Goal: Transaction & Acquisition: Purchase product/service

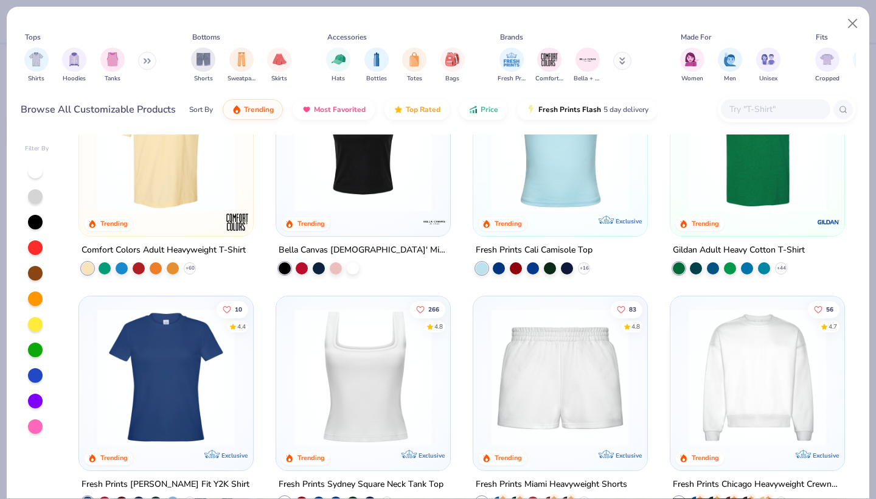
scroll to position [341, 0]
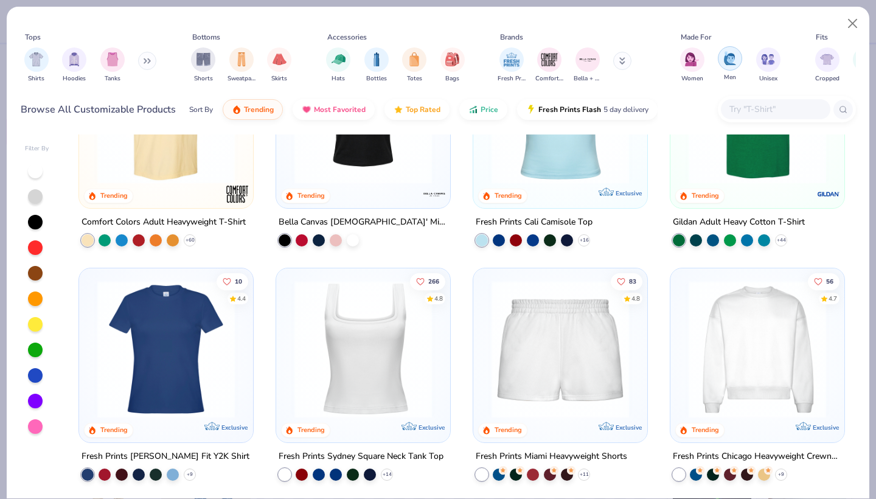
click at [730, 65] on img "filter for Men" at bounding box center [729, 58] width 13 height 14
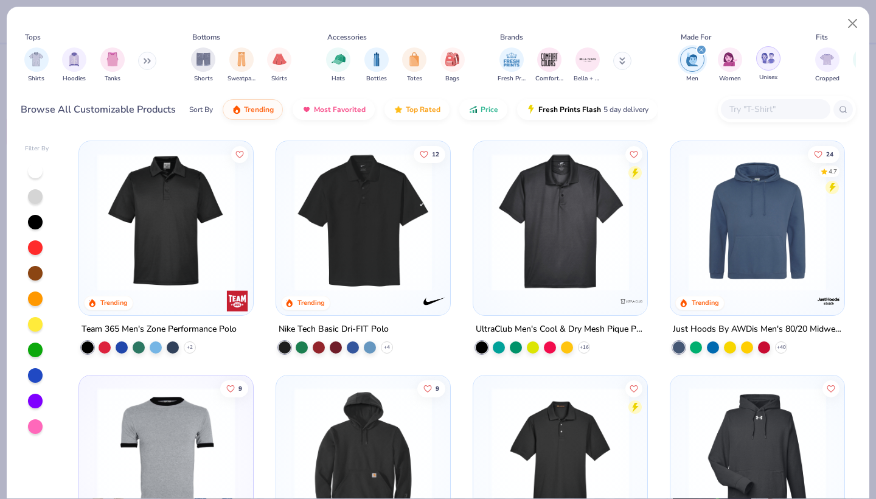
click at [775, 61] on div "filter for Unisex" at bounding box center [768, 58] width 24 height 24
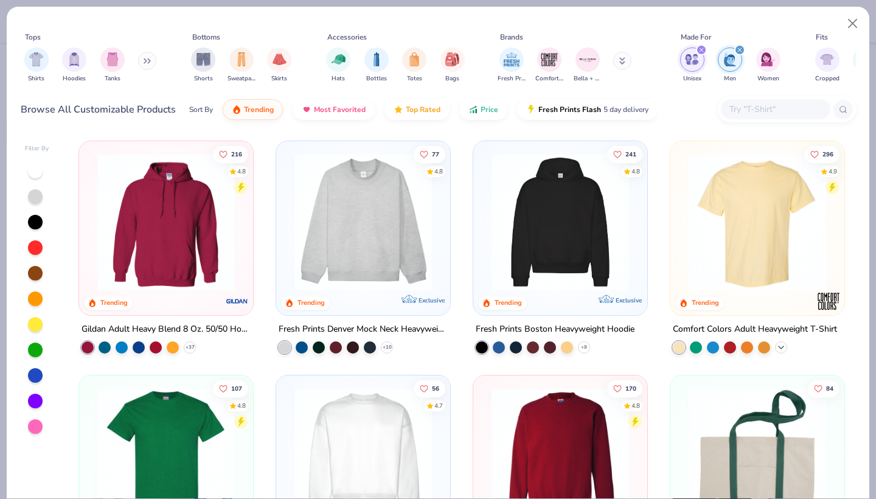
click at [782, 349] on icon at bounding box center [781, 347] width 10 height 10
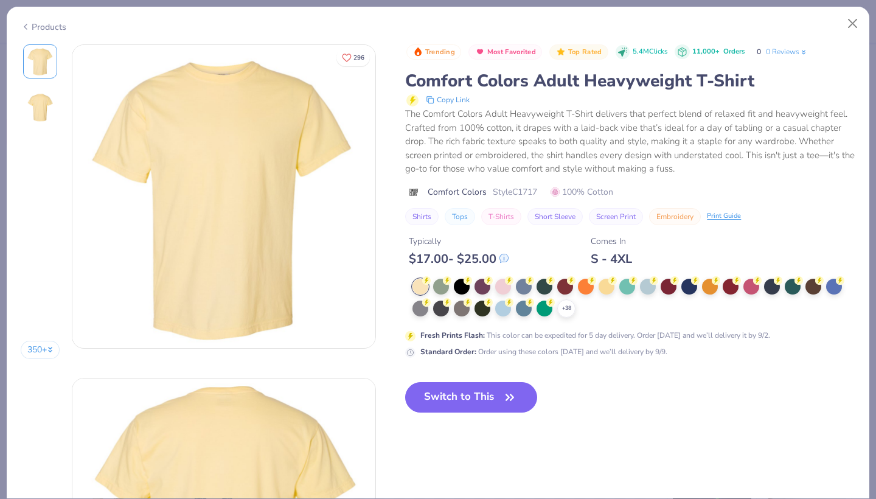
click at [689, 286] on div "Trending Most Favorited Top Rated 5.4M Clicks 11,000+ Orders 0 0 Reviews Comfor…" at bounding box center [630, 200] width 450 height 313
click at [689, 266] on div "Typically $ 17.00 - $ 25.00 Comes In S - 4XL" at bounding box center [630, 245] width 450 height 41
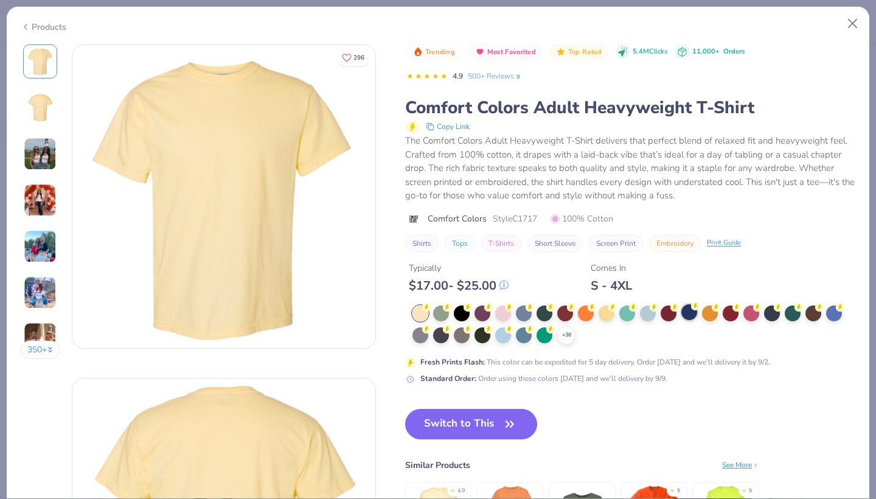
click at [682, 311] on div at bounding box center [689, 312] width 16 height 16
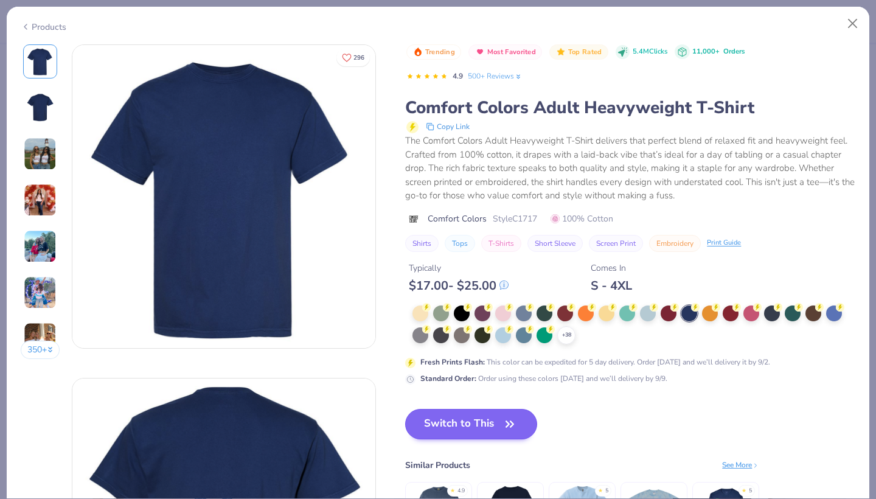
click at [480, 426] on button "Switch to This" at bounding box center [471, 424] width 132 height 30
click at [495, 424] on button "Switch to This" at bounding box center [471, 424] width 132 height 30
click at [612, 173] on div "The Comfort Colors Adult Heavyweight T-Shirt delivers that perfect blend of rel…" at bounding box center [630, 168] width 450 height 69
click at [481, 430] on button "Switch to This" at bounding box center [471, 424] width 132 height 30
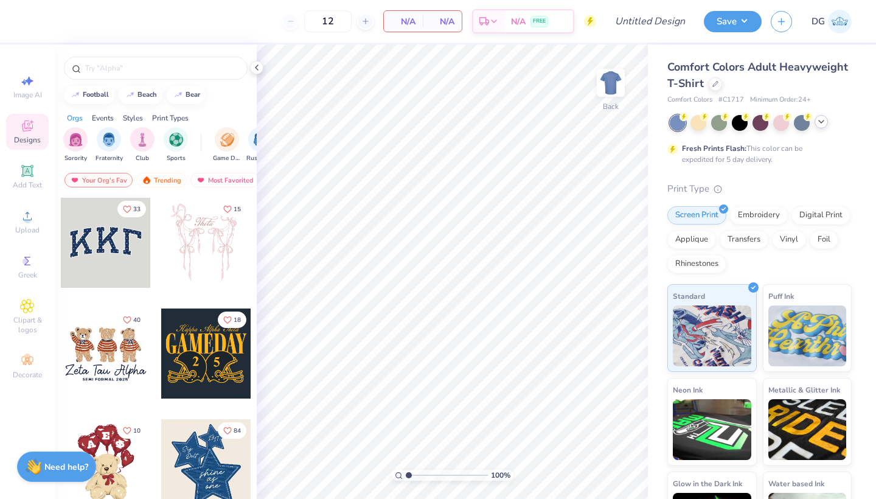
click at [820, 122] on icon at bounding box center [821, 122] width 10 height 10
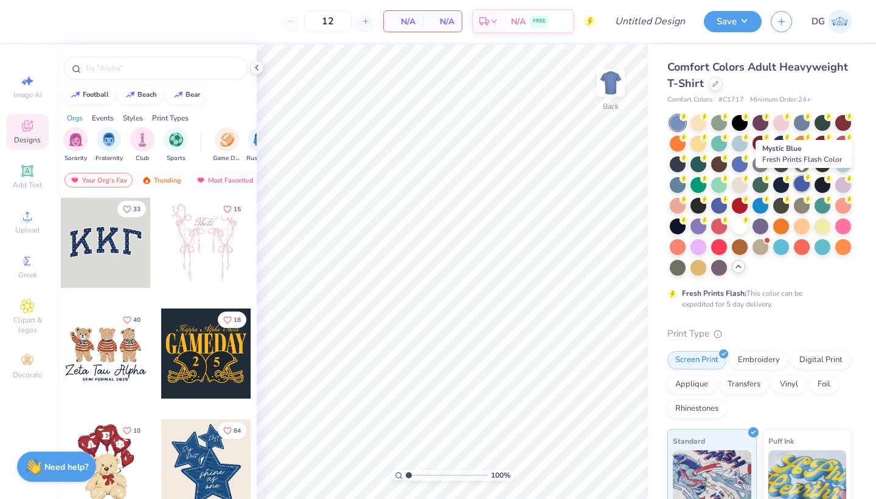
click at [801, 185] on div at bounding box center [801, 184] width 16 height 16
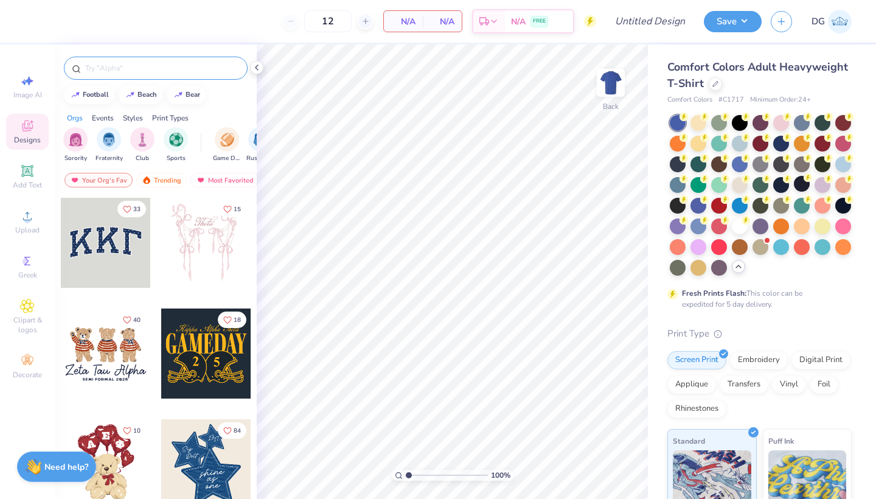
click at [156, 69] on input "text" at bounding box center [162, 68] width 156 height 12
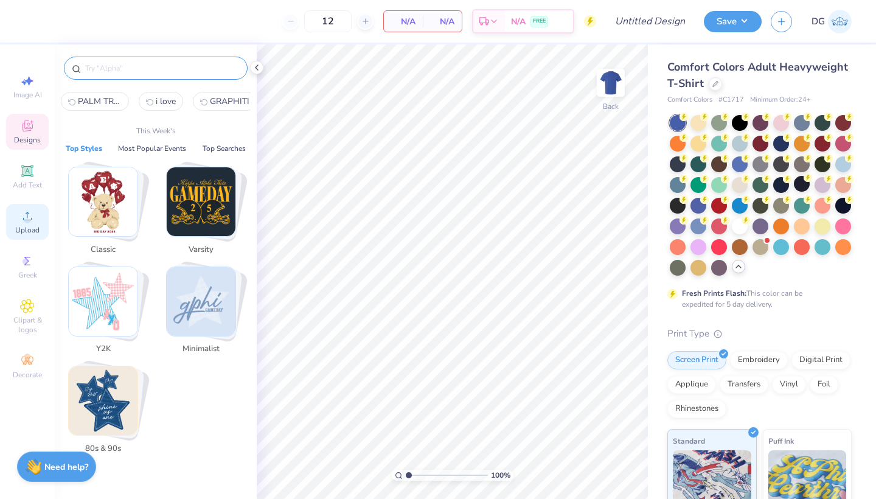
click at [32, 234] on span "Upload" at bounding box center [27, 230] width 24 height 10
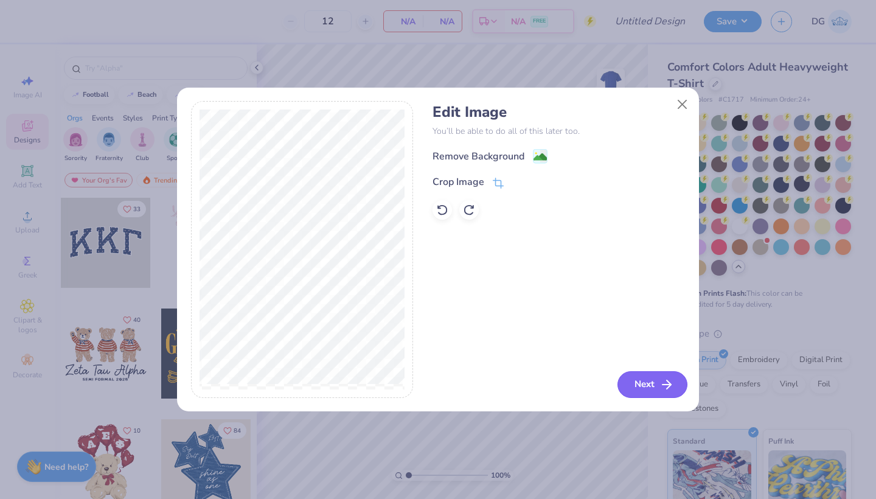
click at [661, 392] on button "Next" at bounding box center [652, 384] width 70 height 27
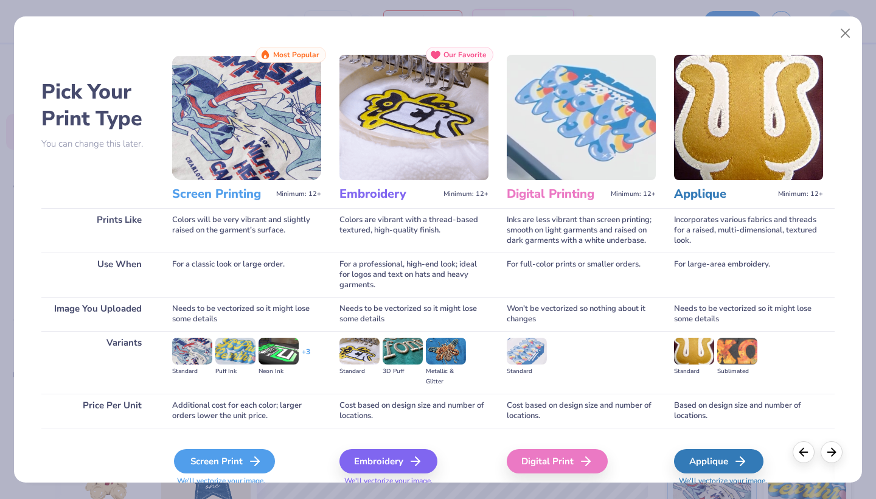
click at [221, 462] on div "Screen Print" at bounding box center [224, 461] width 101 height 24
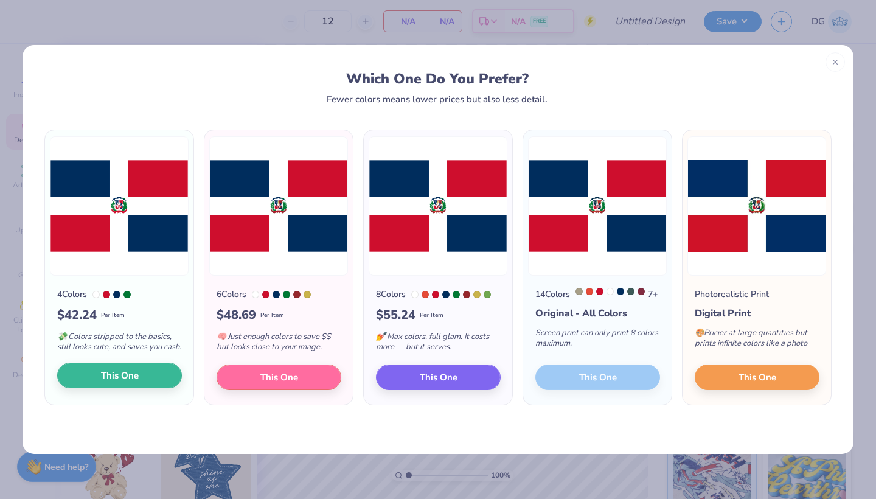
click at [122, 382] on span "This One" at bounding box center [120, 375] width 38 height 14
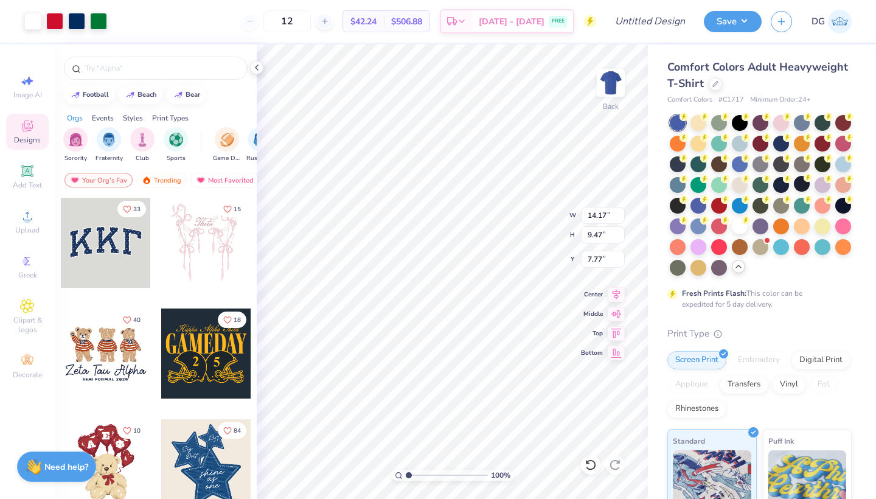
type input "3.49"
type input "2.33"
type input "4.83"
type input "2.68"
type input "1.79"
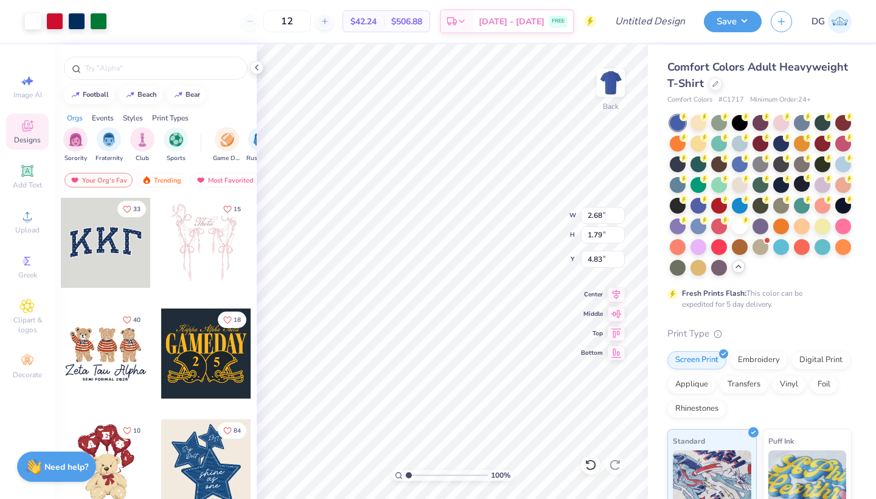
type input "4.06"
click at [21, 173] on icon at bounding box center [27, 171] width 15 height 15
type input "5.59"
type input "1.62"
type input "11.69"
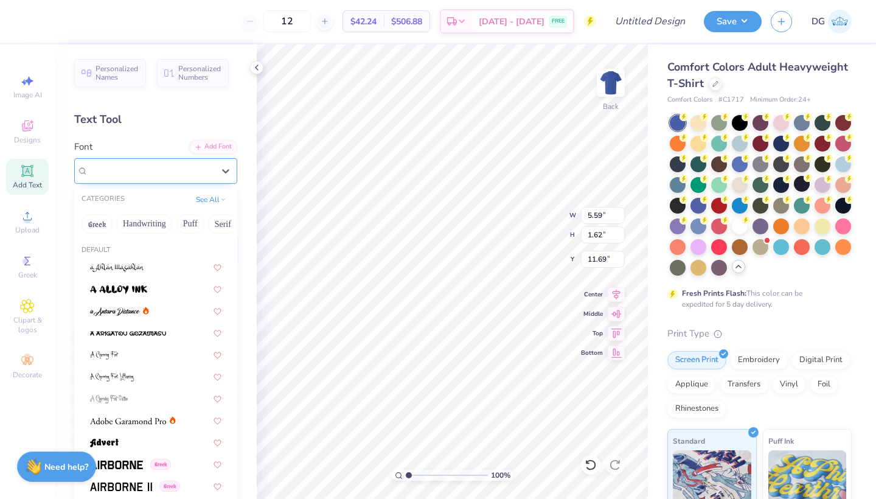
click at [201, 160] on div "Super Dream" at bounding box center [155, 171] width 163 height 26
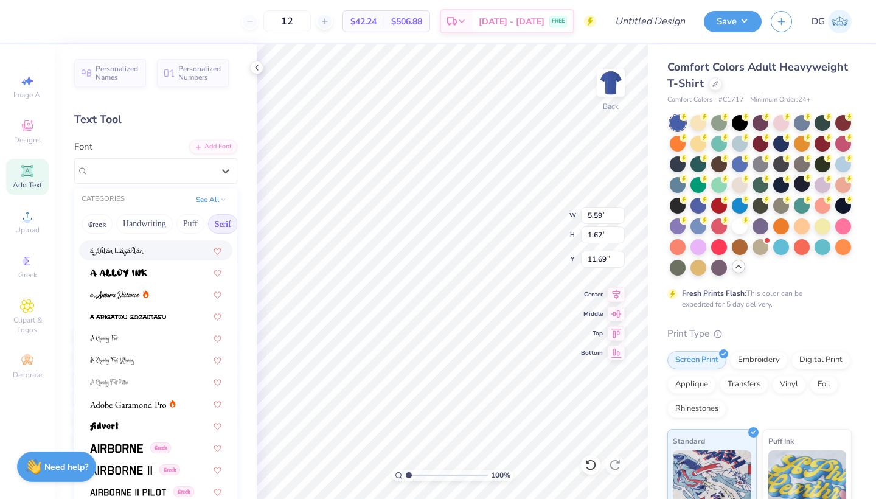
click at [218, 226] on button "Serif" at bounding box center [223, 223] width 30 height 19
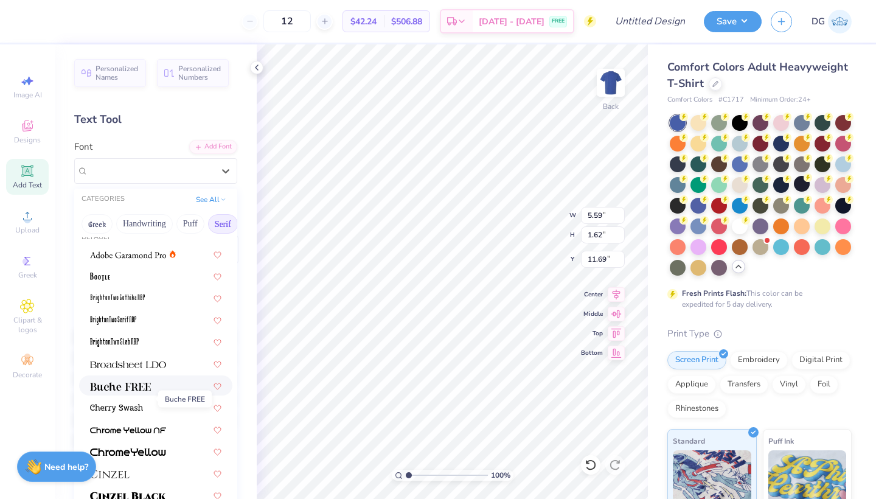
scroll to position [33, 0]
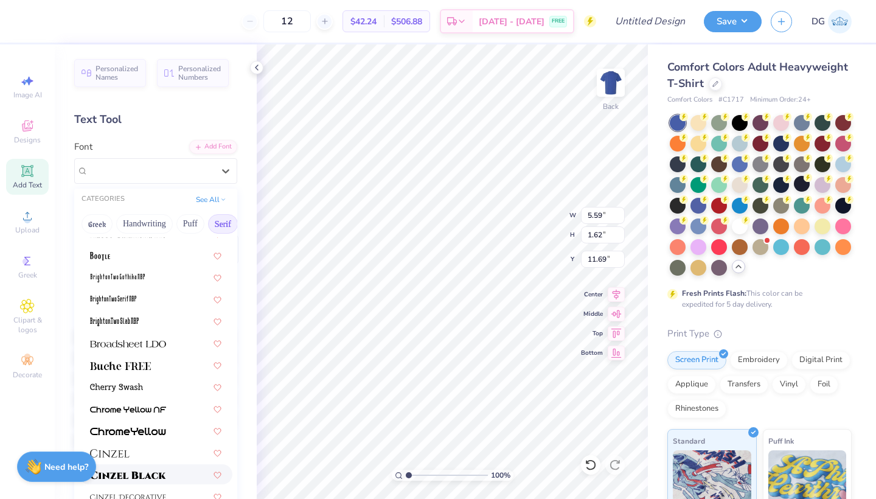
click at [143, 472] on img at bounding box center [128, 475] width 76 height 9
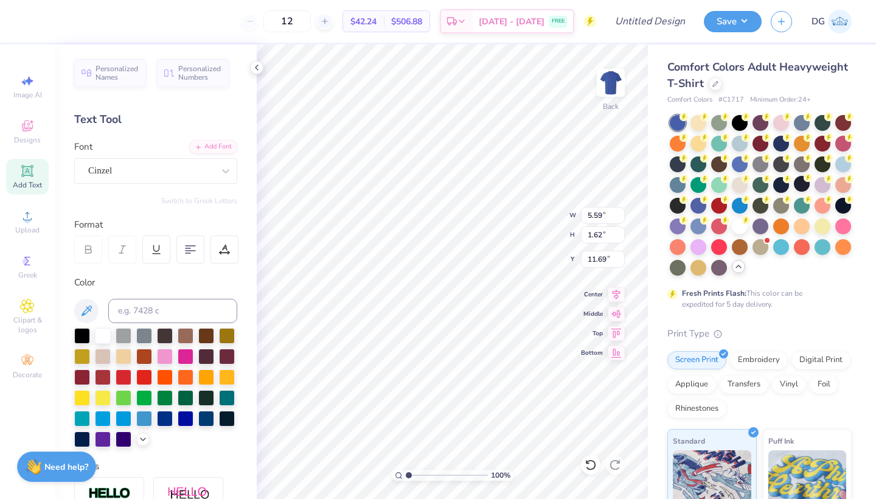
type input "6.54"
type input "1.66"
type input "11.67"
type textarea "alsa"
click at [78, 337] on div at bounding box center [82, 335] width 16 height 16
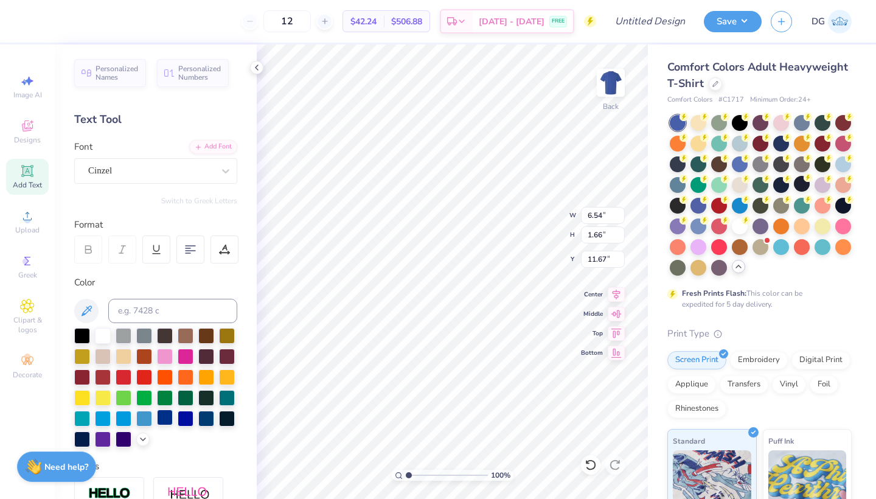
click at [170, 418] on div at bounding box center [165, 417] width 16 height 16
click at [186, 421] on div at bounding box center [186, 417] width 16 height 16
click at [226, 421] on div at bounding box center [227, 417] width 16 height 16
type input "4.01"
type input "1.06"
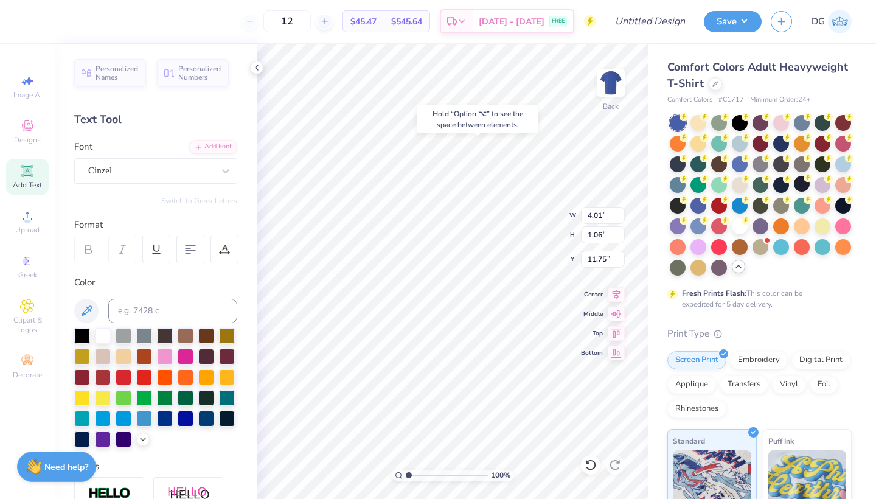
type input "3.00"
type input "2.76"
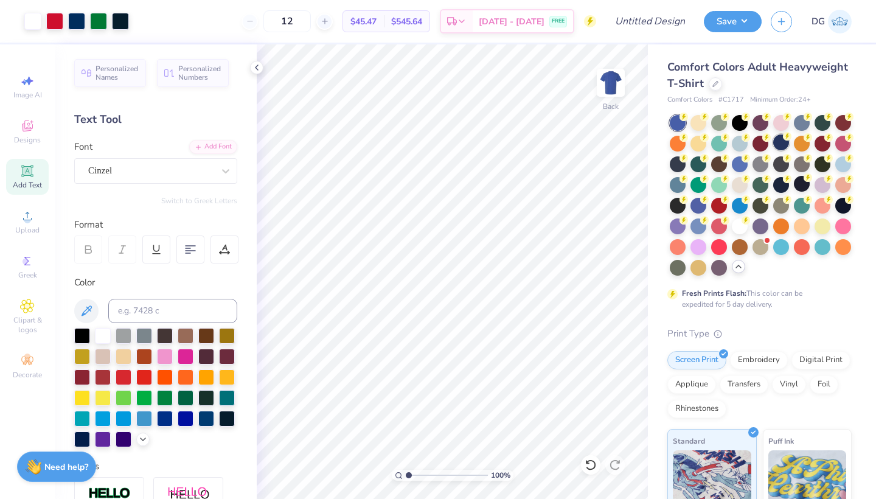
click at [779, 148] on div at bounding box center [781, 142] width 16 height 16
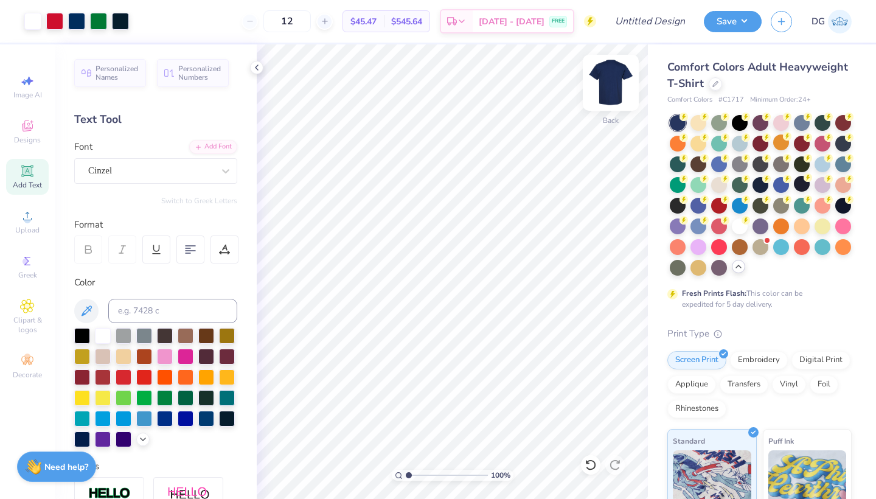
click at [615, 87] on img at bounding box center [610, 82] width 49 height 49
click at [24, 172] on icon at bounding box center [26, 170] width 9 height 9
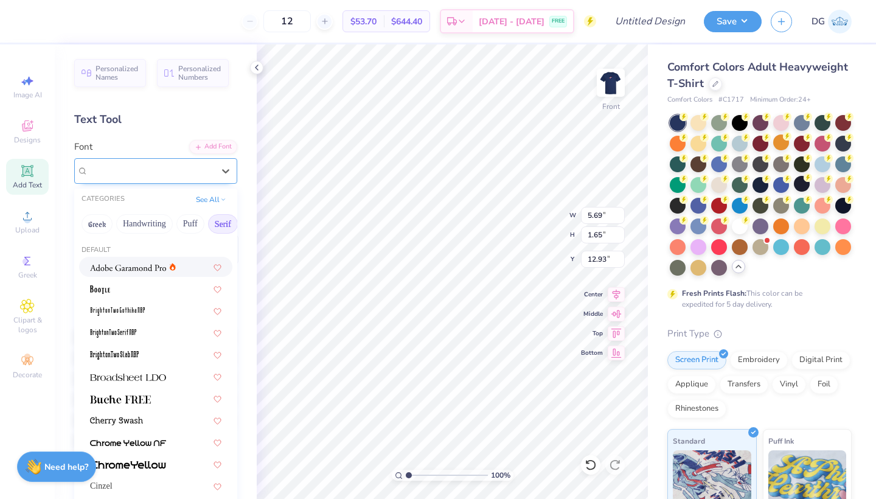
click at [192, 172] on div "Super Dream" at bounding box center [151, 170] width 128 height 19
click at [165, 397] on div at bounding box center [155, 398] width 131 height 13
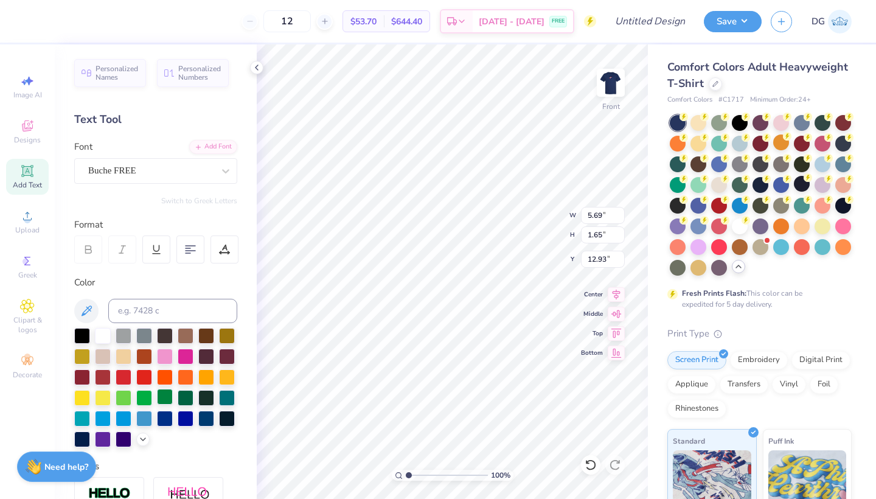
type input "5.95"
type input "1.59"
type input "12.96"
type textarea "del campo pa"
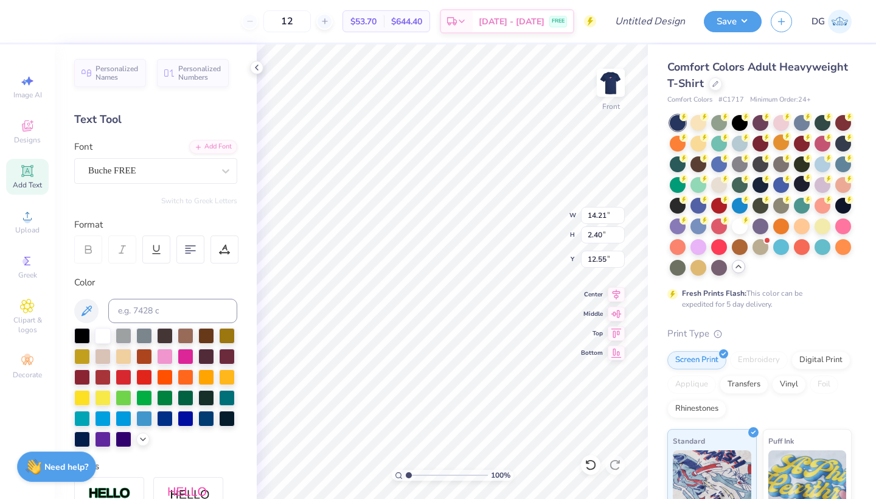
type input "8.98"
type input "1.52"
type textarea "del campo pal mundo"
type input "9.91"
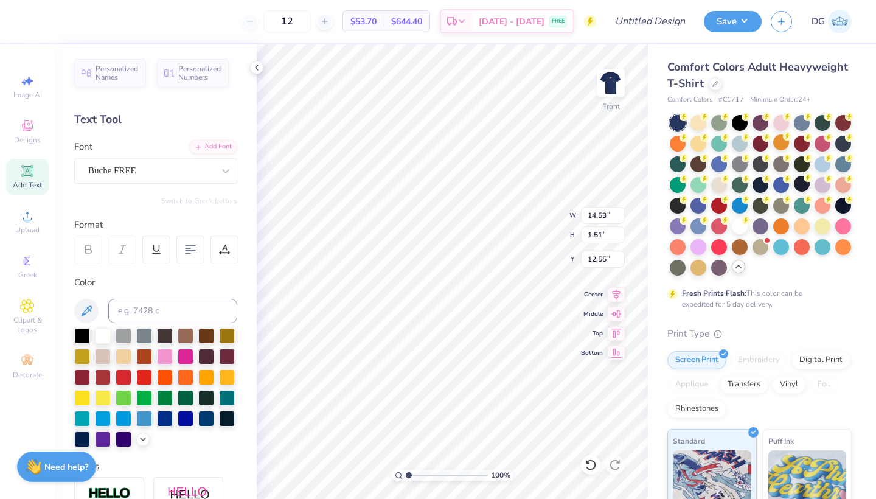
type input "1.03"
type input "3.82"
type input "11.30"
type input "1.17"
type input "3.86"
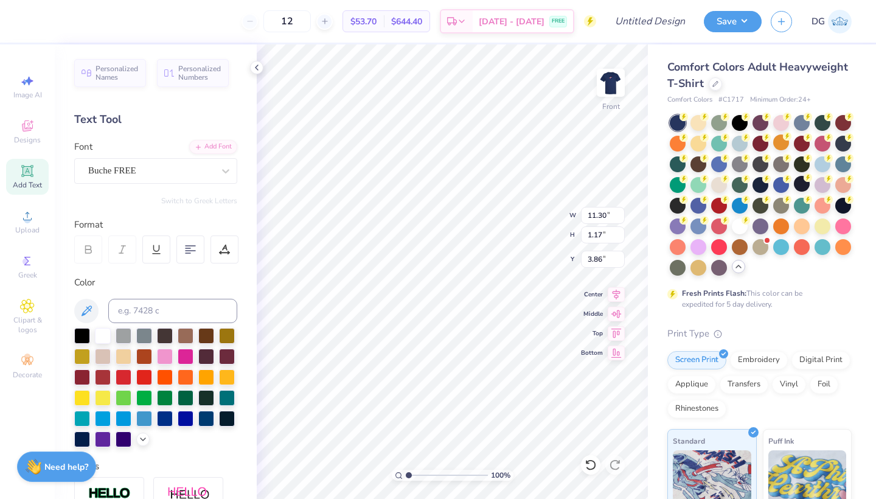
type textarea "Del campo pal mundo"
click at [606, 88] on img at bounding box center [610, 82] width 49 height 49
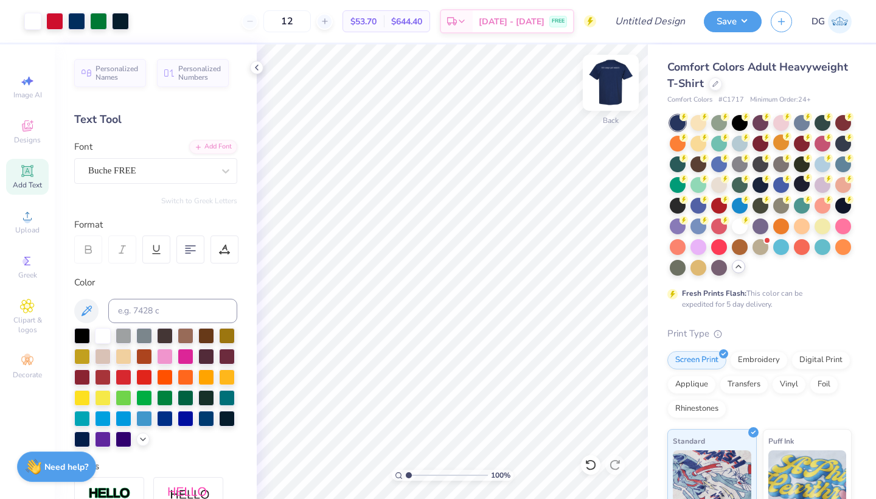
click at [609, 87] on img at bounding box center [610, 82] width 49 height 49
click at [618, 81] on img at bounding box center [610, 82] width 49 height 49
click at [674, 20] on input "Design Title" at bounding box center [665, 21] width 60 height 24
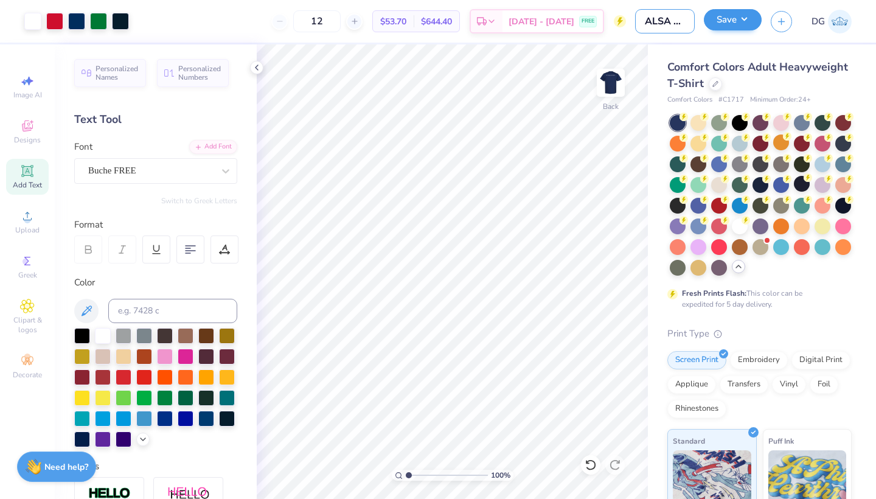
type input "ALSA FALL"
click at [738, 24] on button "Save" at bounding box center [732, 19] width 58 height 21
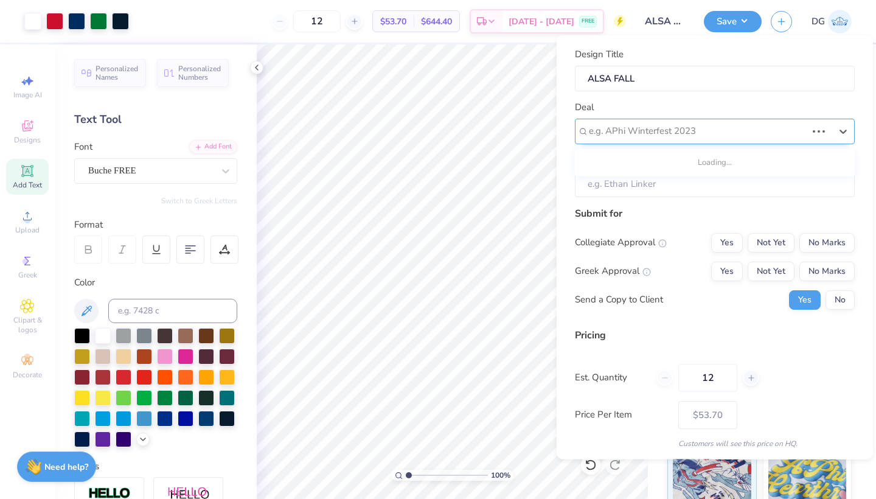
click at [650, 123] on div at bounding box center [698, 131] width 218 height 16
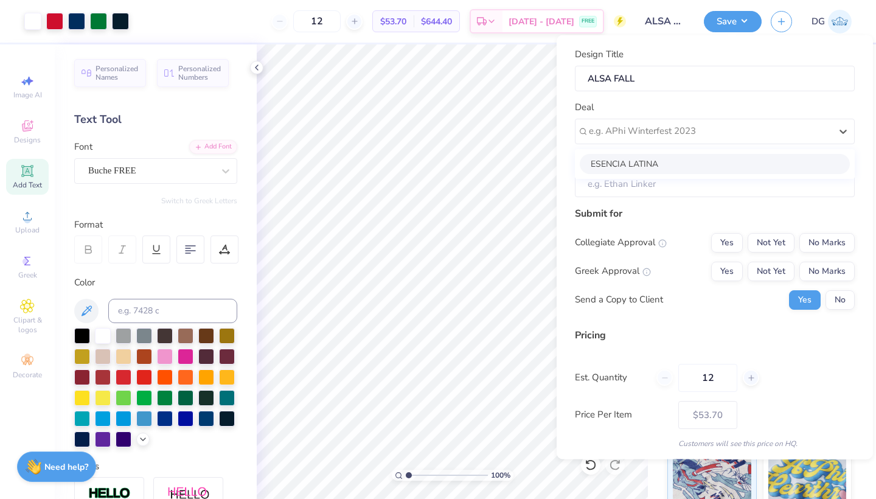
click at [647, 97] on div "Design Title ALSA FALL Deal option ESENCIA LATINA focused, 1 of 1. 1 result ava…" at bounding box center [715, 122] width 280 height 150
click at [556, 69] on div "Design Title ALSA FALL Deal e.g. APhi Winterfest 2023 Client Submit for Collegi…" at bounding box center [714, 247] width 316 height 424
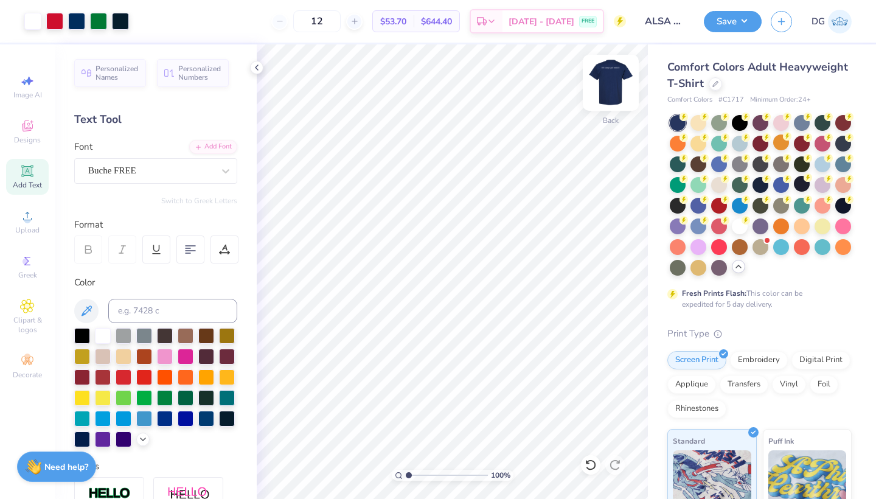
click at [609, 74] on img at bounding box center [610, 82] width 49 height 49
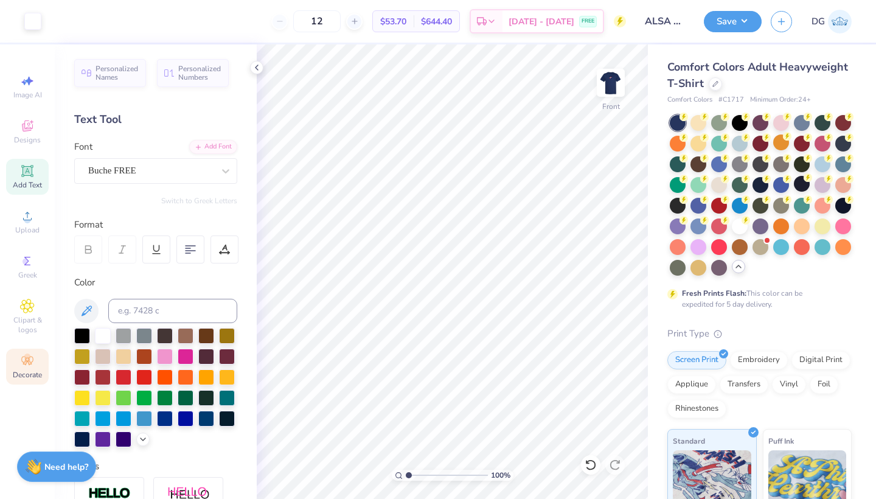
click at [24, 354] on icon at bounding box center [27, 360] width 15 height 15
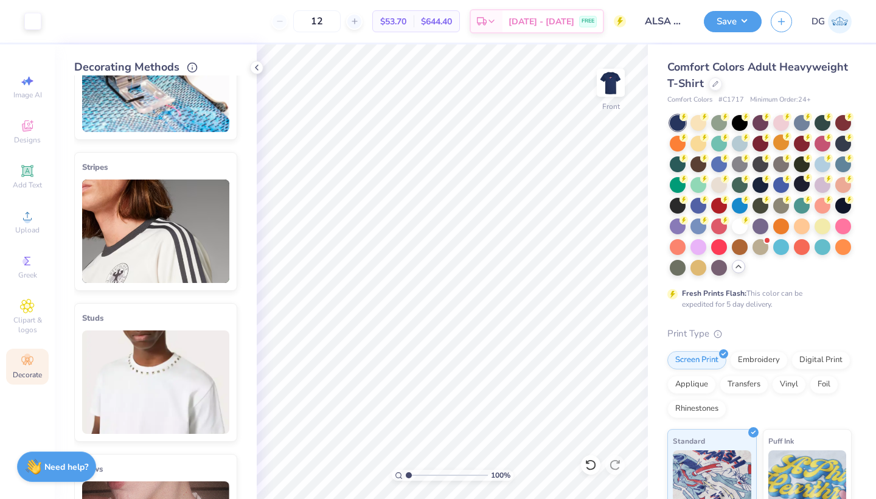
scroll to position [57, 0]
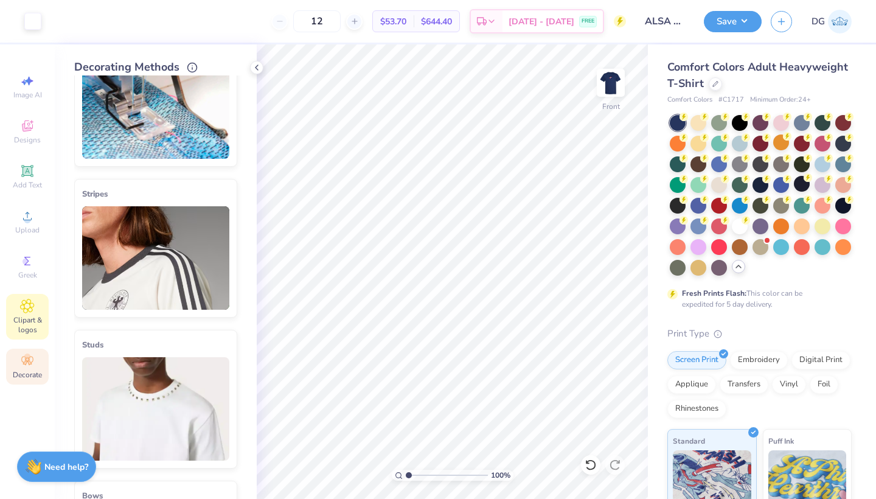
click at [27, 317] on span "Clipart & logos" at bounding box center [27, 324] width 43 height 19
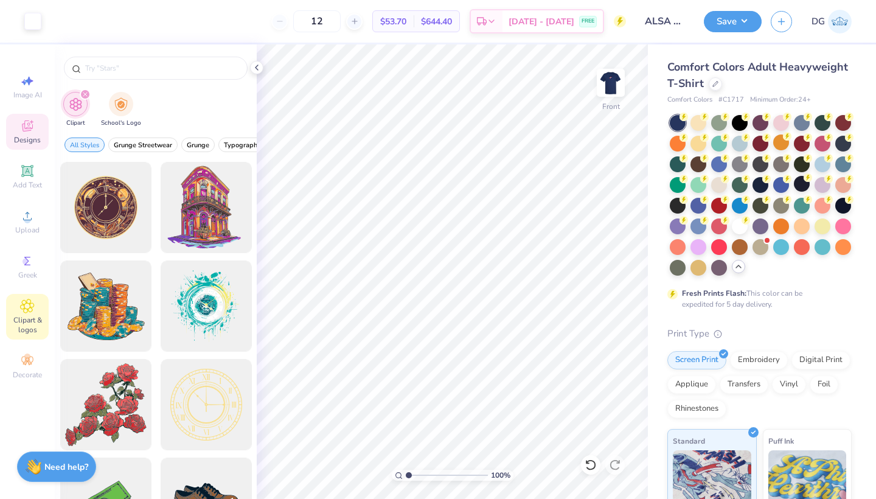
click at [30, 138] on span "Designs" at bounding box center [27, 140] width 27 height 10
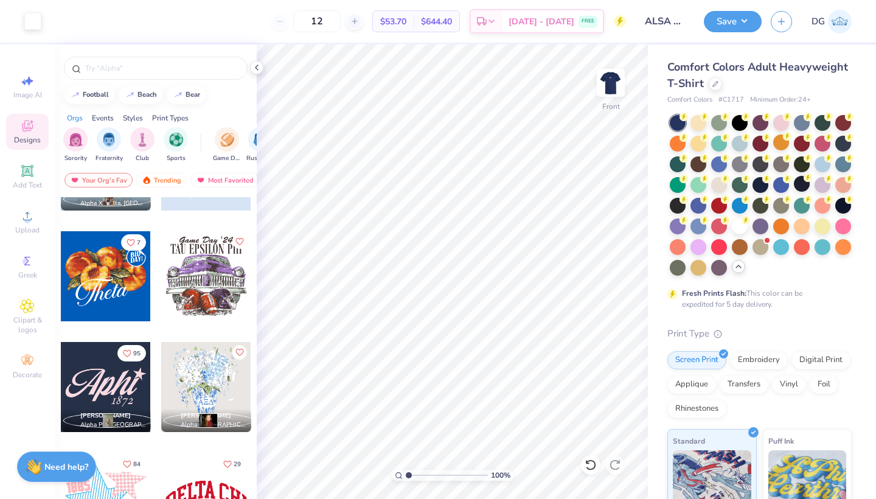
scroll to position [858, 0]
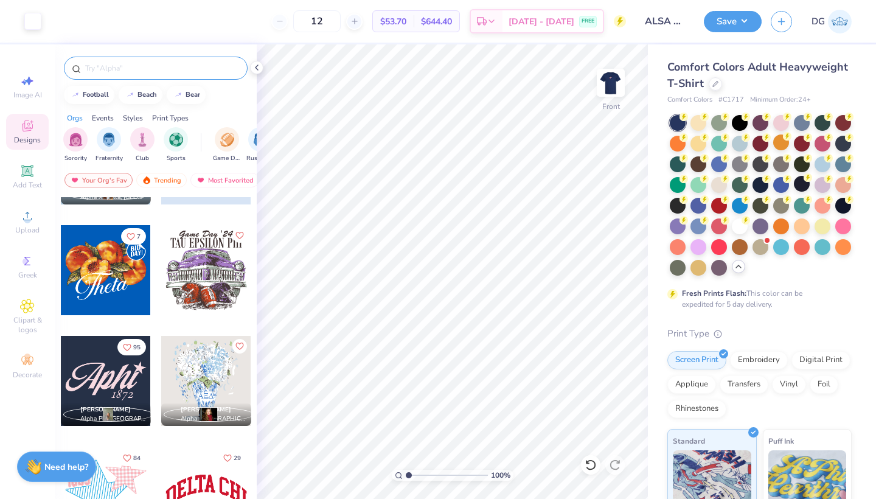
click at [128, 66] on input "text" at bounding box center [162, 68] width 156 height 12
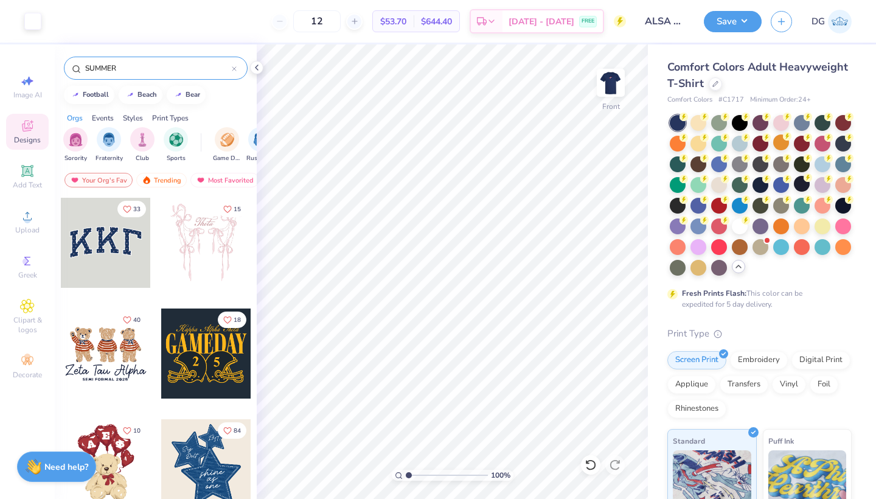
type input "SUMMER"
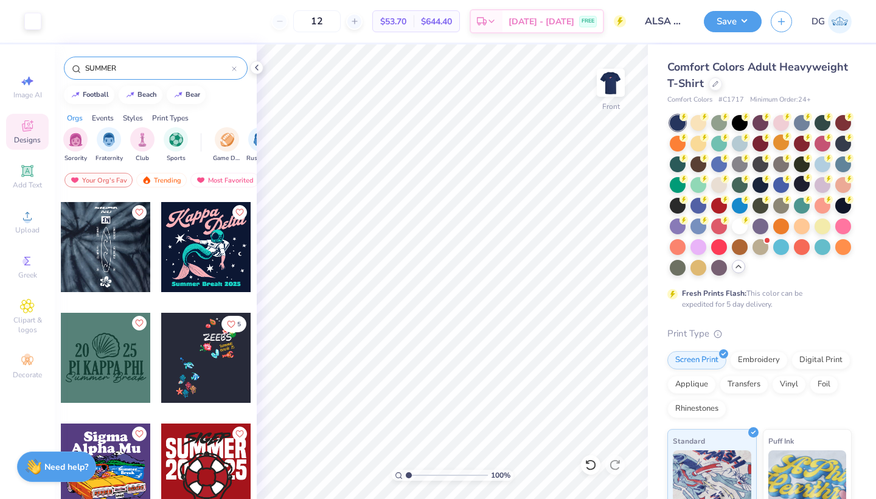
scroll to position [784, 0]
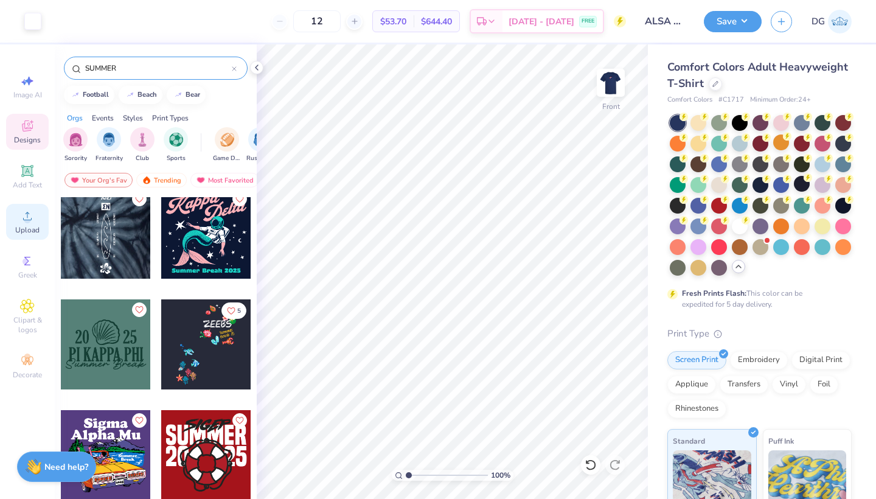
click at [30, 233] on span "Upload" at bounding box center [27, 230] width 24 height 10
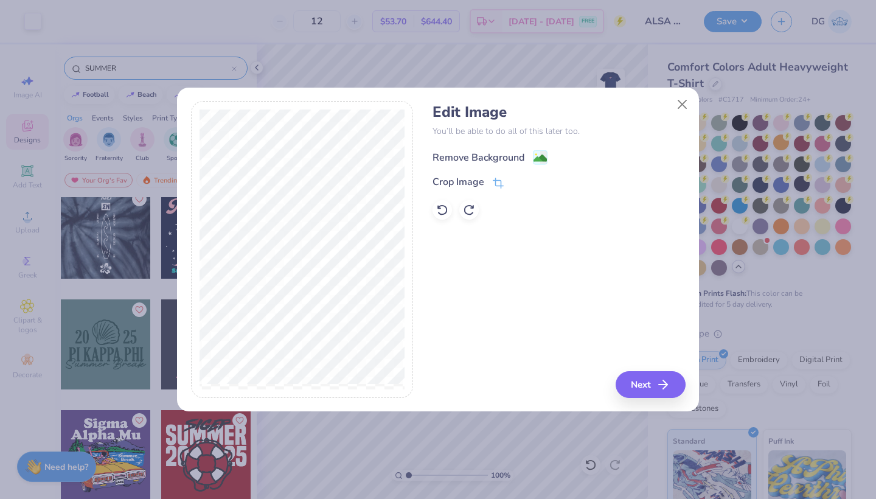
click at [535, 156] on image at bounding box center [539, 157] width 13 height 13
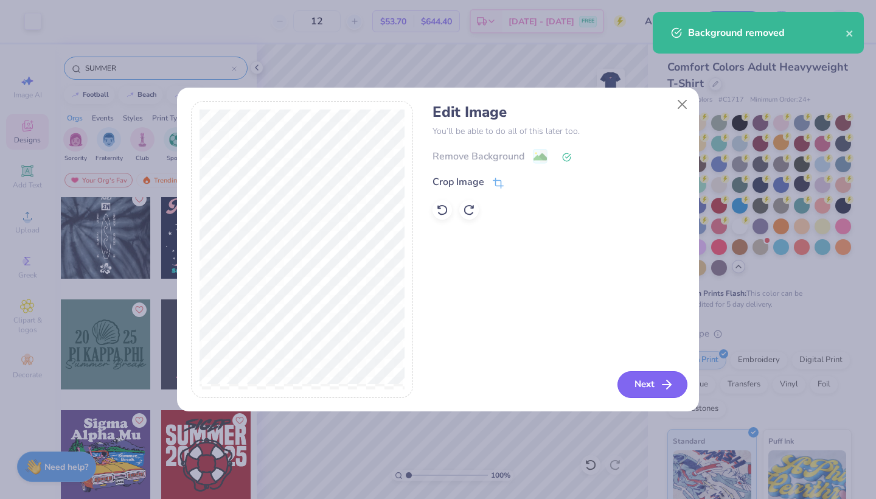
click at [649, 378] on button "Next" at bounding box center [652, 384] width 70 height 27
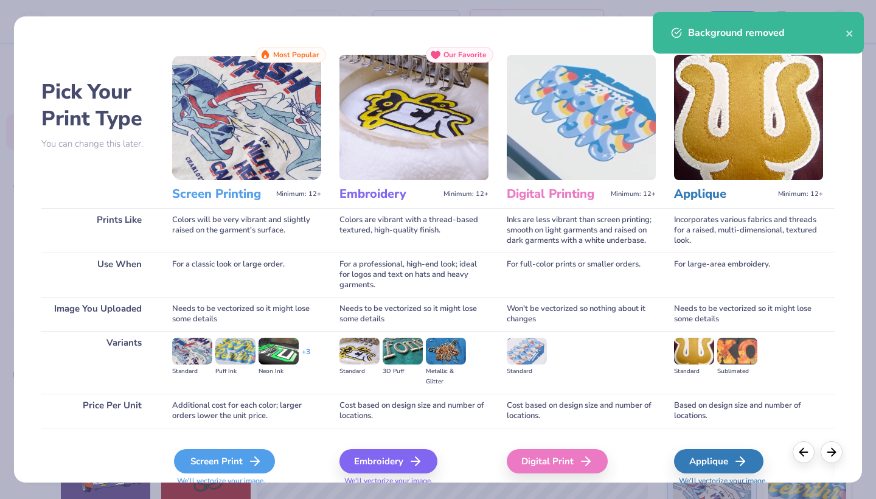
click at [235, 460] on div "Screen Print" at bounding box center [224, 461] width 101 height 24
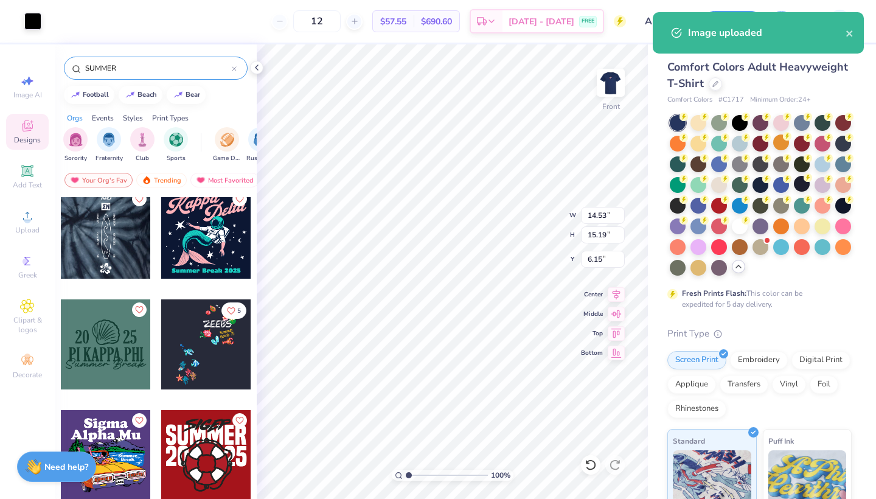
type input "9.39"
type input "9.81"
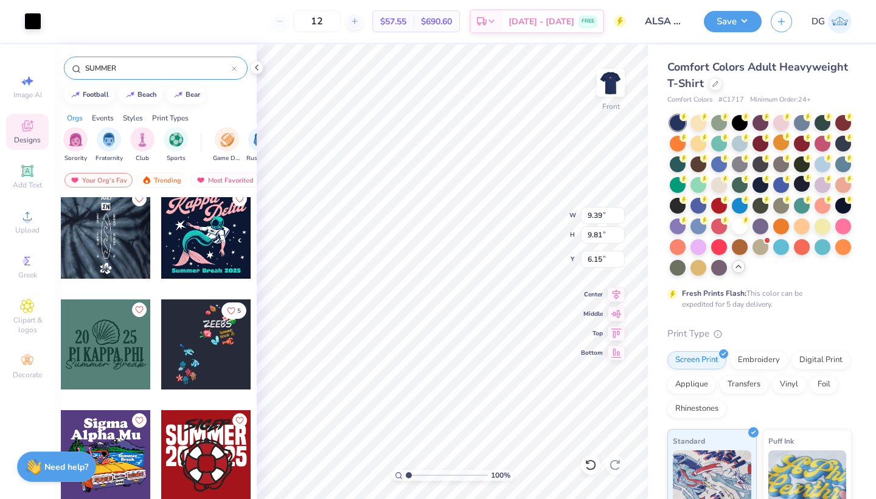
type input "6.11"
click at [611, 92] on img at bounding box center [610, 82] width 49 height 49
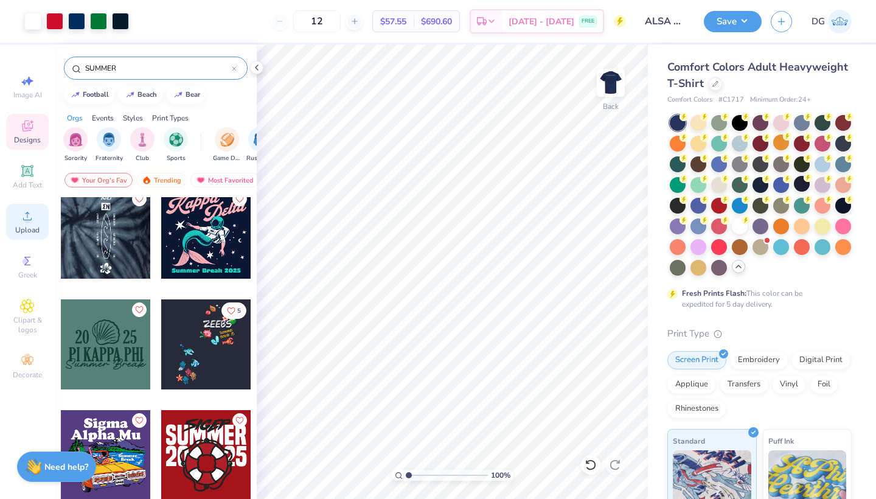
click at [26, 213] on icon at bounding box center [27, 216] width 9 height 9
click at [619, 86] on img at bounding box center [610, 82] width 49 height 49
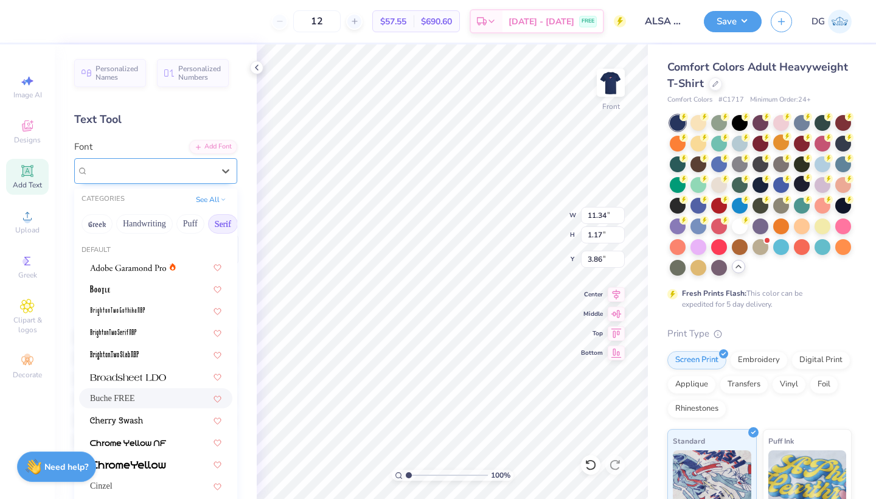
click at [158, 172] on div "Buche FREE" at bounding box center [151, 170] width 128 height 19
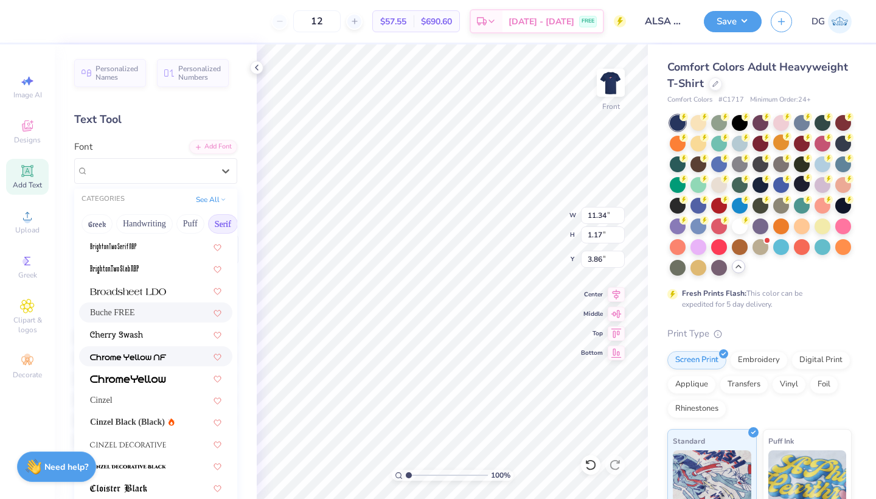
scroll to position [96, 0]
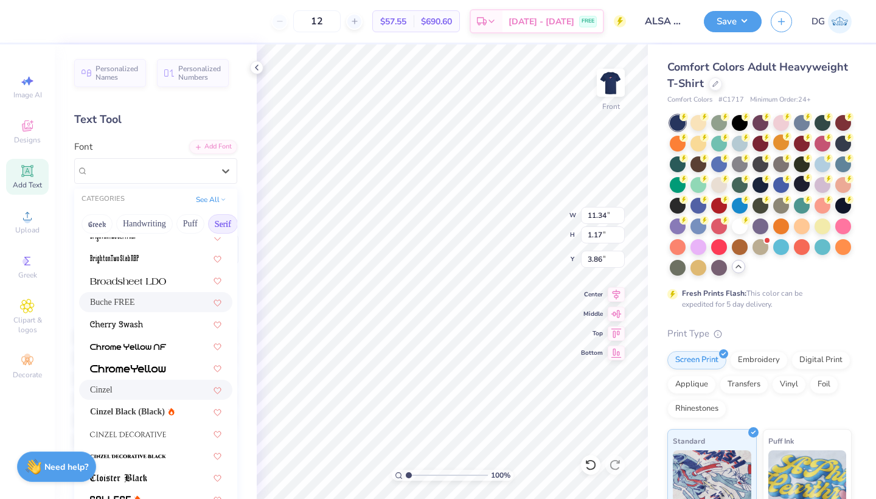
click at [131, 387] on div "Cinzel" at bounding box center [155, 389] width 131 height 13
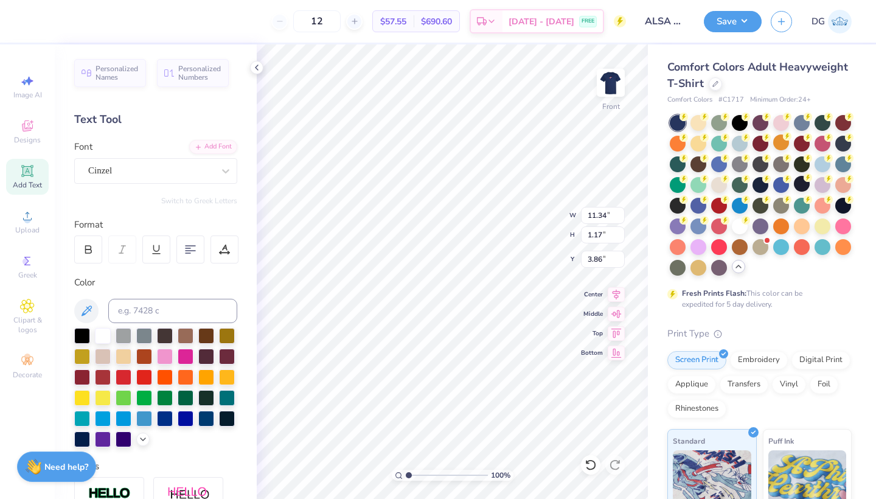
type input "13.39"
type input "0.82"
type input "4.04"
click at [87, 252] on icon at bounding box center [89, 251] width 6 height 4
type input "13.49"
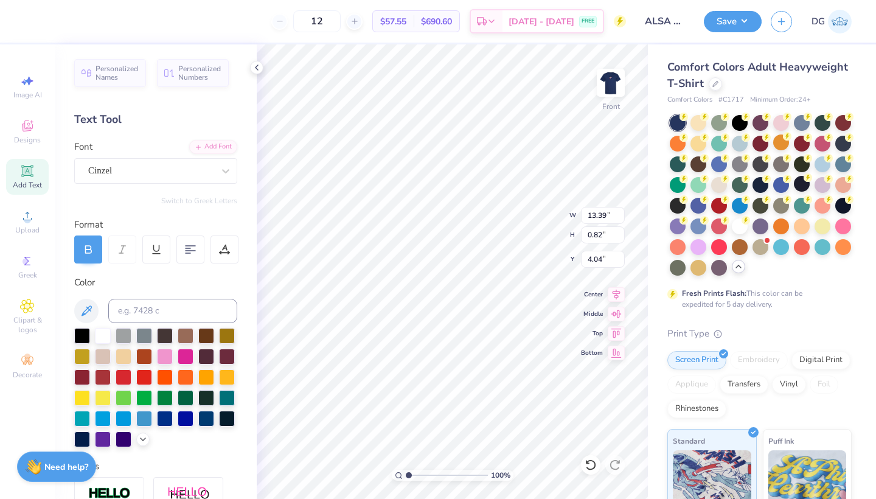
type input "0.83"
type input "4.03"
click at [187, 167] on div "Cinzel" at bounding box center [151, 170] width 128 height 19
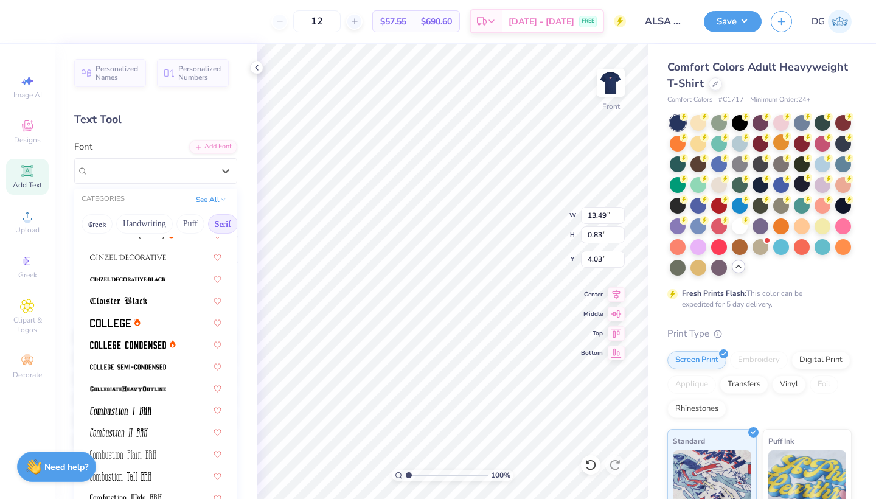
scroll to position [313, 0]
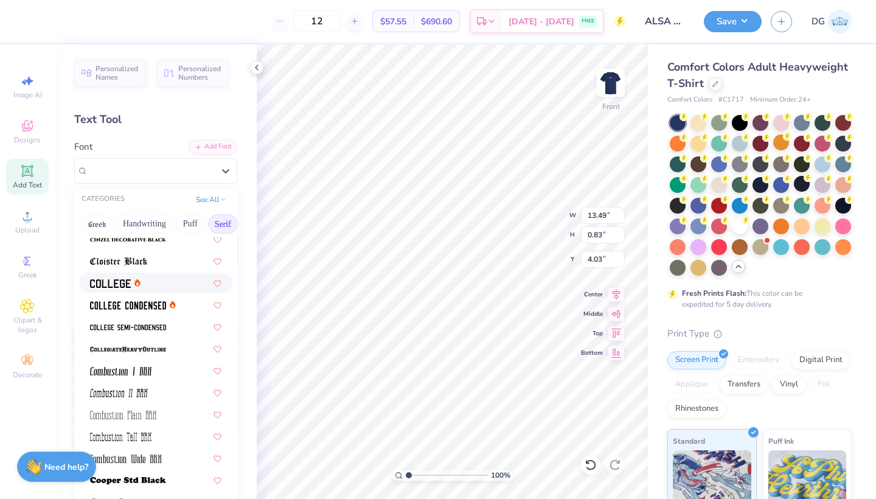
click at [133, 285] on div at bounding box center [115, 282] width 50 height 13
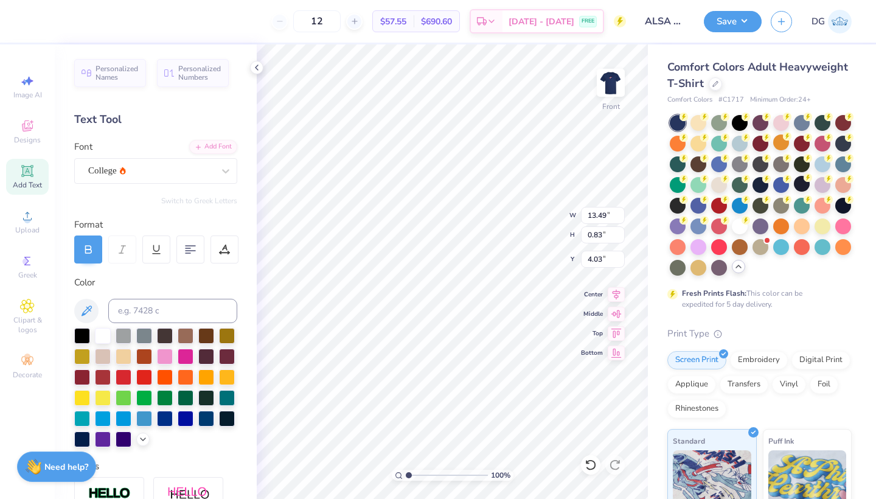
type input "11.24"
type input "0.78"
type input "4.05"
click at [137, 171] on div "College" at bounding box center [151, 170] width 128 height 19
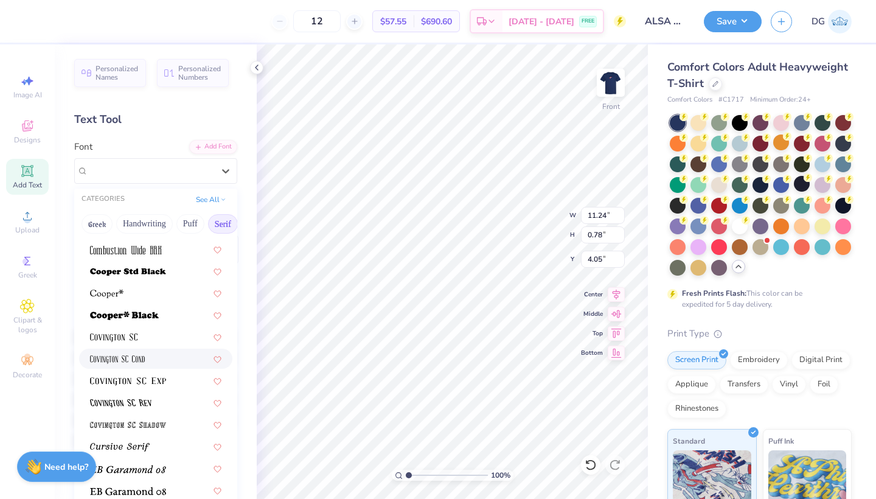
scroll to position [791, 0]
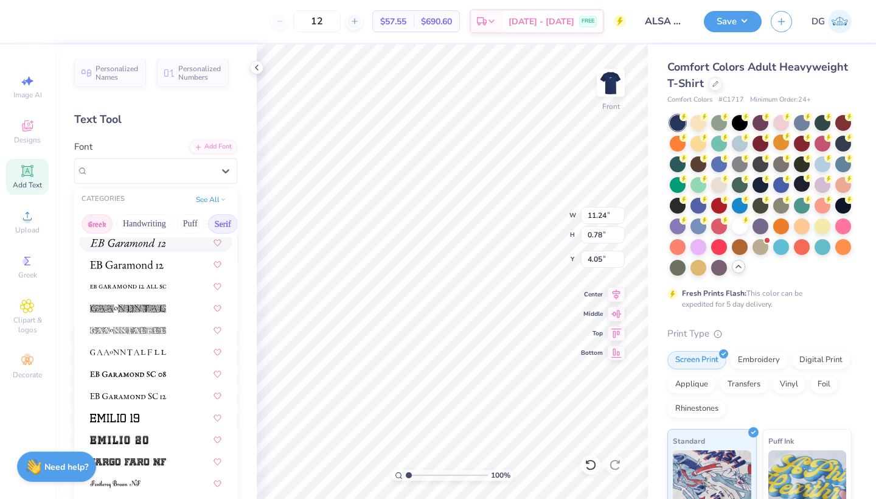
click at [111, 219] on button "Greek" at bounding box center [96, 223] width 31 height 19
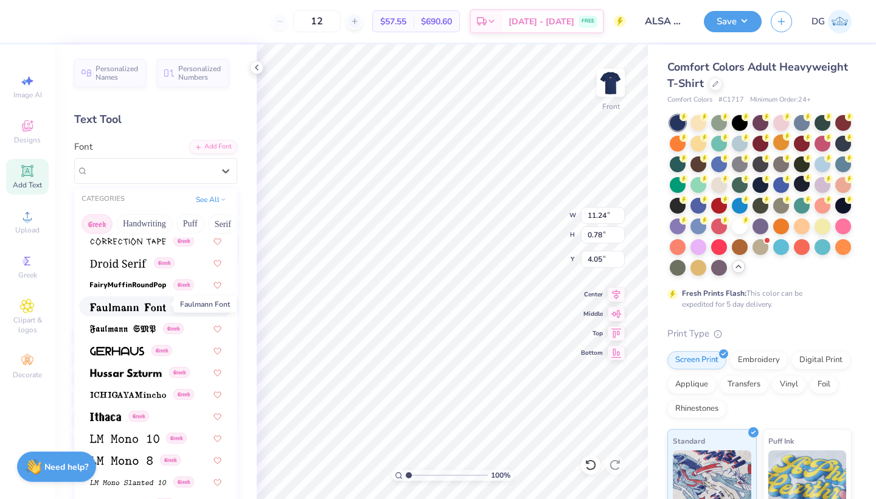
scroll to position [358, 0]
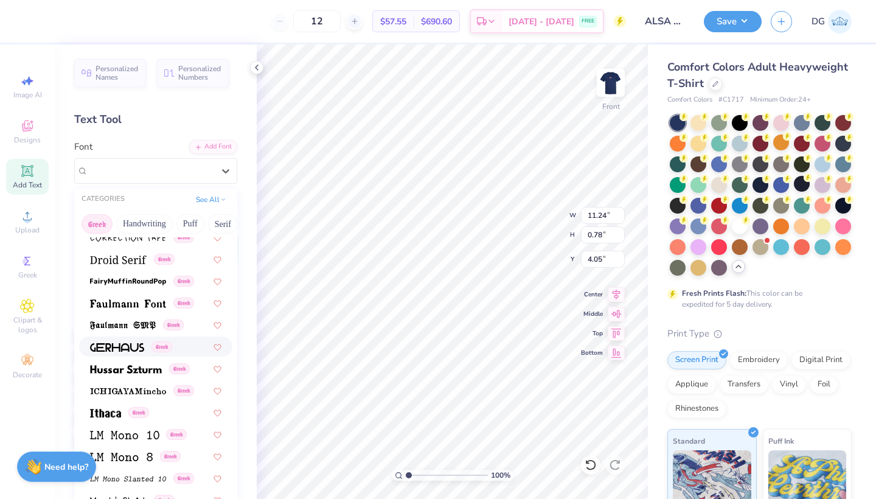
click at [131, 348] on img at bounding box center [117, 347] width 54 height 9
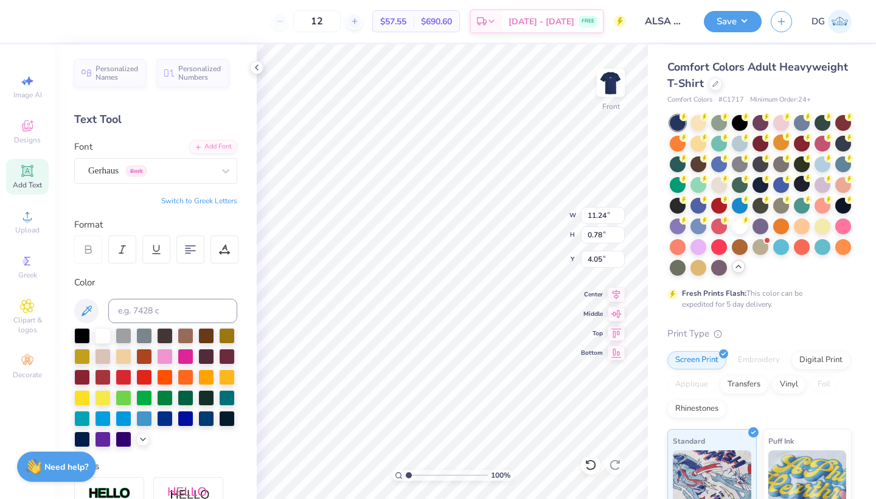
type input "13.46"
type input "0.81"
type input "4.04"
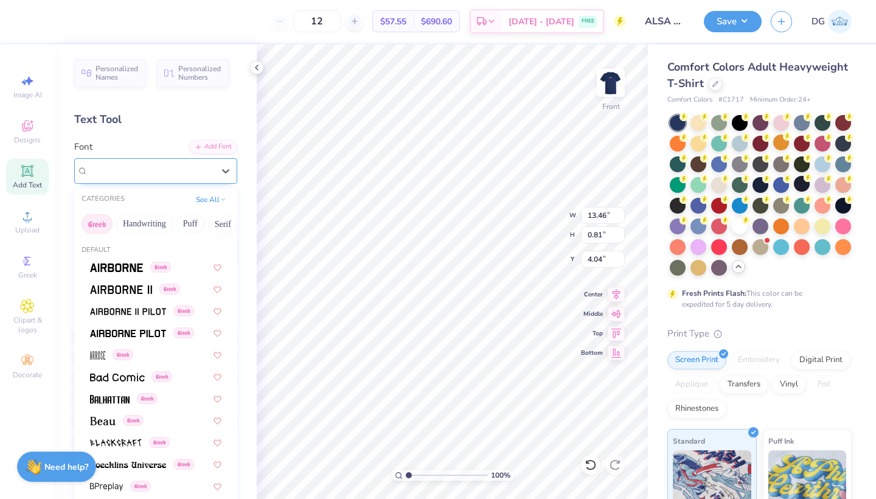
click at [165, 171] on div "Gerhaus Greek" at bounding box center [151, 170] width 128 height 19
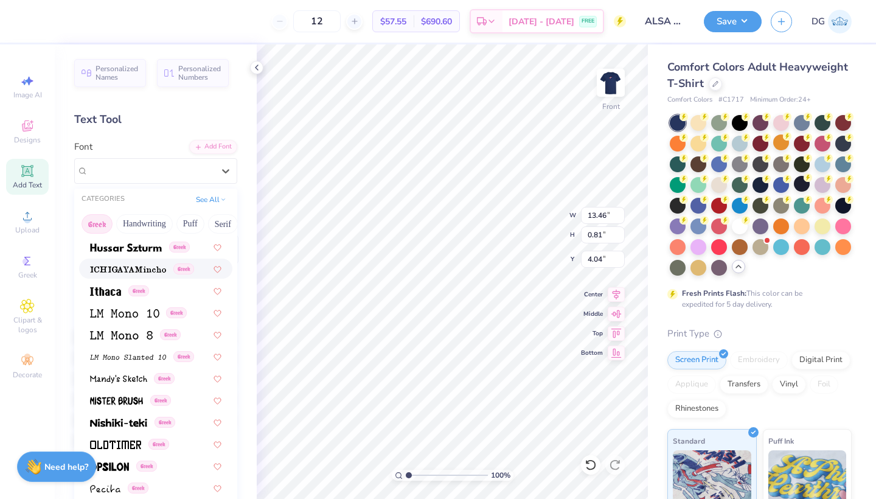
scroll to position [505, 0]
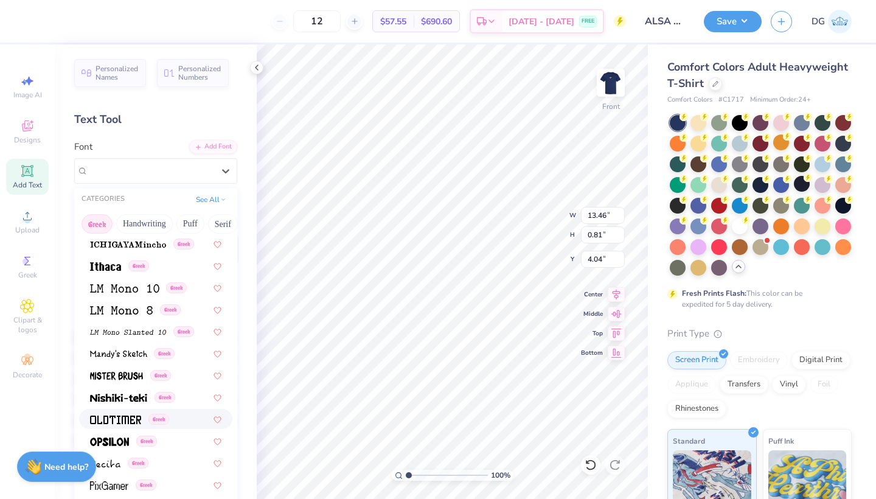
click at [131, 421] on img at bounding box center [115, 419] width 51 height 9
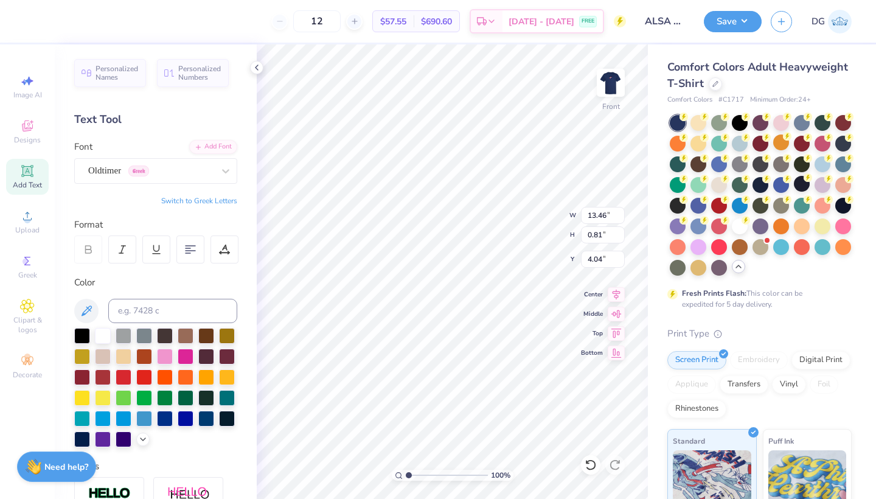
type input "13.49"
type input "1.00"
type input "3.94"
click at [607, 97] on img at bounding box center [610, 82] width 49 height 49
click at [607, 95] on img at bounding box center [610, 83] width 24 height 24
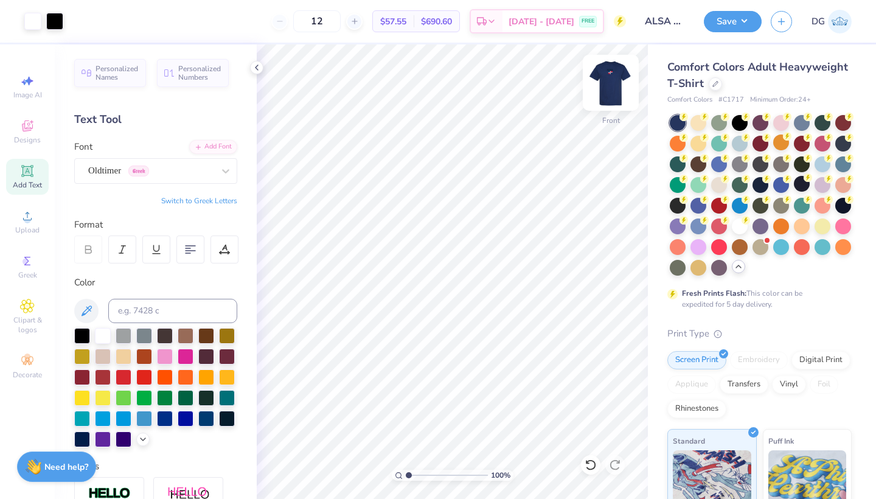
click at [607, 94] on img at bounding box center [610, 82] width 49 height 49
click at [684, 21] on input "ALSA FALL" at bounding box center [665, 21] width 60 height 24
click at [674, 20] on input "ALSA FALL" at bounding box center [665, 21] width 60 height 24
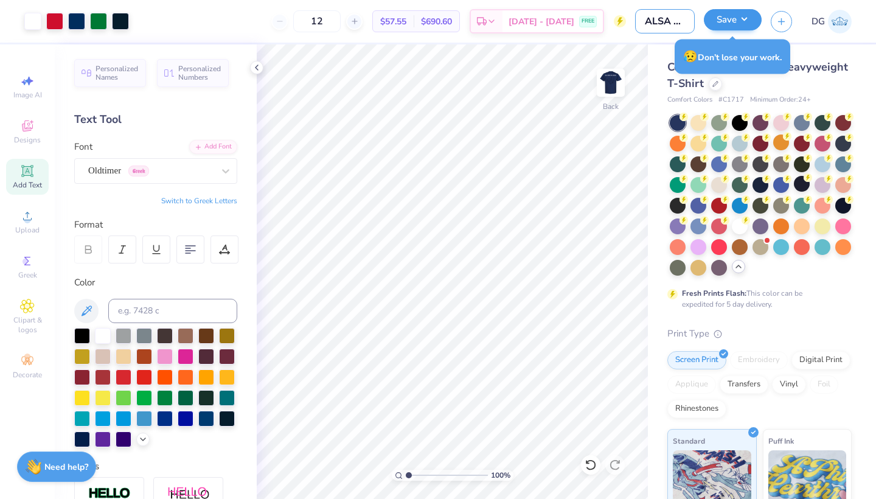
type input "ALSA FALL IDEA 1"
click at [739, 19] on button "Save" at bounding box center [732, 19] width 58 height 21
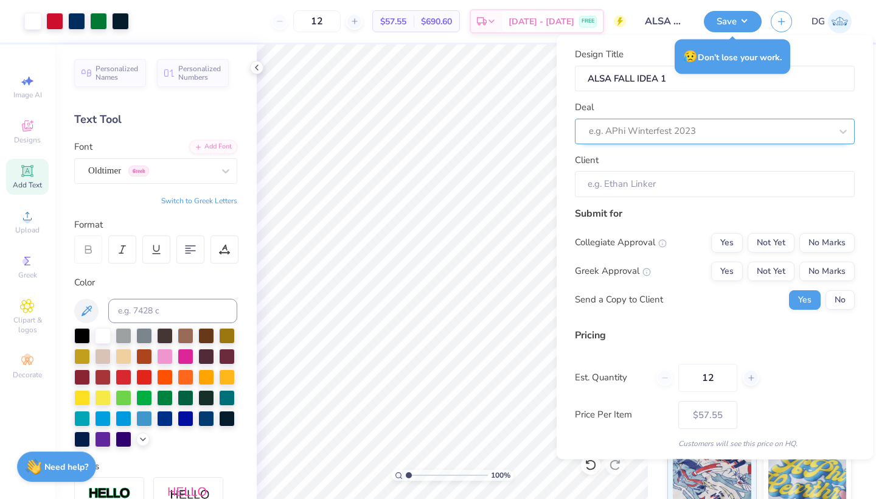
click at [639, 124] on div "e.g. APhi Winterfest 2023" at bounding box center [710, 131] width 242 height 14
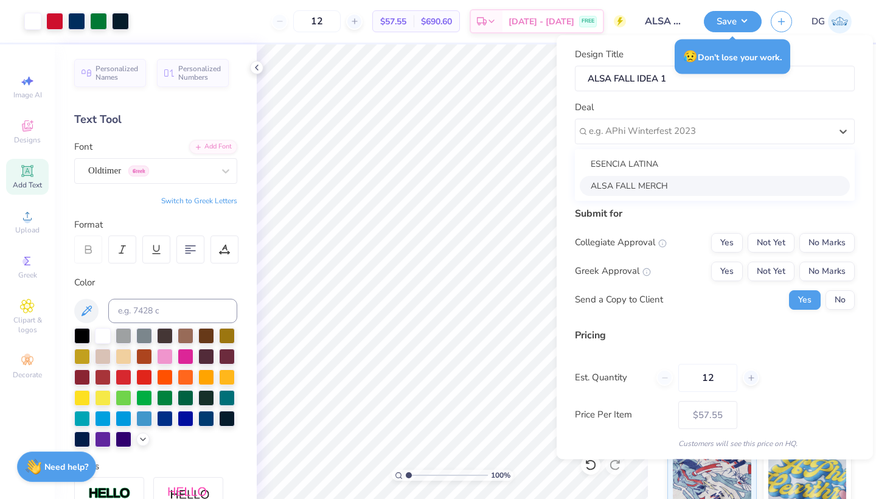
click at [632, 184] on div "ALSA FALL MERCH" at bounding box center [714, 185] width 270 height 20
type input "Heydy Martinez"
click at [820, 241] on button "No Marks" at bounding box center [826, 241] width 55 height 19
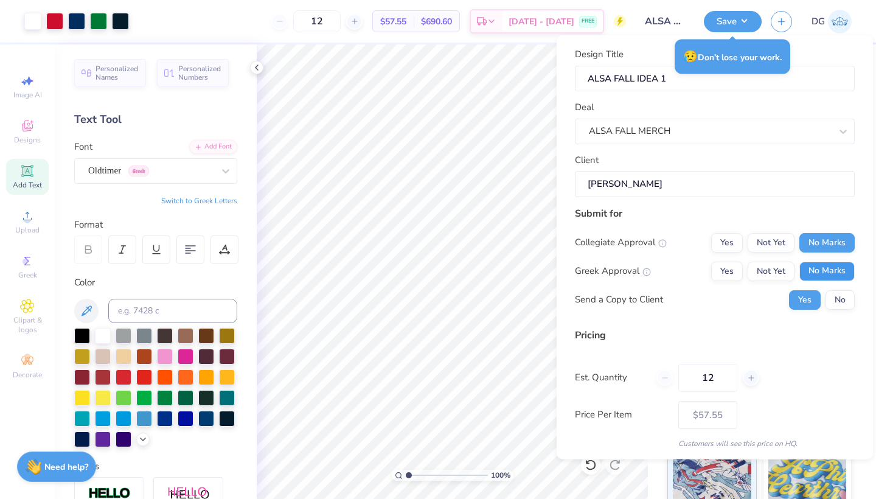
click at [831, 275] on button "No Marks" at bounding box center [826, 270] width 55 height 19
click at [838, 295] on button "No" at bounding box center [839, 298] width 29 height 19
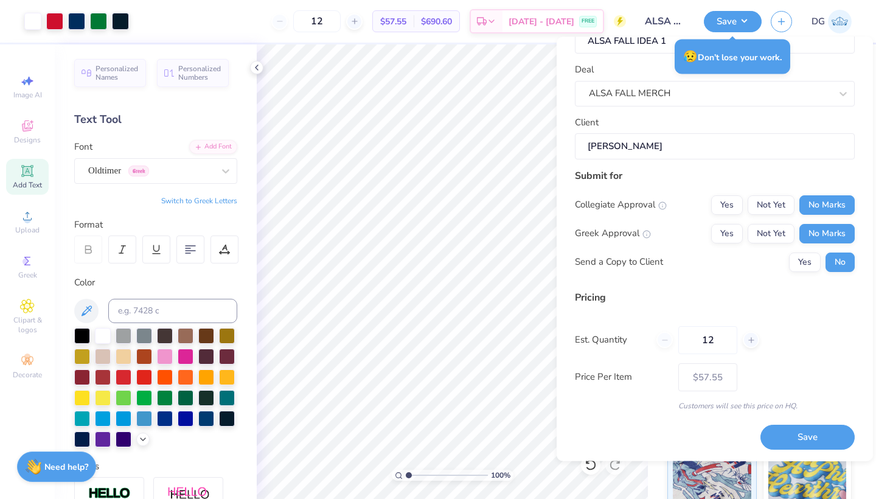
scroll to position [38, 0]
click at [795, 430] on button "Save" at bounding box center [807, 438] width 94 height 25
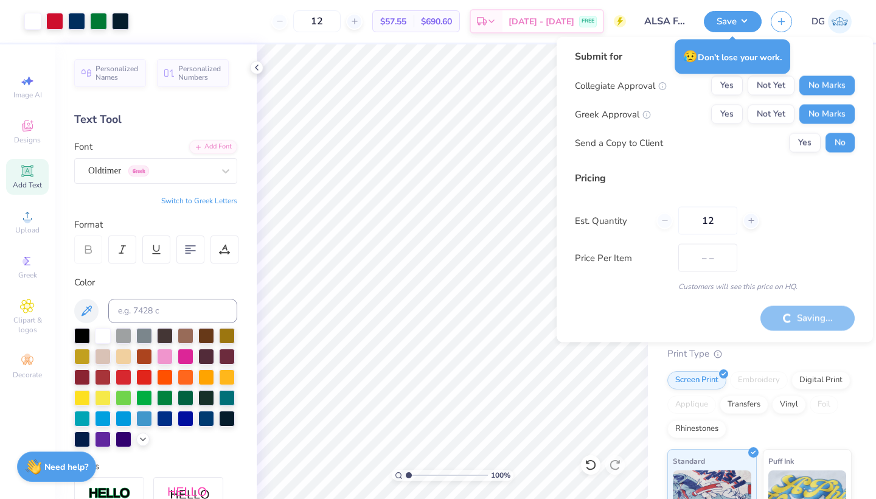
type input "$57.55"
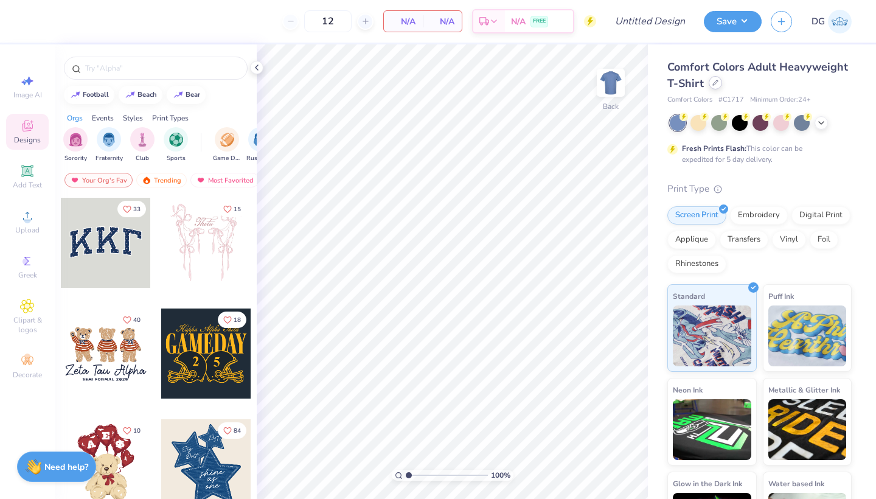
click at [716, 82] on icon at bounding box center [715, 83] width 6 height 6
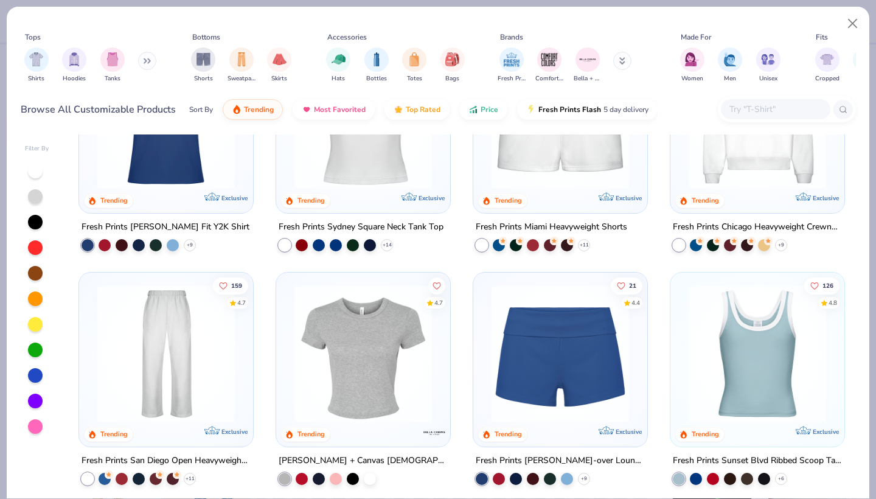
scroll to position [576, 0]
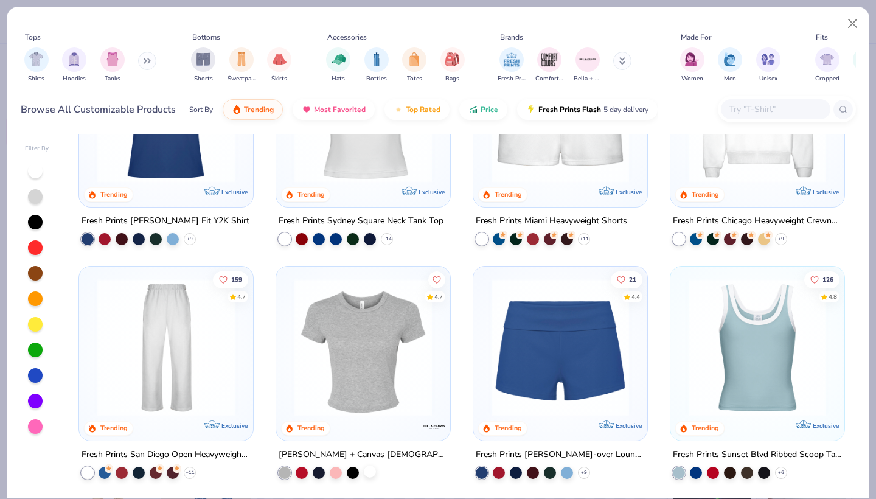
click at [373, 469] on div at bounding box center [370, 471] width 12 height 12
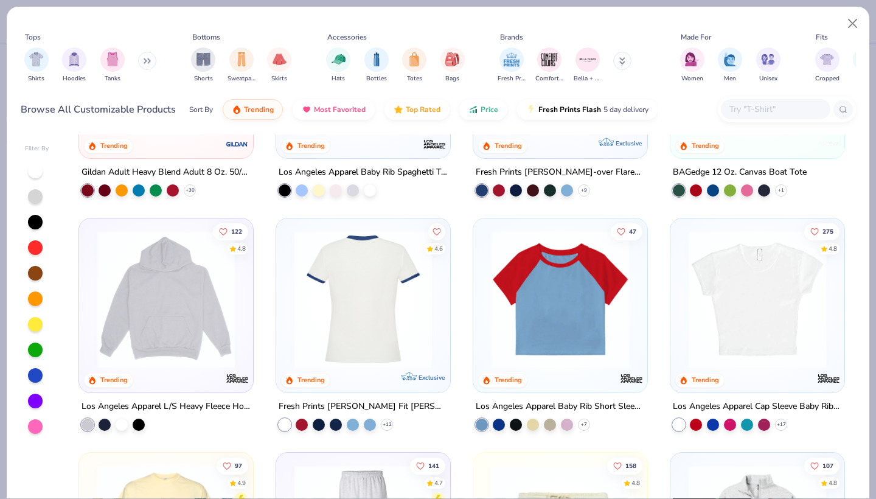
scroll to position [1094, 0]
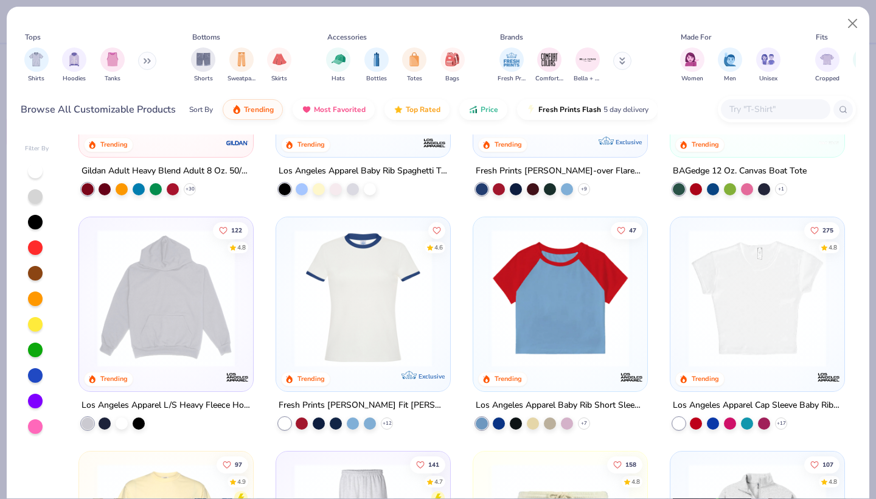
click at [762, 345] on img at bounding box center [757, 297] width 150 height 137
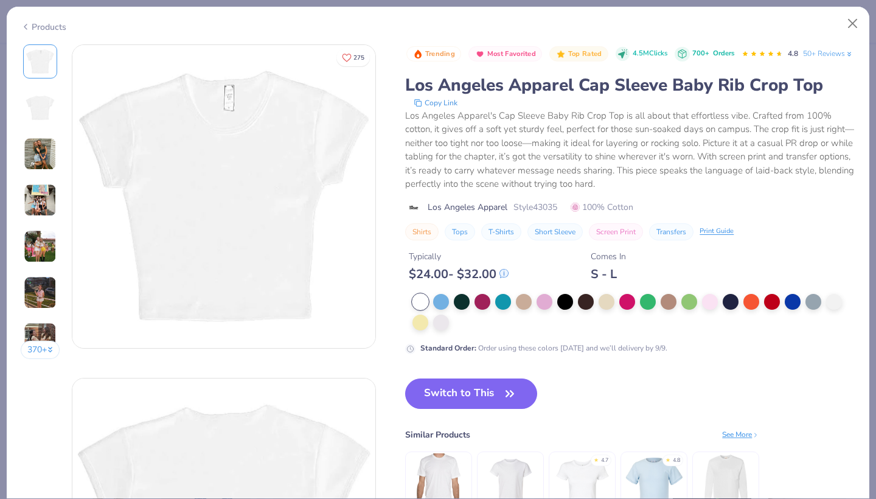
click at [473, 392] on div "Trending Most Favorited Top Rated 4.5M Clicks 700+ Orders 4.8 50+ Reviews Los A…" at bounding box center [630, 293] width 450 height 498
click at [476, 409] on button "Switch to This" at bounding box center [471, 393] width 132 height 30
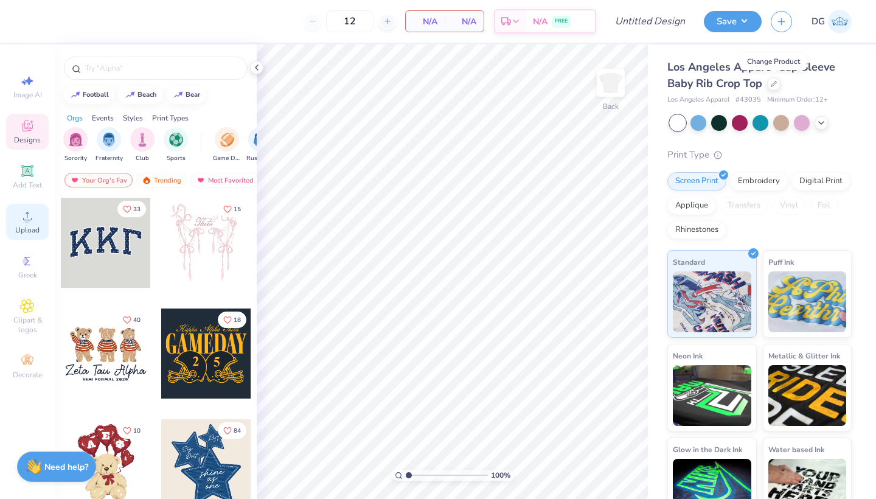
click at [24, 218] on icon at bounding box center [27, 216] width 15 height 15
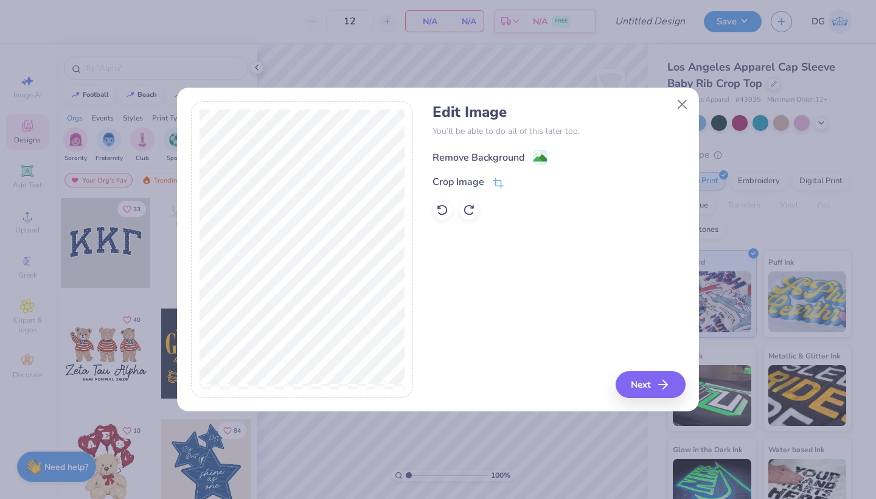
click at [482, 157] on div "Remove Background" at bounding box center [478, 157] width 92 height 15
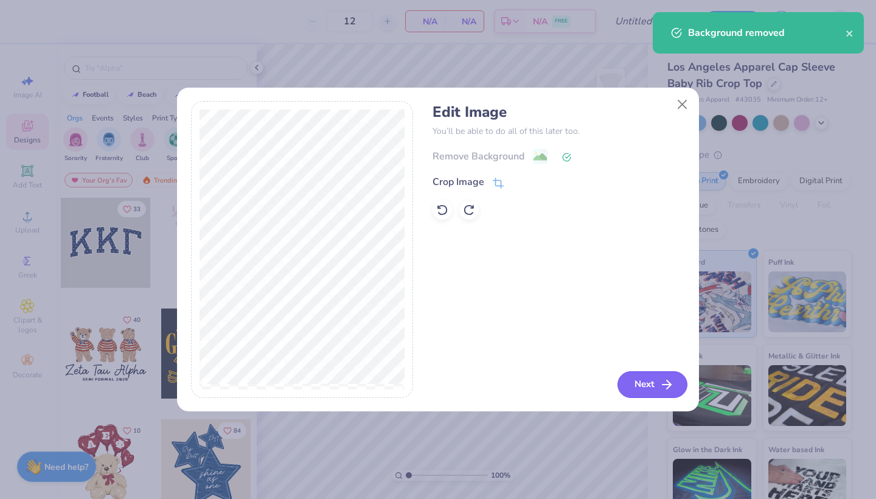
click at [646, 378] on button "Next" at bounding box center [652, 384] width 70 height 27
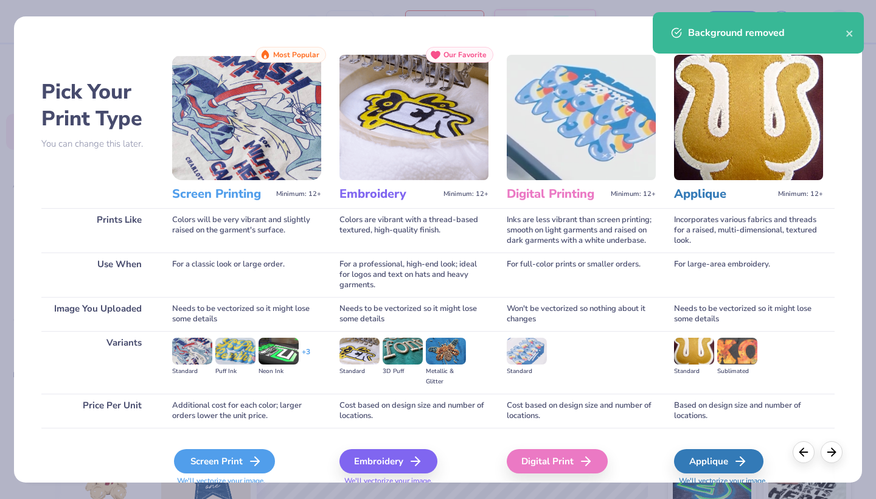
click at [232, 463] on div "Screen Print" at bounding box center [224, 461] width 101 height 24
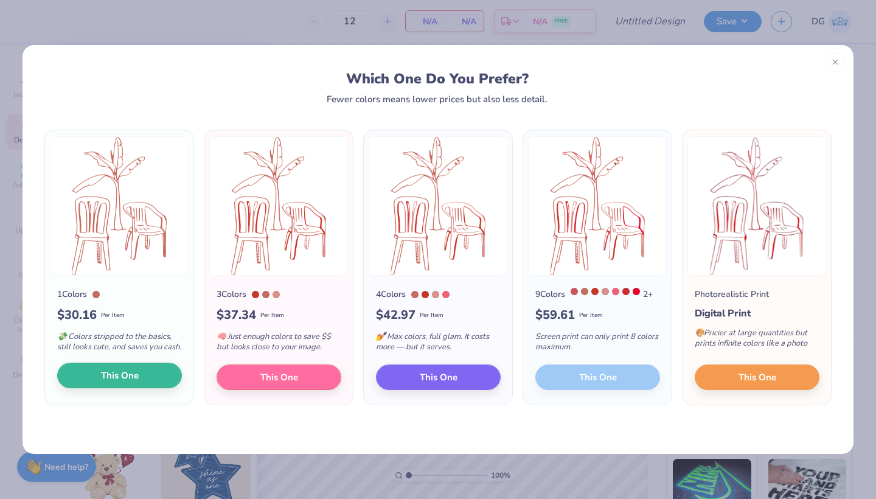
click at [116, 382] on span "This One" at bounding box center [120, 375] width 38 height 14
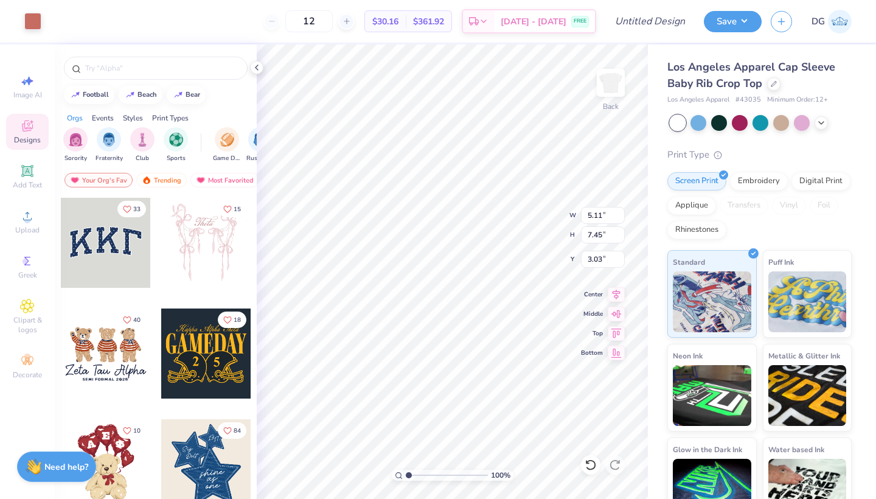
type input "2.97"
type input "4.33"
type input "1.38"
type input "2.28"
type input "3.33"
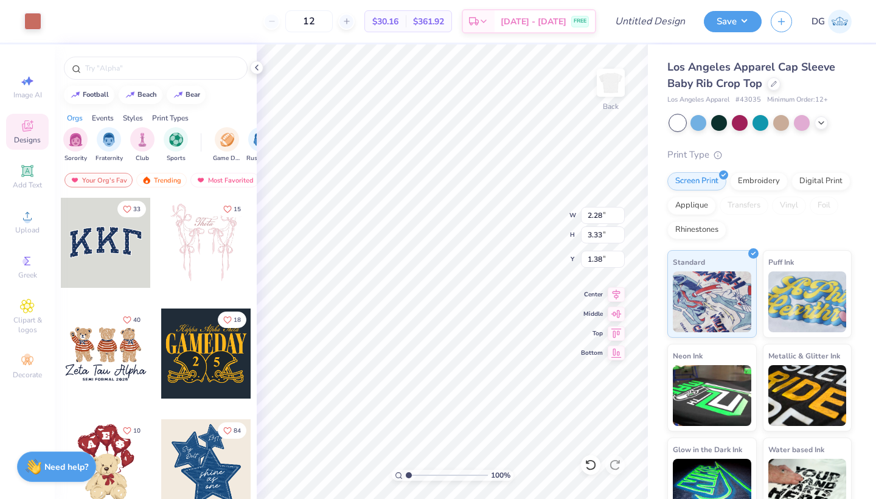
type input "1.56"
click at [26, 224] on div "Upload" at bounding box center [27, 222] width 43 height 36
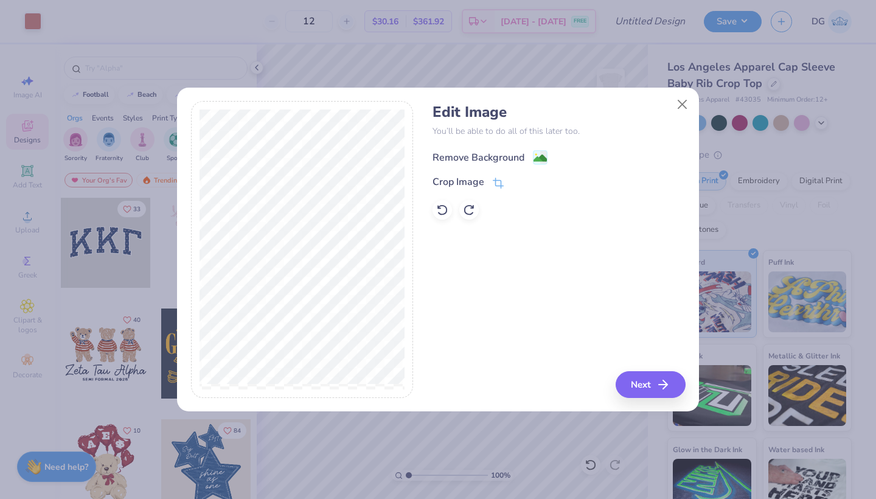
click at [511, 157] on div "Remove Background" at bounding box center [478, 157] width 92 height 15
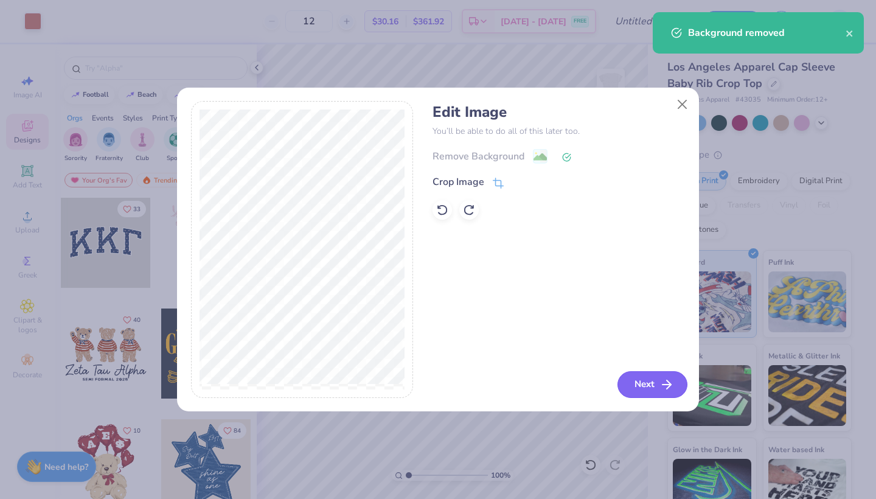
click at [643, 382] on button "Next" at bounding box center [652, 384] width 70 height 27
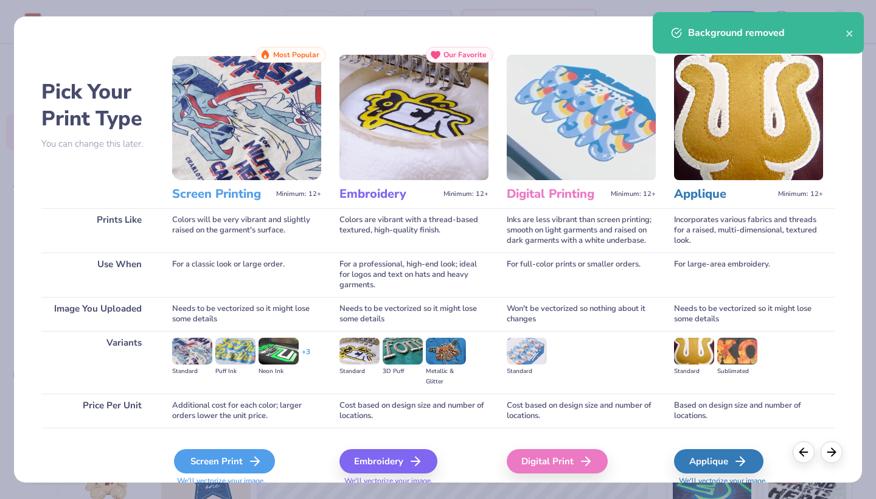
click at [233, 463] on div "Screen Print" at bounding box center [224, 461] width 101 height 24
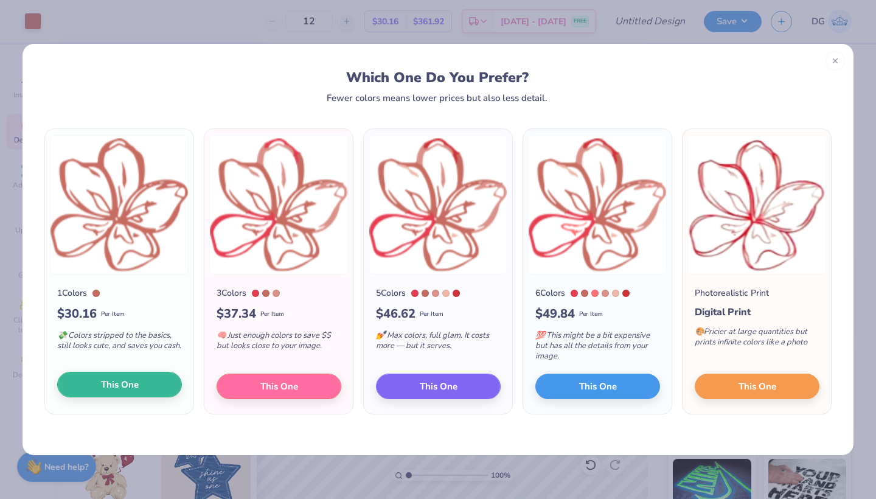
click at [128, 389] on span "This One" at bounding box center [120, 385] width 38 height 14
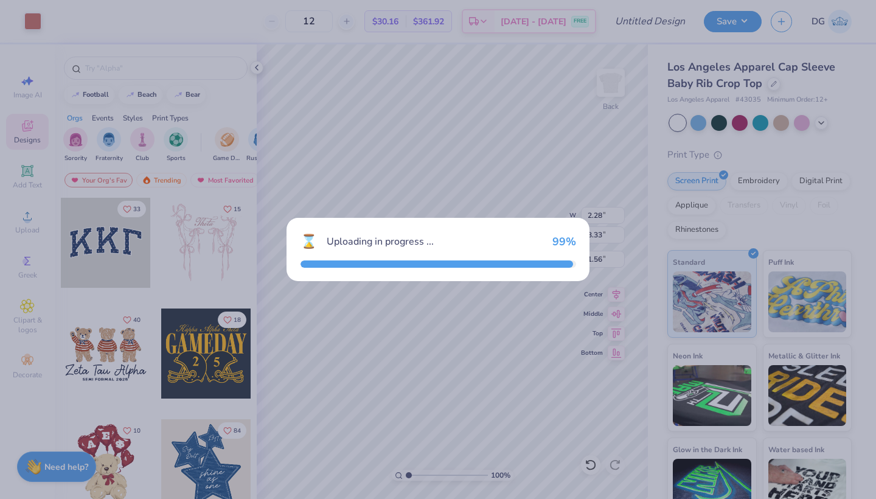
type input "2.87"
type input "2.77"
type input "5.37"
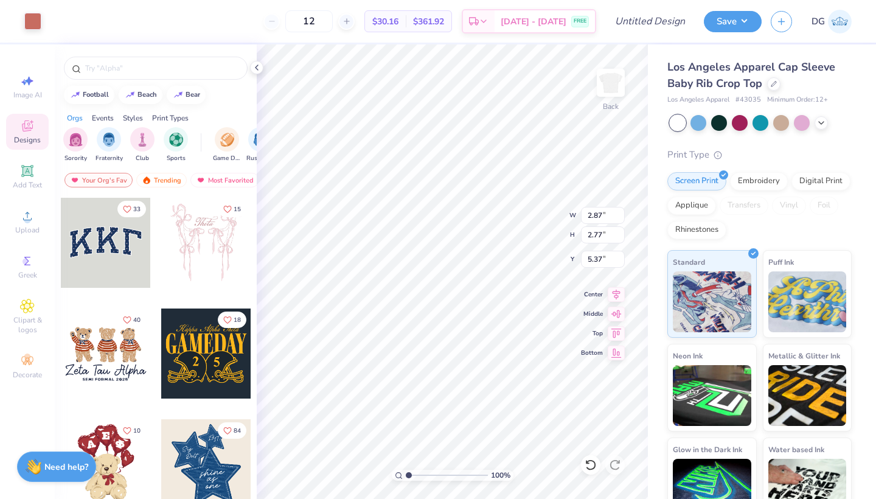
type input "1.80"
type input "1.74"
type input "2.58"
type input "2.28"
type input "3.33"
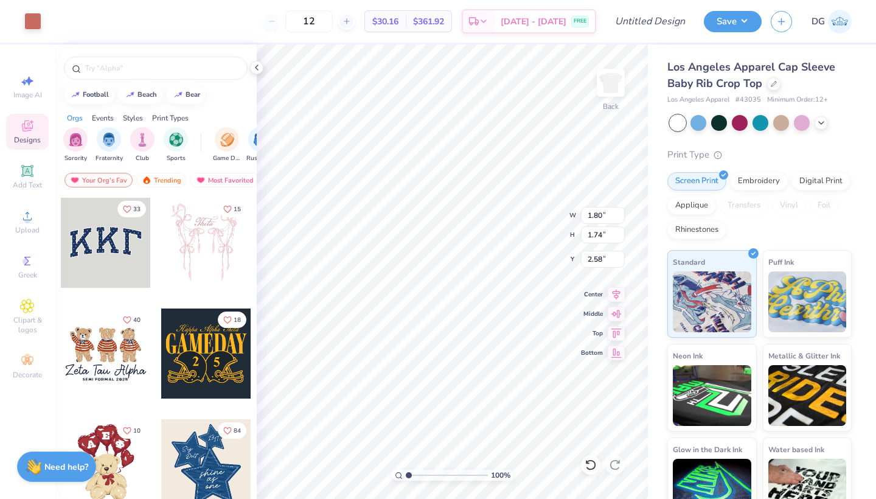
type input "1.56"
type input "0.99"
click at [22, 214] on icon at bounding box center [27, 216] width 15 height 15
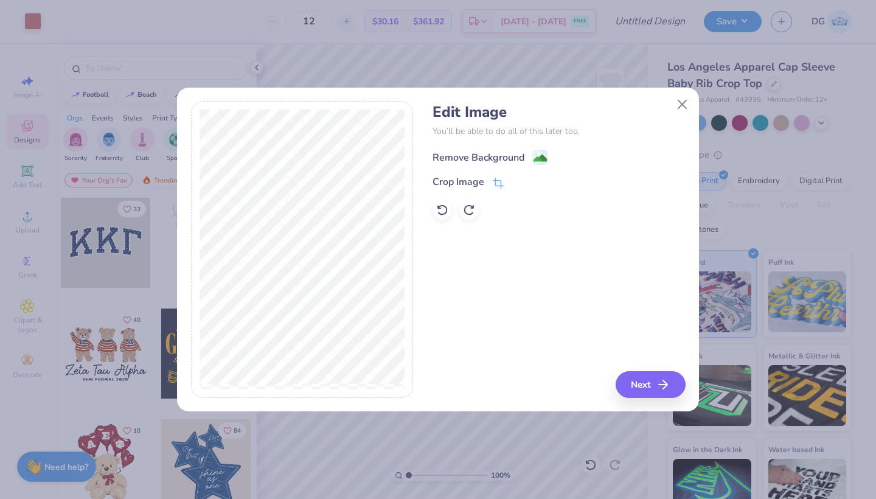
click at [523, 153] on div "Remove Background" at bounding box center [478, 157] width 92 height 15
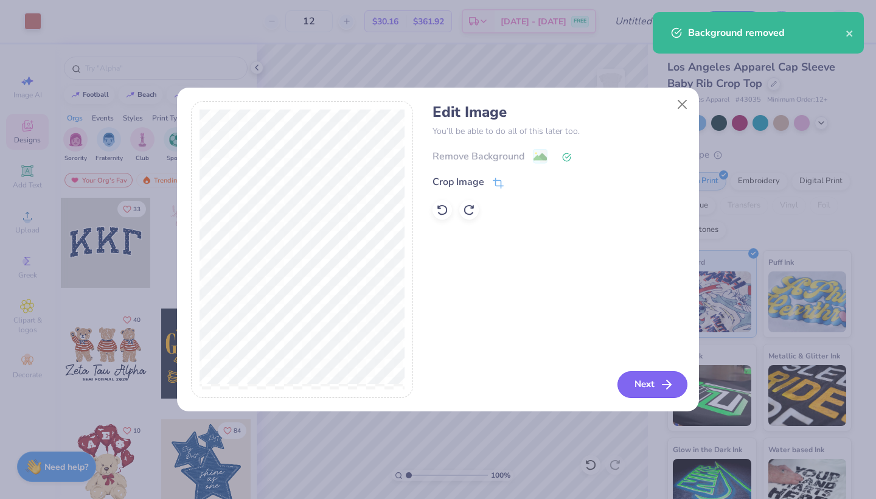
click at [641, 387] on button "Next" at bounding box center [652, 384] width 70 height 27
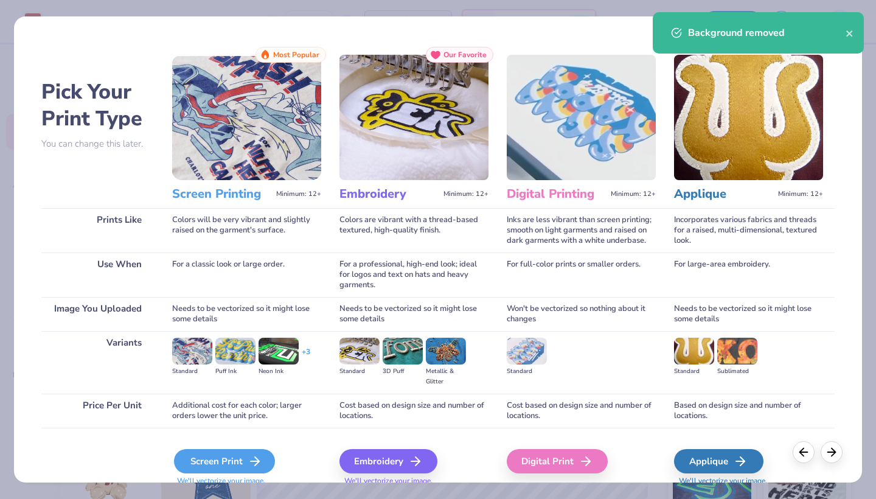
click at [241, 457] on div "Screen Print" at bounding box center [224, 461] width 101 height 24
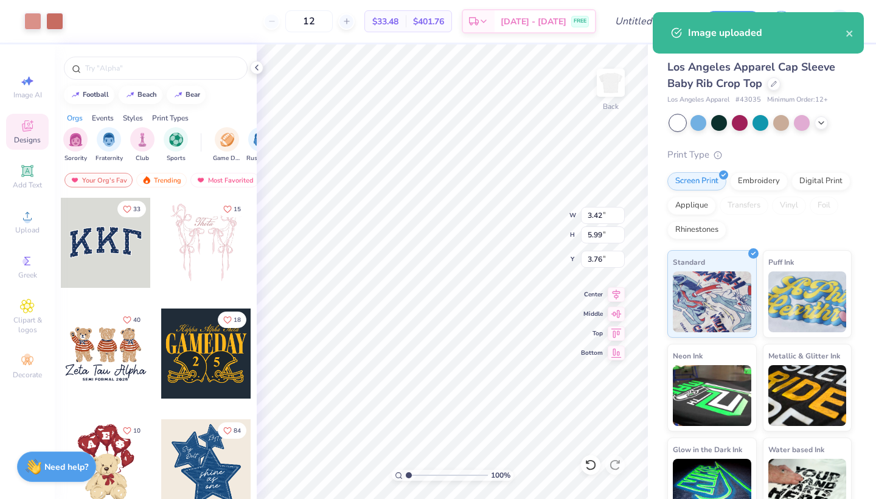
type input "2.28"
type input "3.33"
type input "0.99"
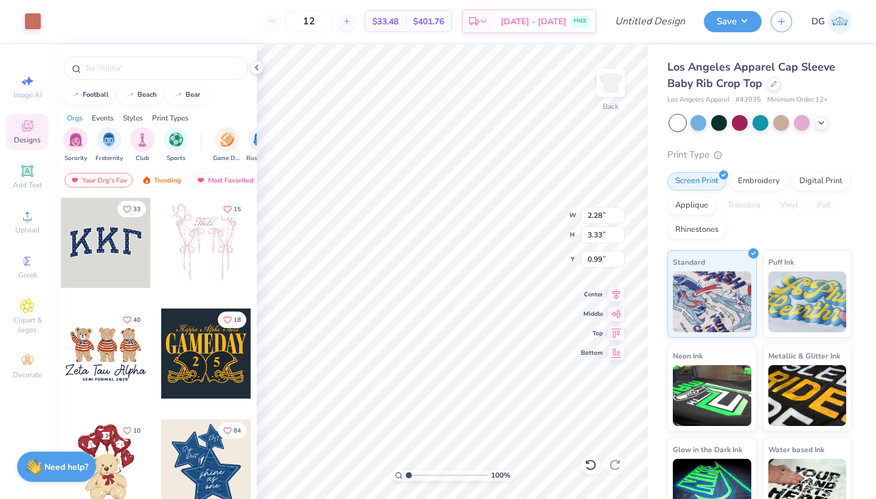
type input "3.42"
type input "5.99"
type input "0.50"
type input "2.05"
type input "3.58"
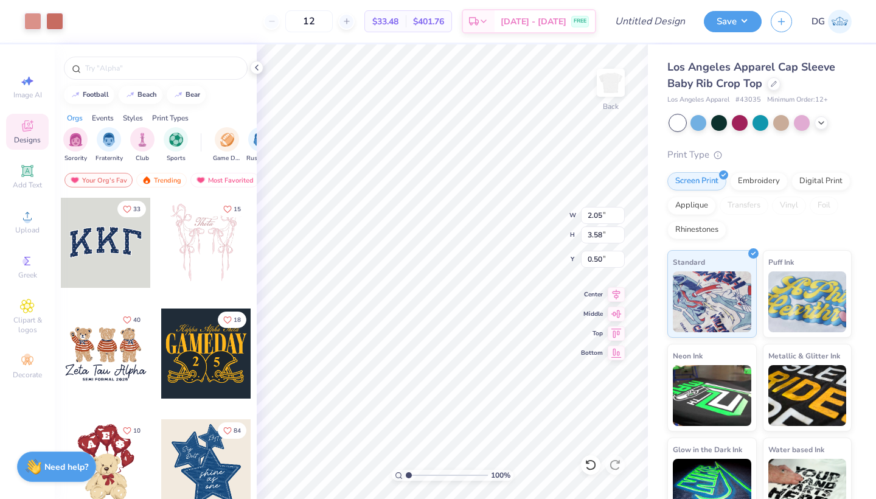
type input "0.79"
type input "2.13"
type input "0.67"
click at [24, 188] on span "Add Text" at bounding box center [27, 185] width 29 height 10
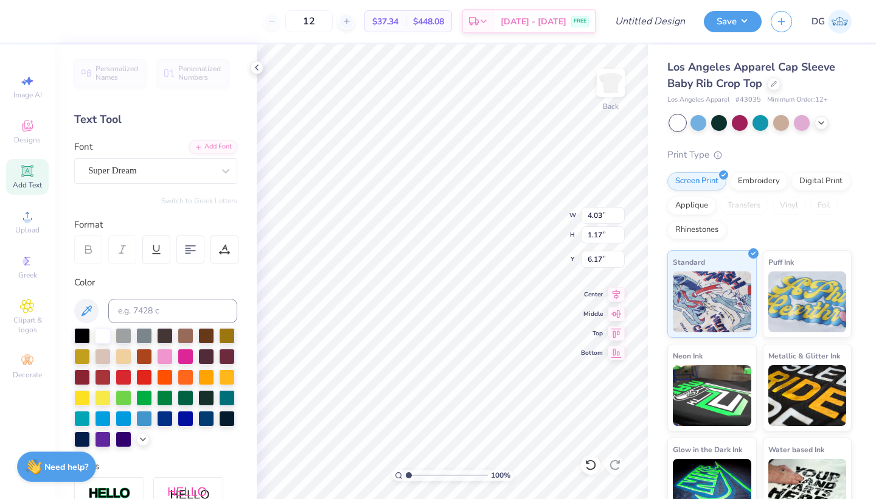
type textarea "a"
type textarea "ALSA"
click at [183, 166] on div "Super Dream" at bounding box center [151, 170] width 128 height 19
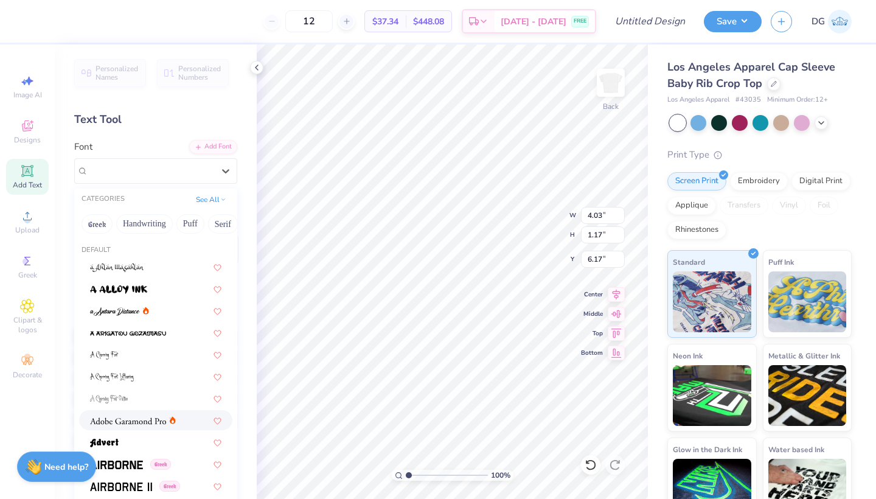
click at [151, 415] on span at bounding box center [128, 419] width 76 height 13
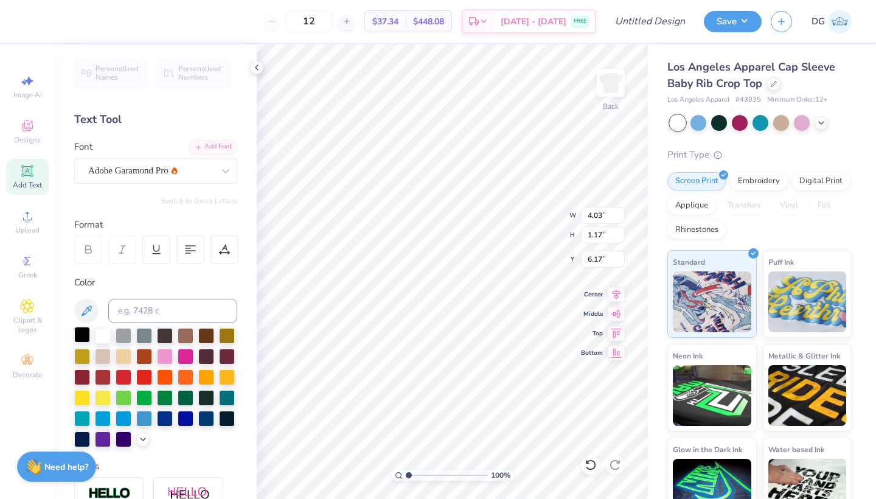
click at [88, 335] on div at bounding box center [82, 335] width 16 height 16
click at [101, 379] on div at bounding box center [103, 376] width 16 height 16
click at [74, 375] on div at bounding box center [82, 376] width 16 height 16
type input "1.80"
type input "1.74"
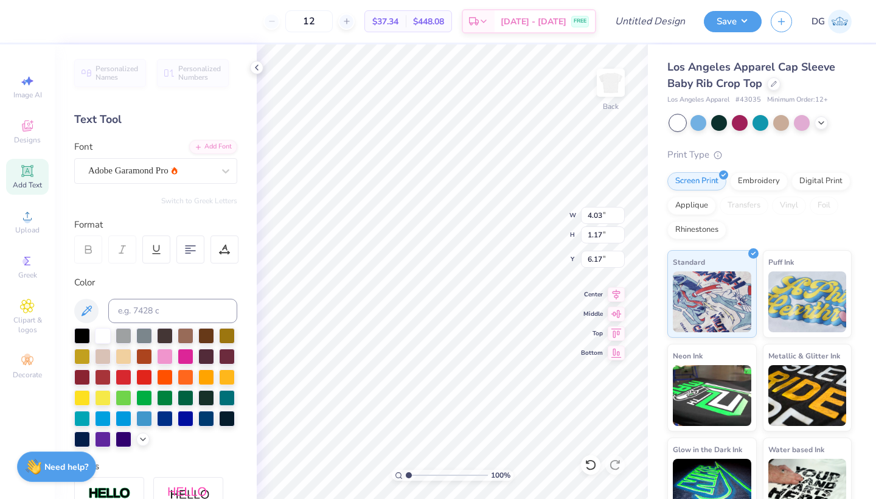
type input "2.01"
type input "3.89"
type input "1.15"
type input "6.17"
click at [37, 22] on div at bounding box center [32, 20] width 17 height 17
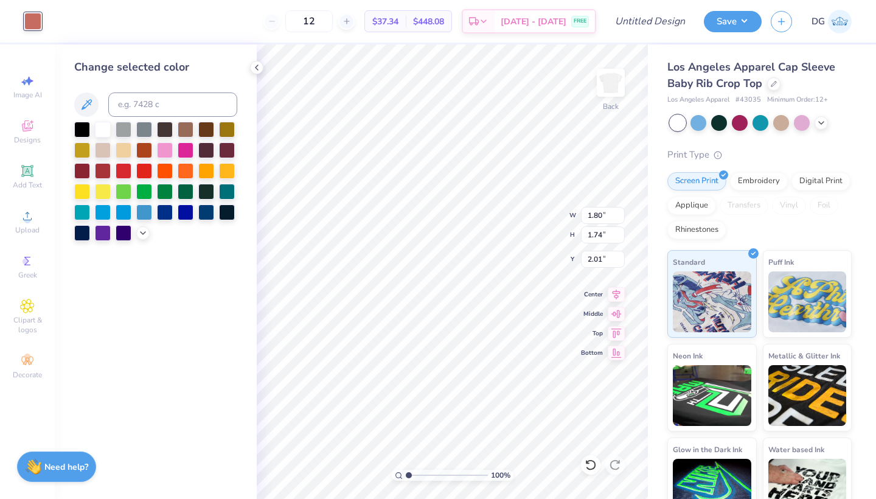
type input "3.89"
type input "1.15"
type input "6.17"
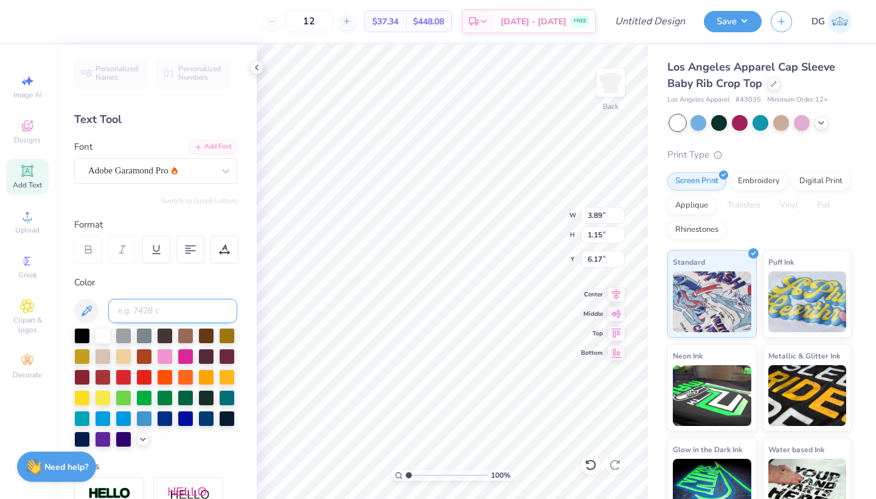
click at [152, 306] on input at bounding box center [172, 311] width 129 height 24
type input "7606"
type input "2.05"
type input "3.58"
type input "0.67"
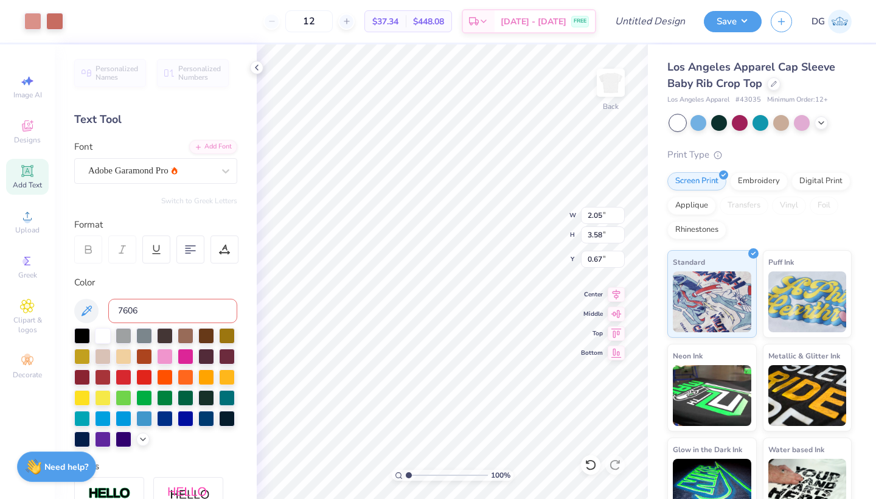
type input "1.80"
type input "1.74"
type input "2.01"
click at [32, 19] on div at bounding box center [32, 20] width 17 height 17
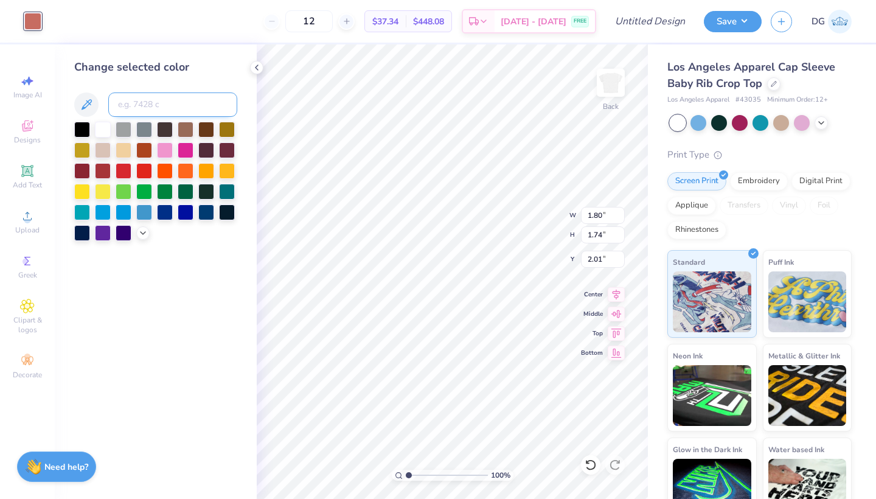
click at [176, 107] on input at bounding box center [172, 104] width 129 height 24
type input "3.89"
type input "1.15"
type input "6.17"
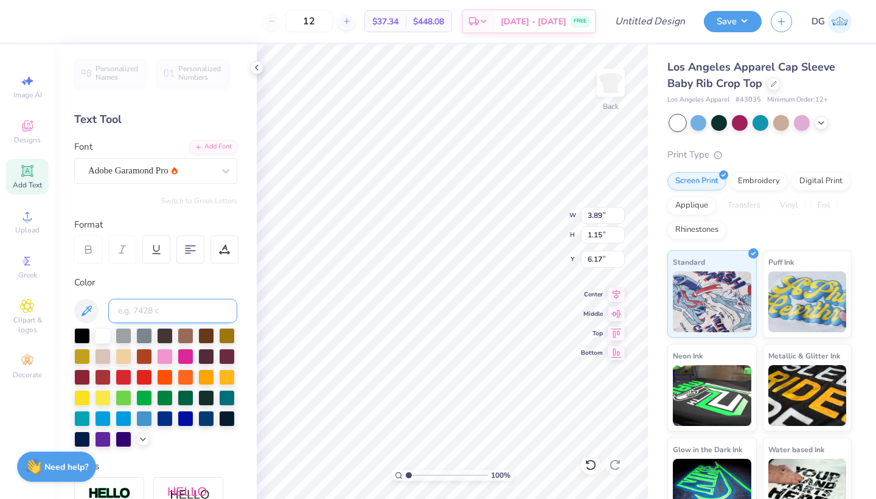
click at [169, 309] on input at bounding box center [172, 311] width 129 height 24
type input "7606"
type input "4.41"
click at [617, 86] on img at bounding box center [610, 82] width 49 height 49
click at [31, 225] on span "Upload" at bounding box center [27, 230] width 24 height 10
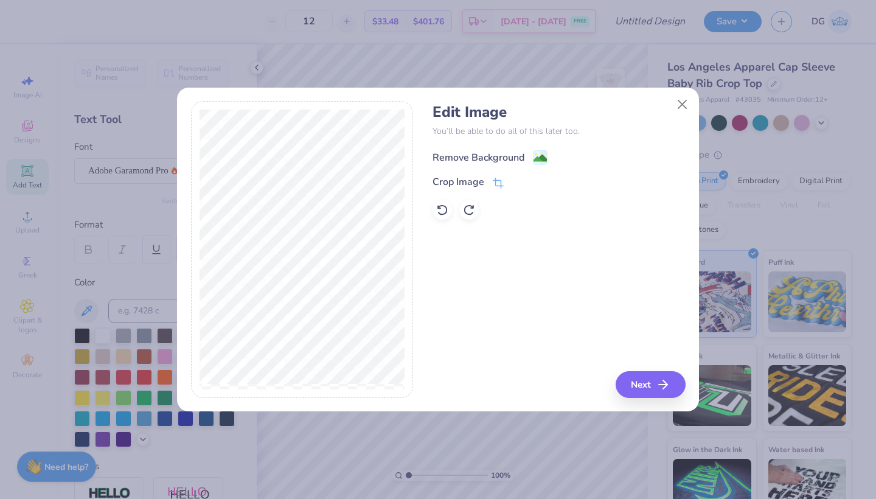
click at [508, 154] on div "Remove Background" at bounding box center [478, 157] width 92 height 15
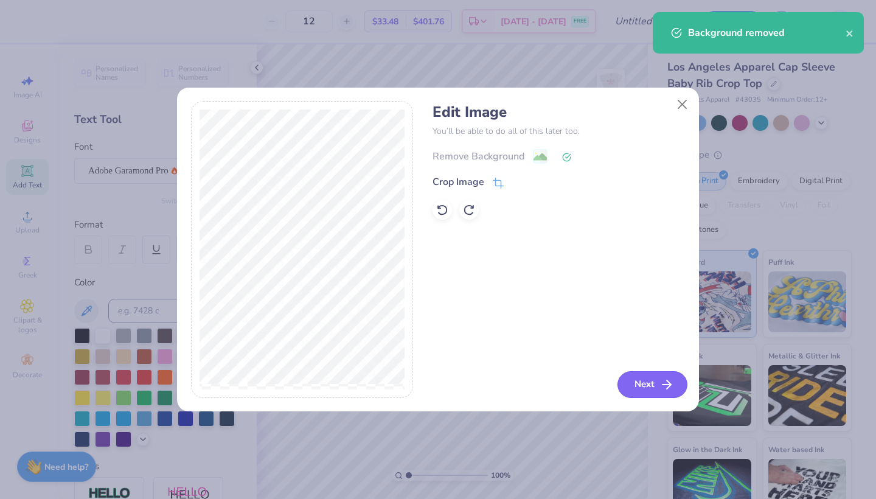
click at [656, 376] on button "Next" at bounding box center [652, 384] width 70 height 27
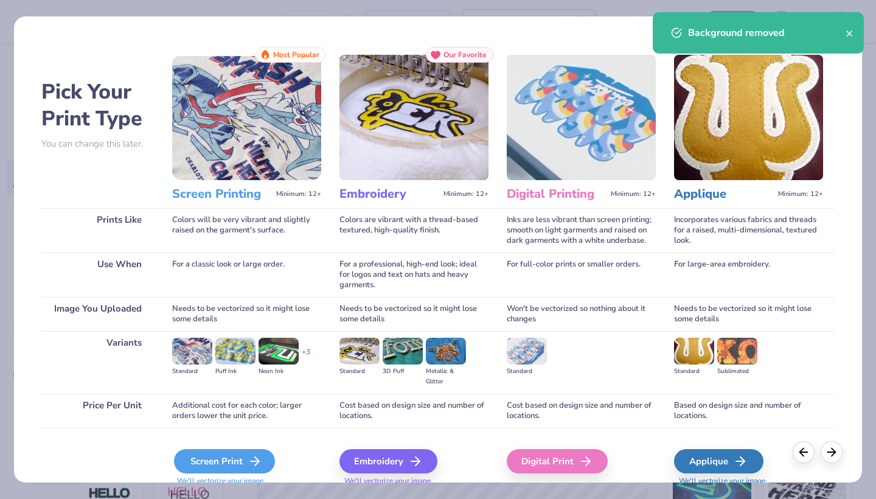
click at [221, 469] on div "Screen Print" at bounding box center [224, 461] width 101 height 24
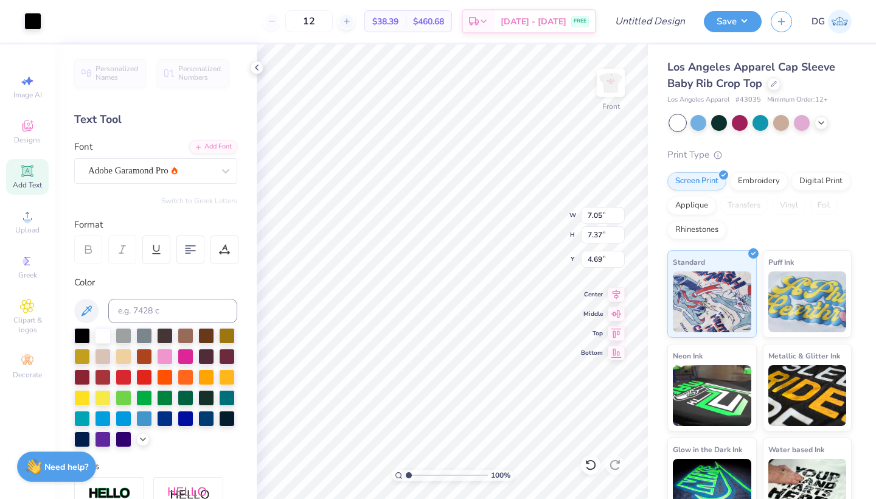
type input "5.71"
type input "5.97"
click at [611, 95] on img at bounding box center [610, 82] width 49 height 49
click at [611, 95] on img at bounding box center [610, 83] width 24 height 24
click at [612, 95] on img at bounding box center [610, 82] width 49 height 49
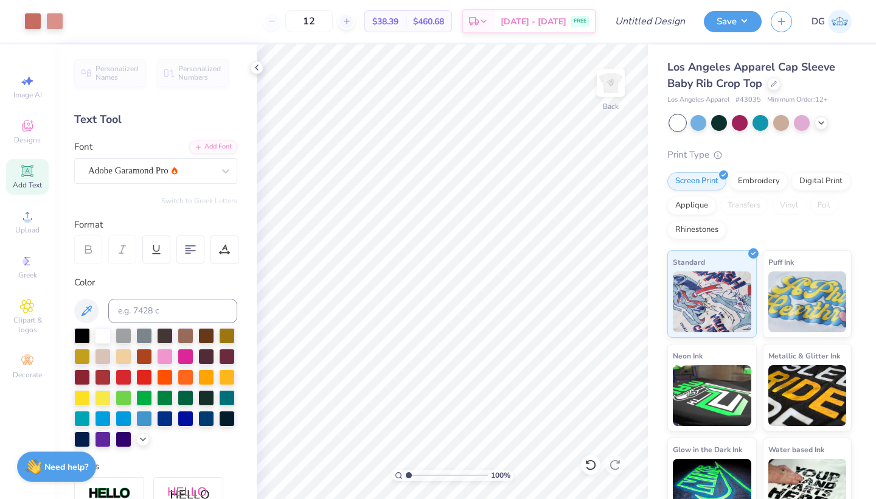
click at [612, 95] on img at bounding box center [610, 83] width 24 height 24
click at [606, 82] on img at bounding box center [610, 82] width 49 height 49
click at [261, 67] on icon at bounding box center [257, 68] width 10 height 10
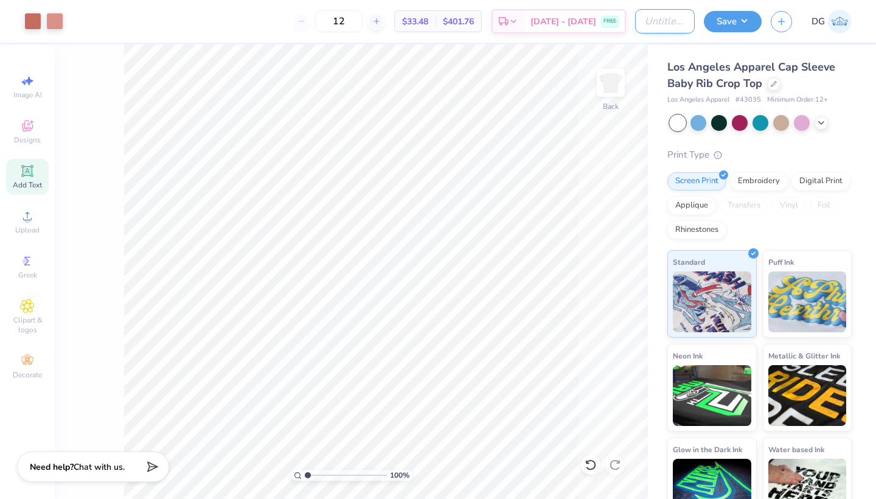
click at [662, 22] on input "Design Title" at bounding box center [665, 21] width 60 height 24
type input "ALSA FALL 2"
click at [739, 18] on button "Save" at bounding box center [732, 19] width 58 height 21
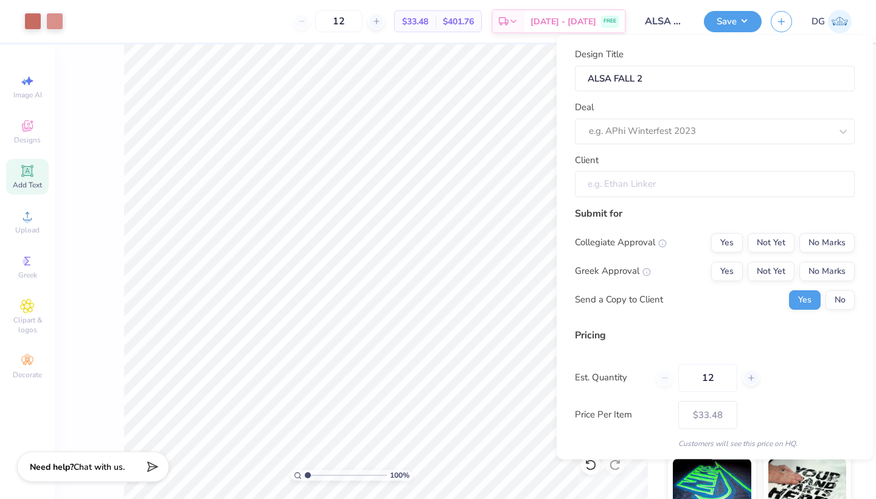
click at [725, 181] on input "Client" at bounding box center [715, 184] width 280 height 26
click at [702, 133] on div at bounding box center [698, 131] width 218 height 16
click at [670, 210] on div "ALSA FALL MERCH" at bounding box center [714, 207] width 270 height 20
type input "Heydy Martinez"
click at [831, 247] on button "No Marks" at bounding box center [826, 241] width 55 height 19
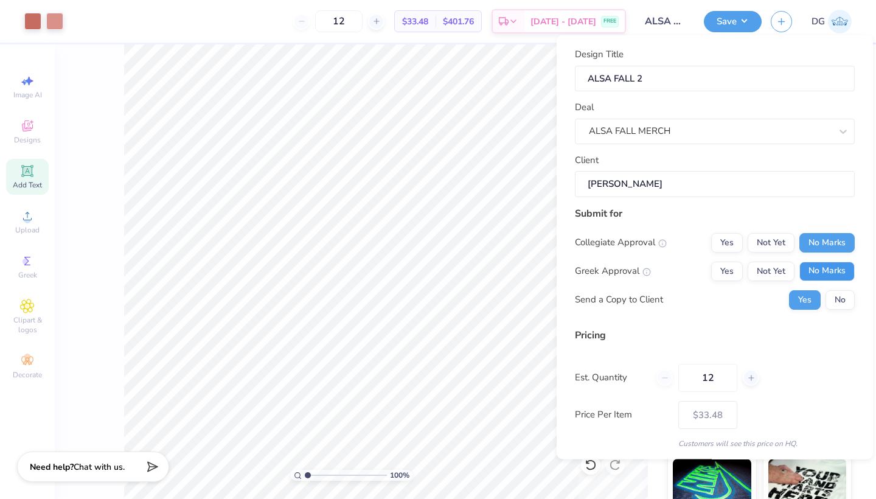
click at [831, 261] on button "No Marks" at bounding box center [826, 270] width 55 height 19
type input "$33.48"
click at [840, 293] on button "No" at bounding box center [839, 298] width 29 height 19
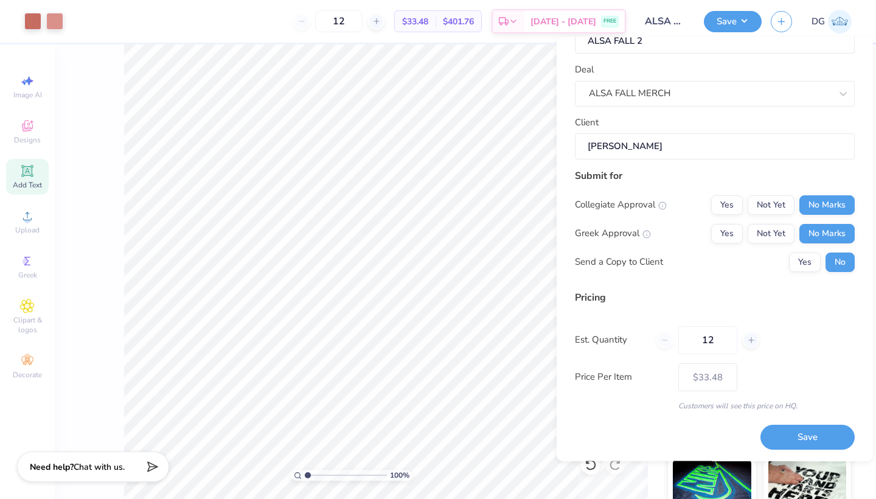
scroll to position [38, 0]
click at [751, 340] on line at bounding box center [750, 340] width 5 height 0
type input "14"
type input "– –"
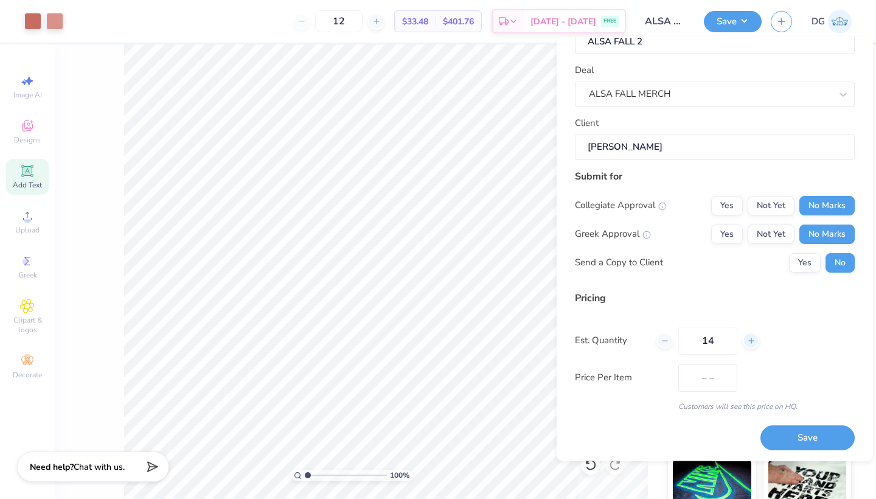
type input "13"
type input "$32.70"
type input "14"
type input "$32.05"
click at [751, 340] on line at bounding box center [750, 340] width 5 height 0
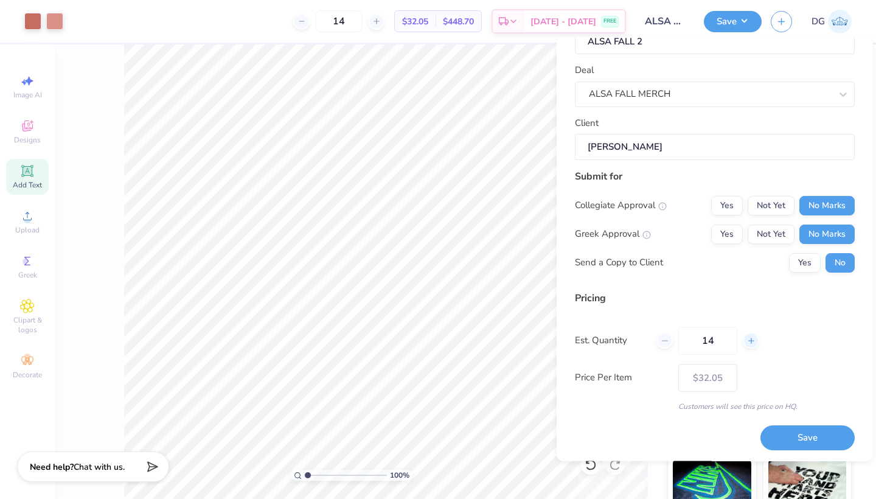
type input "15"
type input "$31.51"
click at [672, 338] on div at bounding box center [664, 341] width 16 height 16
click at [671, 338] on div at bounding box center [664, 341] width 16 height 16
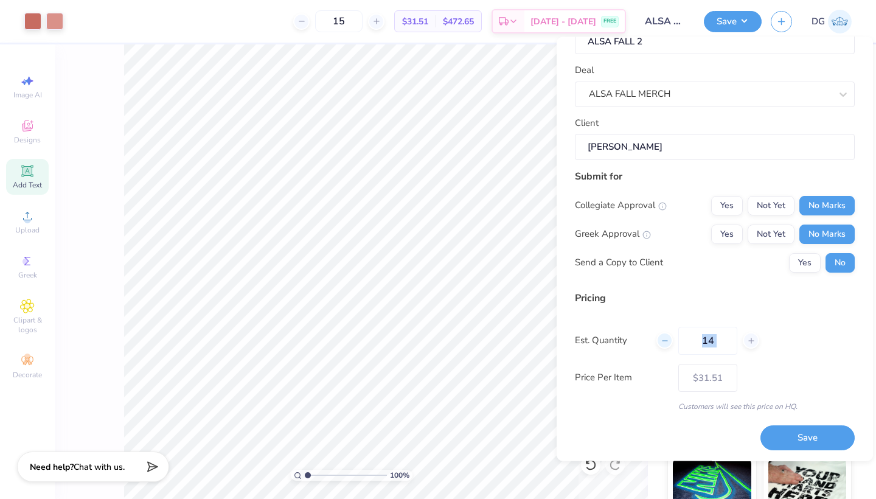
type input "13"
type input "$32.70"
click at [665, 340] on line at bounding box center [664, 340] width 5 height 0
type input "12"
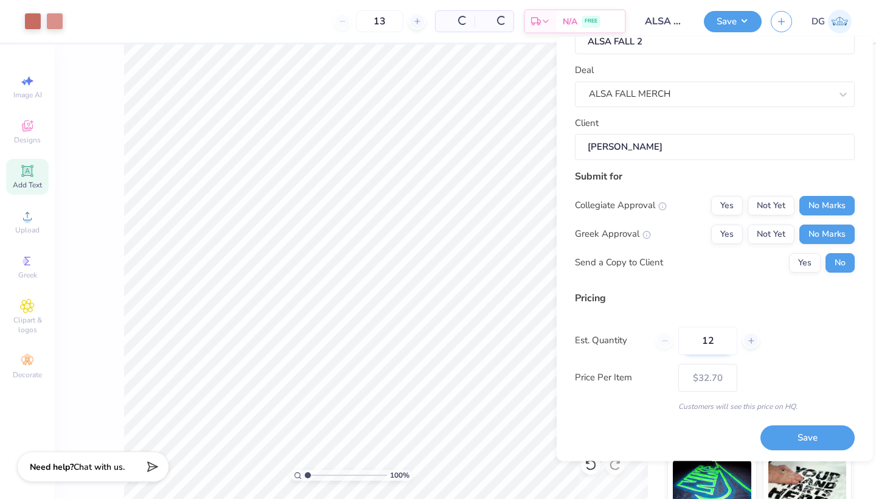
type input "12"
click at [790, 435] on button "Save" at bounding box center [807, 438] width 94 height 25
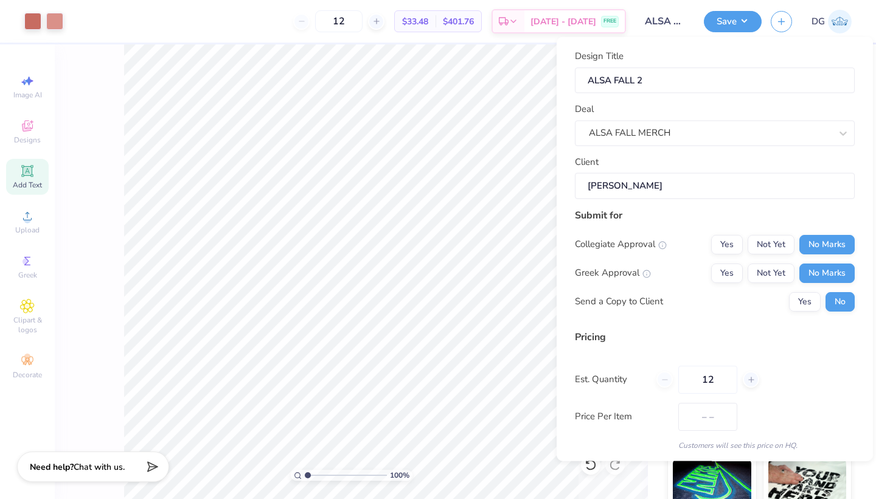
type input "$33.48"
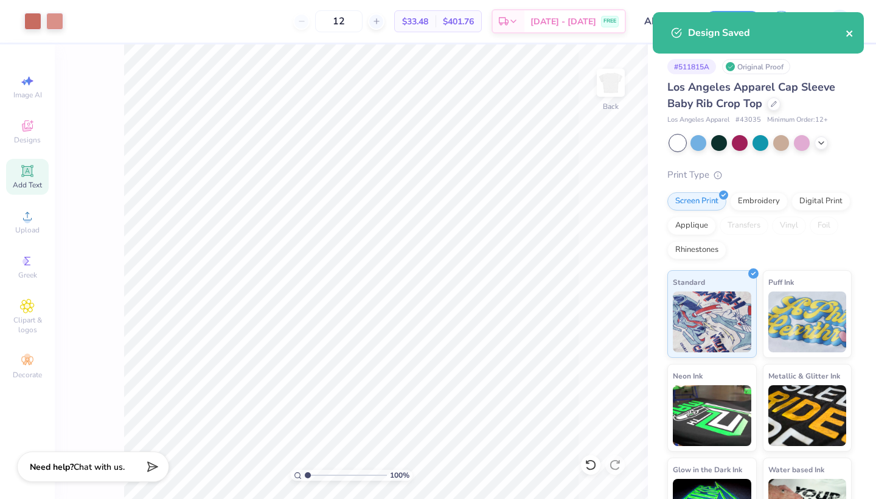
click at [849, 35] on icon "close" at bounding box center [849, 34] width 9 height 10
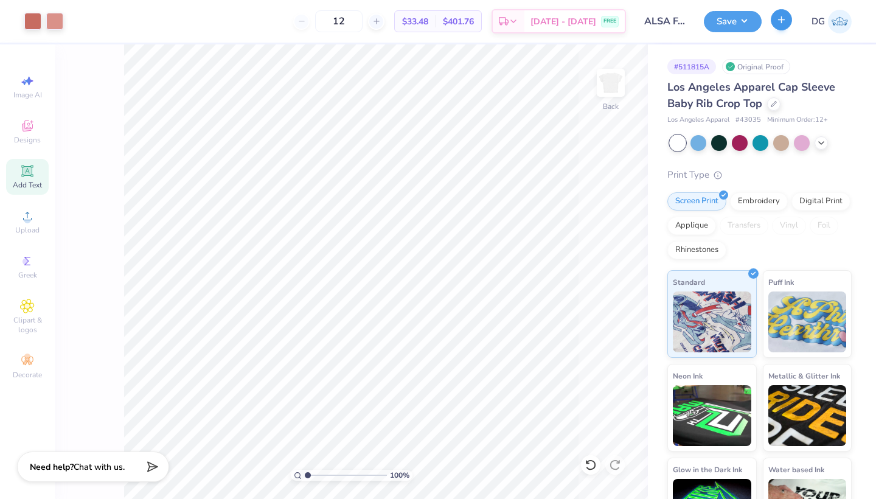
click at [785, 24] on icon "button" at bounding box center [781, 20] width 10 height 10
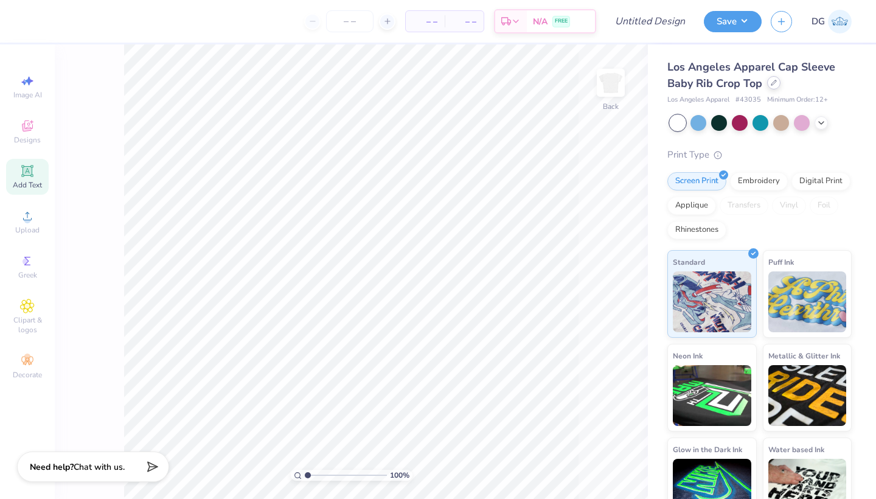
click at [773, 82] on icon at bounding box center [773, 83] width 6 height 6
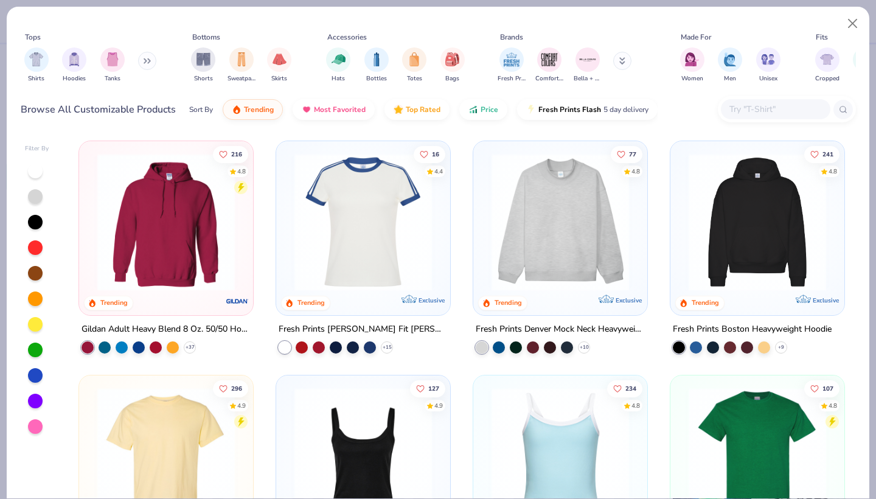
click at [725, 254] on img at bounding box center [757, 221] width 150 height 137
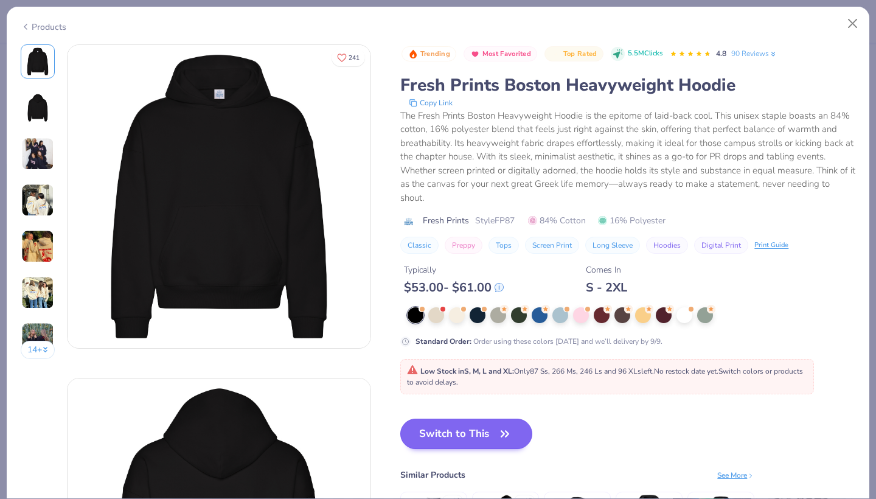
click at [462, 437] on button "Switch to This" at bounding box center [466, 433] width 132 height 30
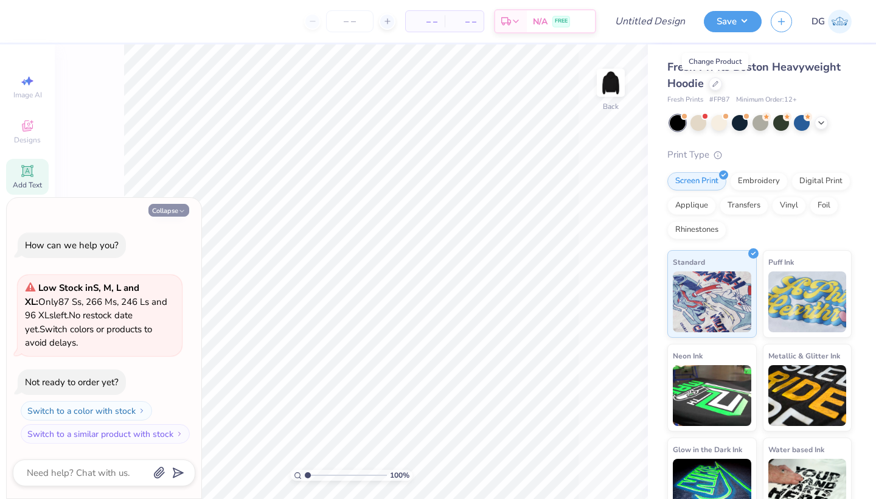
click at [168, 212] on button "Collapse" at bounding box center [168, 210] width 41 height 13
type textarea "x"
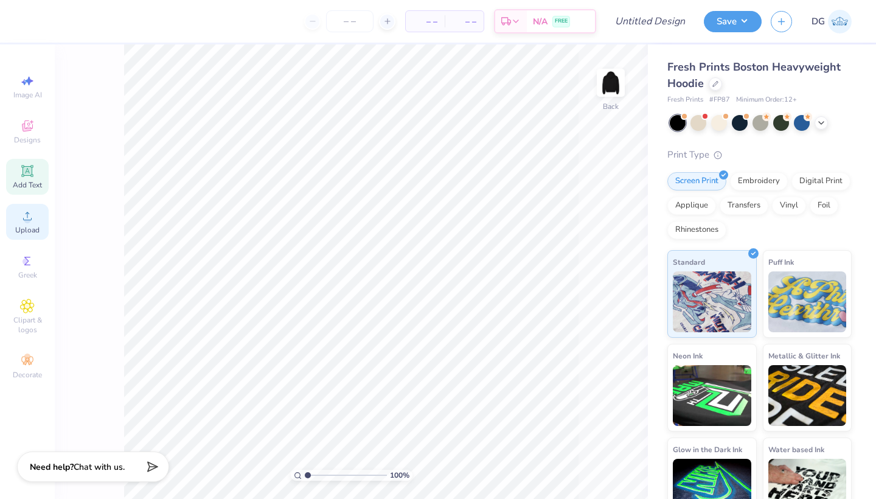
click at [30, 219] on circle at bounding box center [27, 219] width 7 height 7
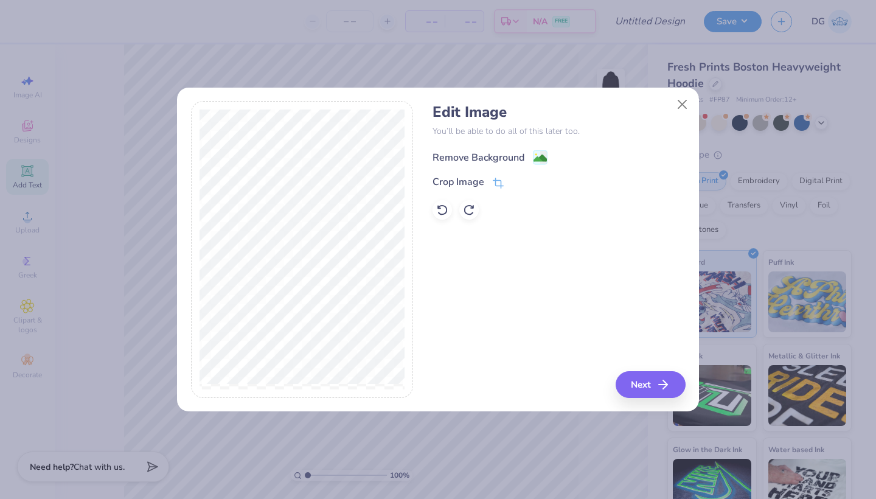
click at [532, 153] on div "Remove Background" at bounding box center [489, 157] width 115 height 15
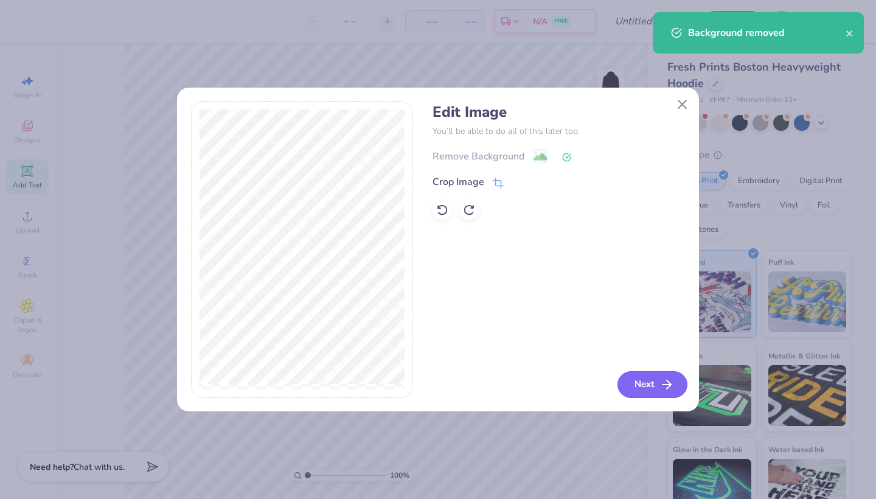
click at [645, 390] on button "Next" at bounding box center [652, 384] width 70 height 27
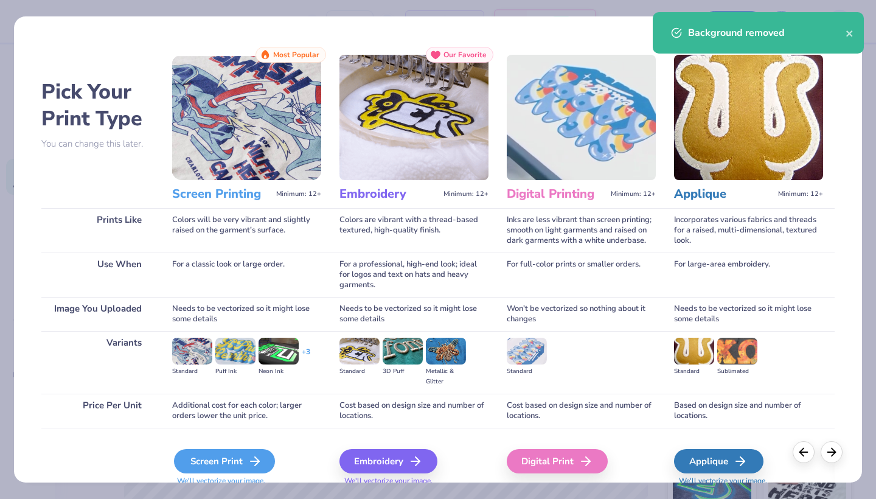
click at [233, 454] on div "Screen Print" at bounding box center [224, 461] width 101 height 24
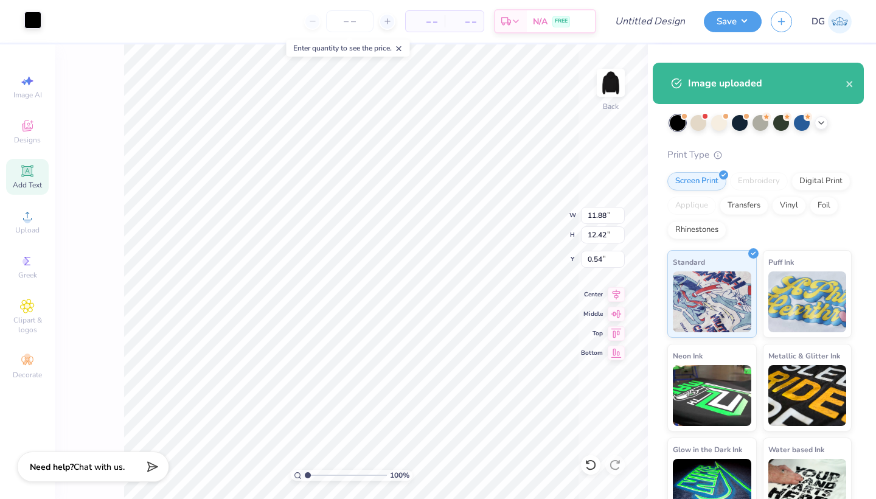
click at [35, 23] on div at bounding box center [32, 20] width 17 height 17
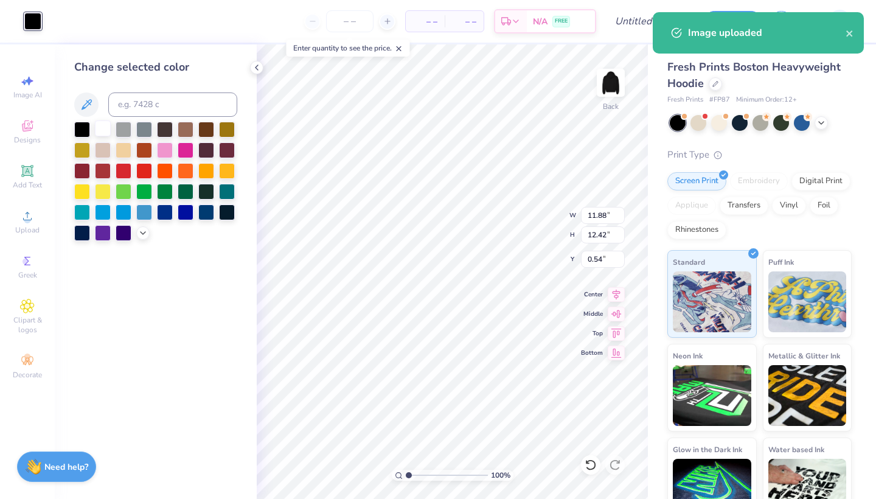
click at [106, 130] on div at bounding box center [103, 128] width 16 height 16
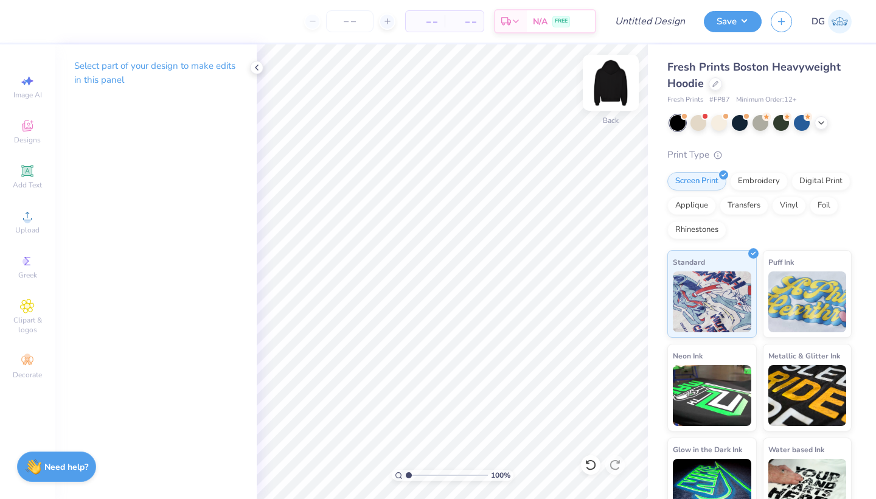
click at [615, 80] on img at bounding box center [610, 82] width 49 height 49
type input "8.39"
type input "10.14"
type input "10.61"
type input "9.45"
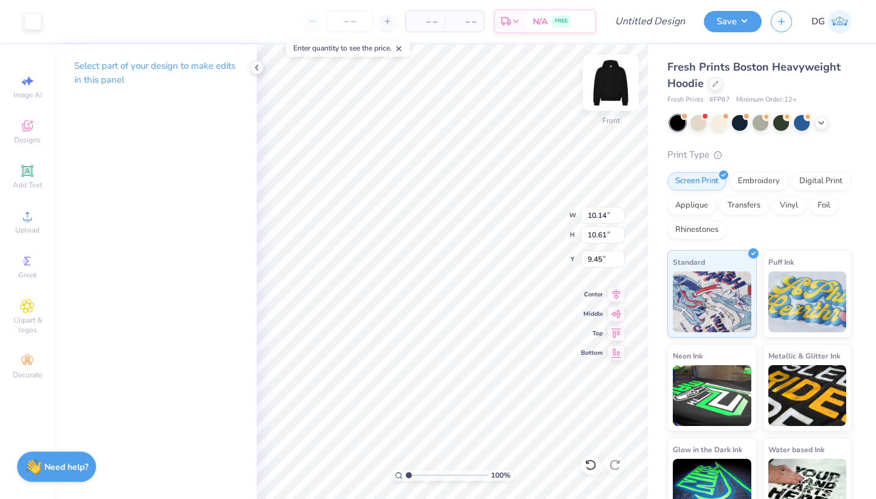
click at [611, 75] on img at bounding box center [610, 82] width 49 height 49
click at [26, 125] on icon at bounding box center [27, 126] width 15 height 15
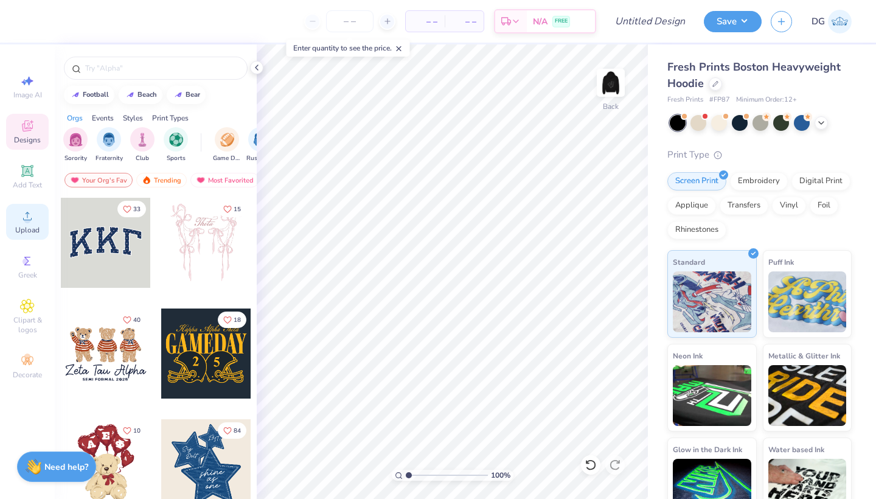
click at [35, 216] on div "Upload" at bounding box center [27, 222] width 43 height 36
click at [615, 89] on img at bounding box center [610, 82] width 49 height 49
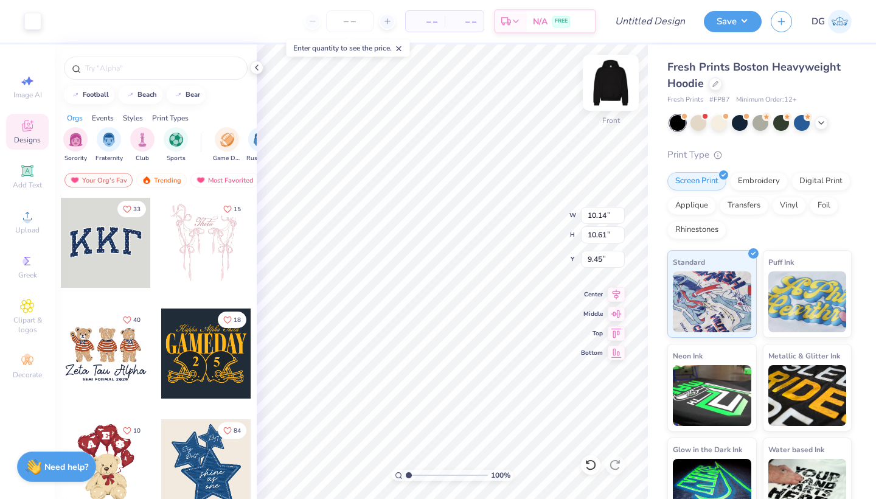
type input "8.19"
type input "9.13"
click at [536, 212] on div "100 % Front W 10.14 10.14 " H 10.61 10.61 " Y 9.13 9.13 " Center Middle Top Bot…" at bounding box center [452, 271] width 391 height 454
click at [603, 95] on img at bounding box center [610, 82] width 49 height 49
click at [26, 176] on icon at bounding box center [27, 171] width 12 height 12
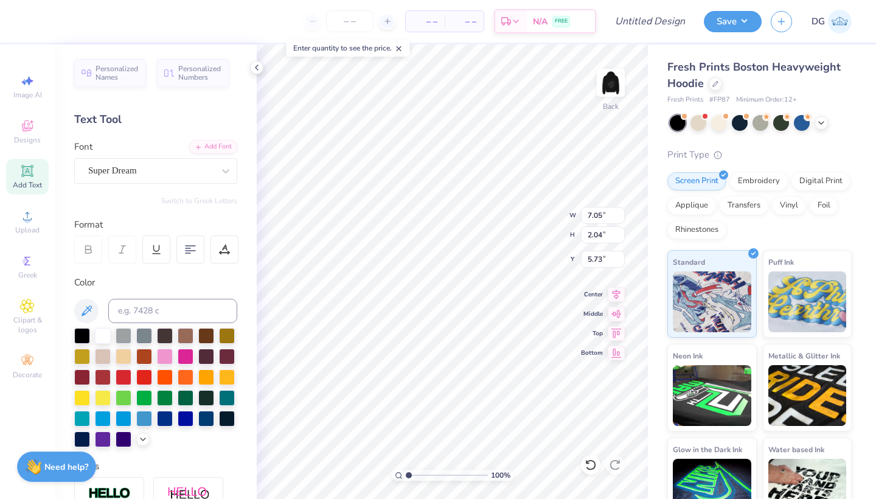
scroll to position [0, 1]
type textarea "ALSA"
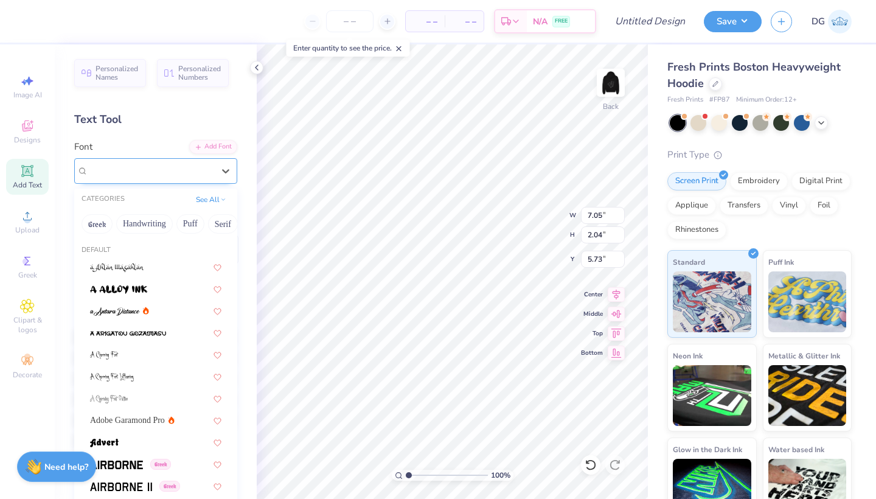
click at [170, 176] on div "Super Dream" at bounding box center [151, 170] width 128 height 19
click at [162, 226] on button "Handwriting" at bounding box center [144, 223] width 57 height 19
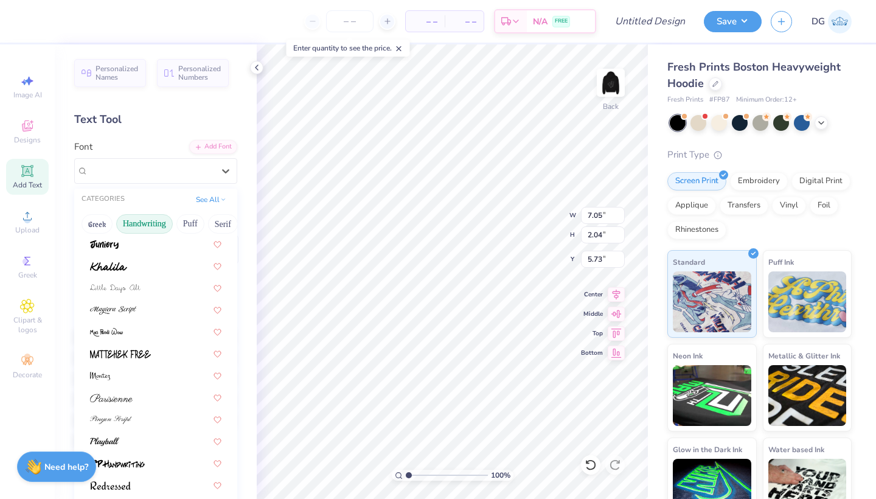
scroll to position [254, 0]
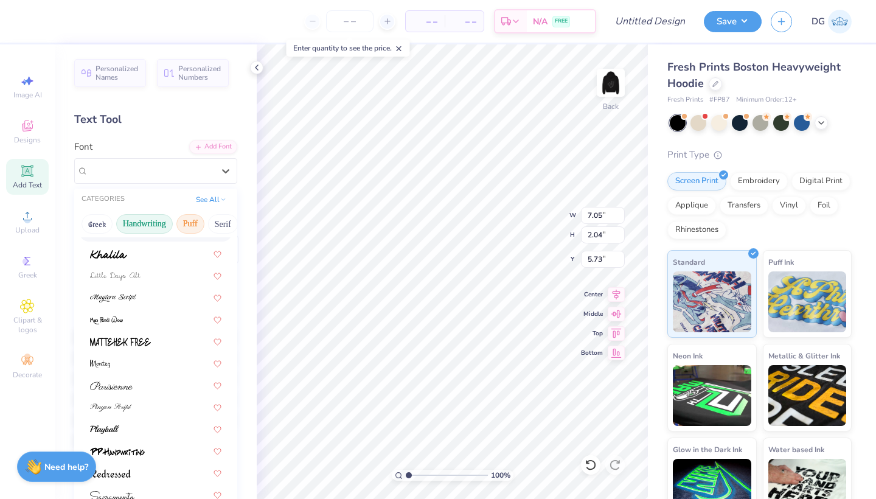
click at [198, 223] on button "Puff" at bounding box center [190, 223] width 28 height 19
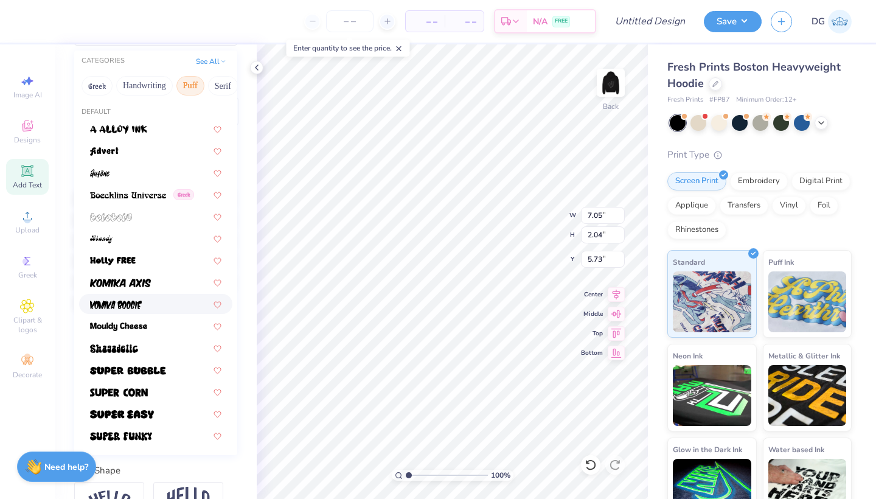
scroll to position [140, 0]
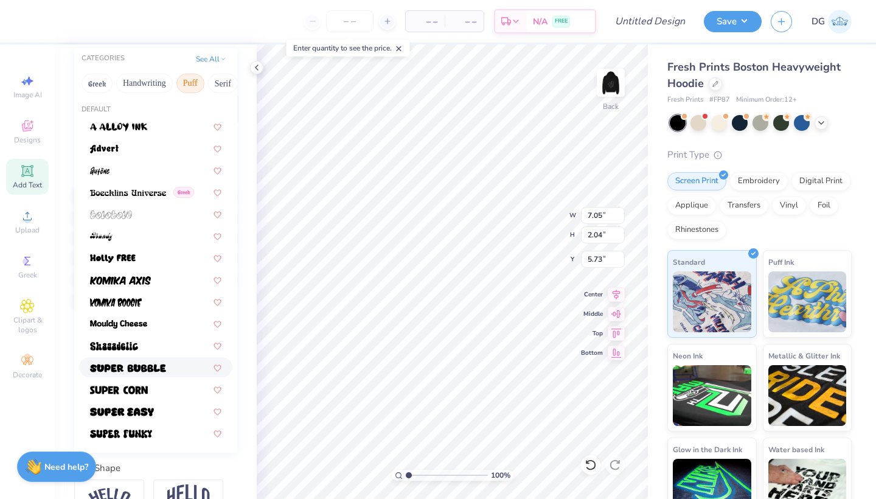
click at [149, 373] on span at bounding box center [128, 367] width 76 height 13
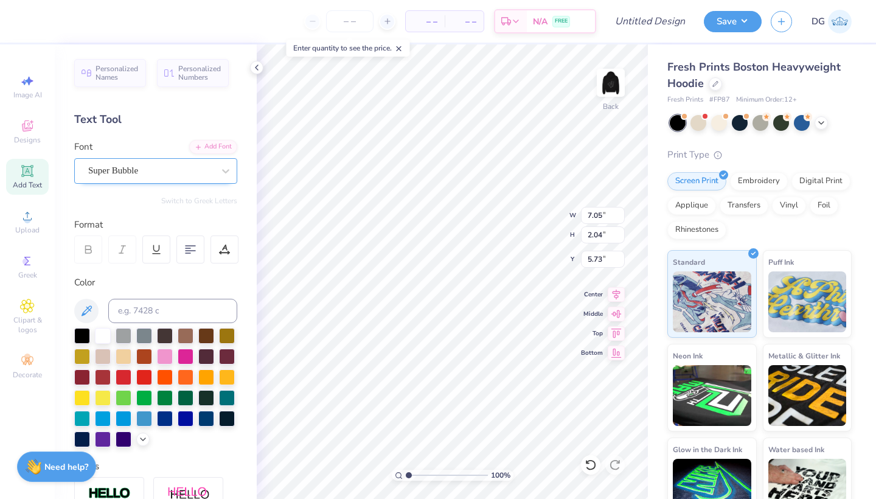
scroll to position [-1, 0]
click at [167, 173] on div "Super Bubble" at bounding box center [151, 170] width 128 height 19
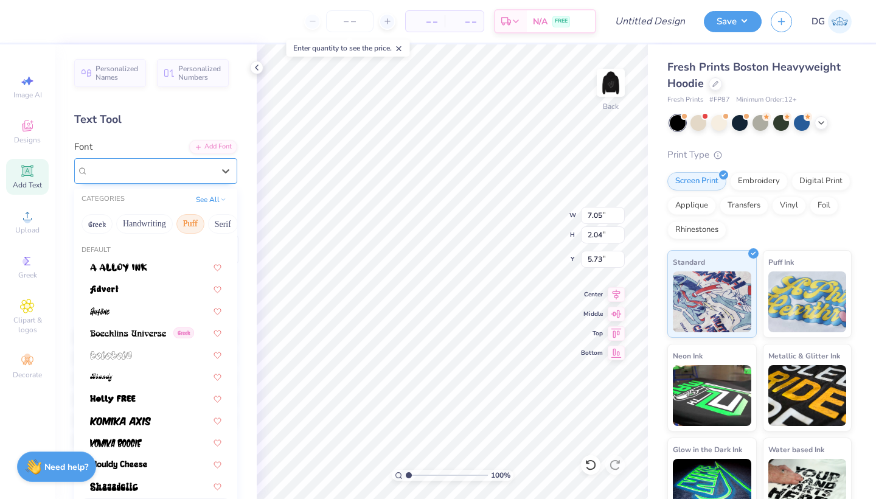
scroll to position [0, 0]
click at [213, 197] on button "See All" at bounding box center [211, 198] width 38 height 12
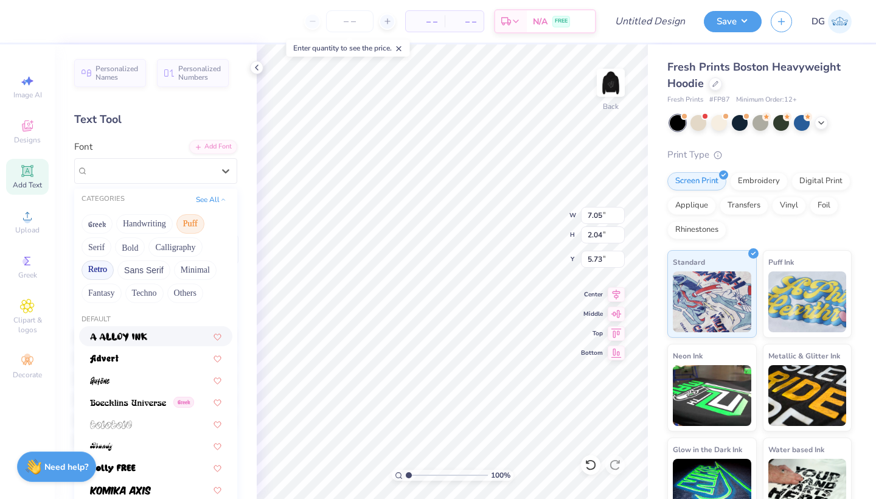
click at [104, 272] on button "Retro" at bounding box center [97, 269] width 32 height 19
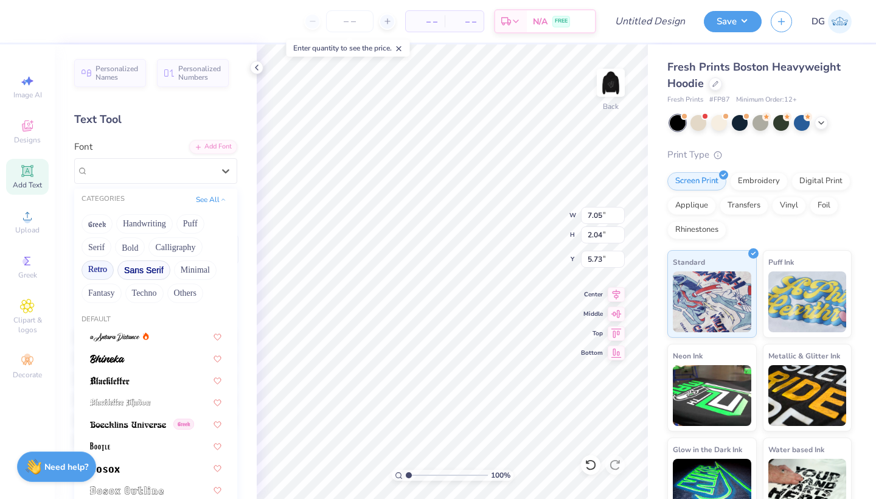
click at [153, 275] on button "Sans Serif" at bounding box center [143, 269] width 53 height 19
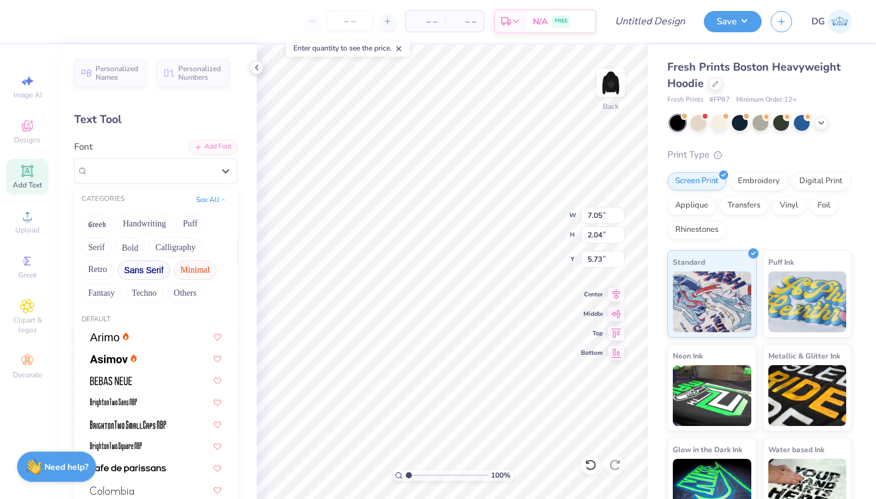
click at [189, 273] on button "Minimal" at bounding box center [195, 269] width 43 height 19
click at [151, 427] on img at bounding box center [128, 424] width 76 height 9
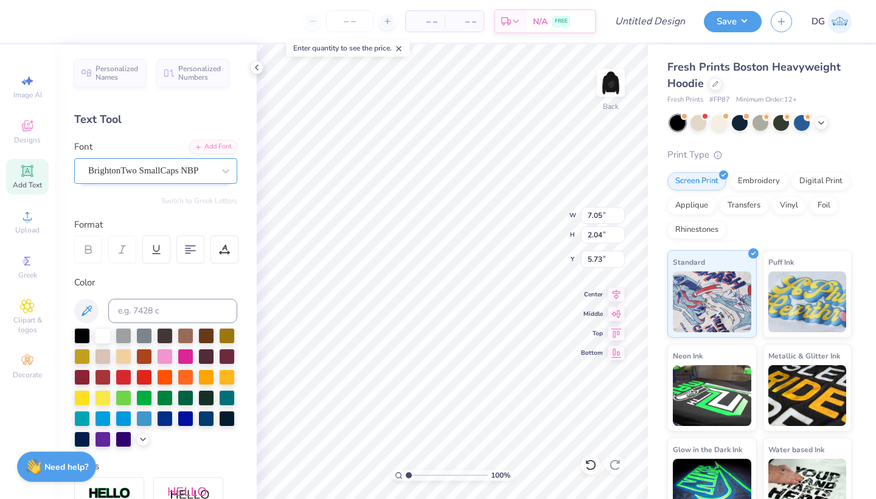
click at [153, 178] on div at bounding box center [150, 170] width 125 height 16
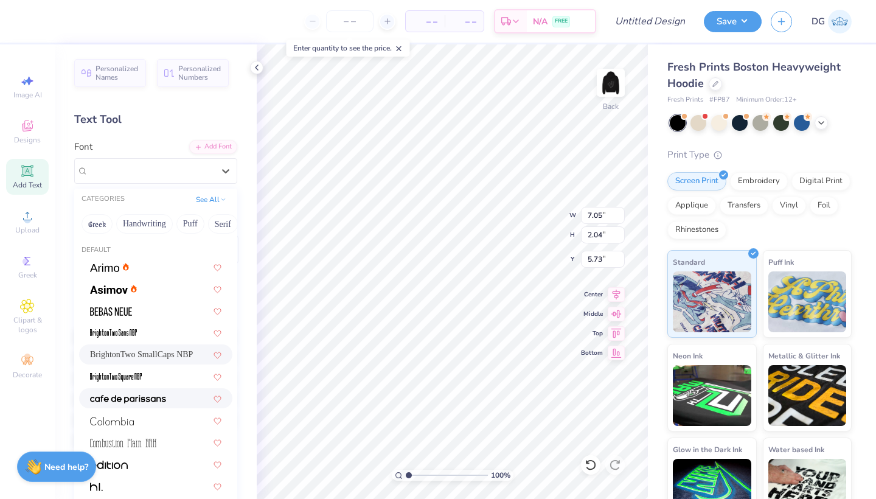
click at [175, 398] on div at bounding box center [155, 398] width 131 height 13
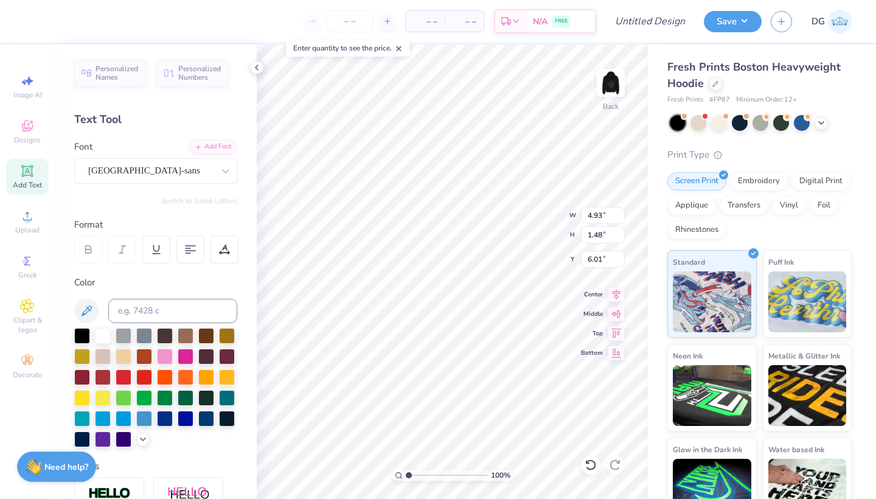
type input "3.00"
click at [700, 122] on div at bounding box center [698, 122] width 16 height 16
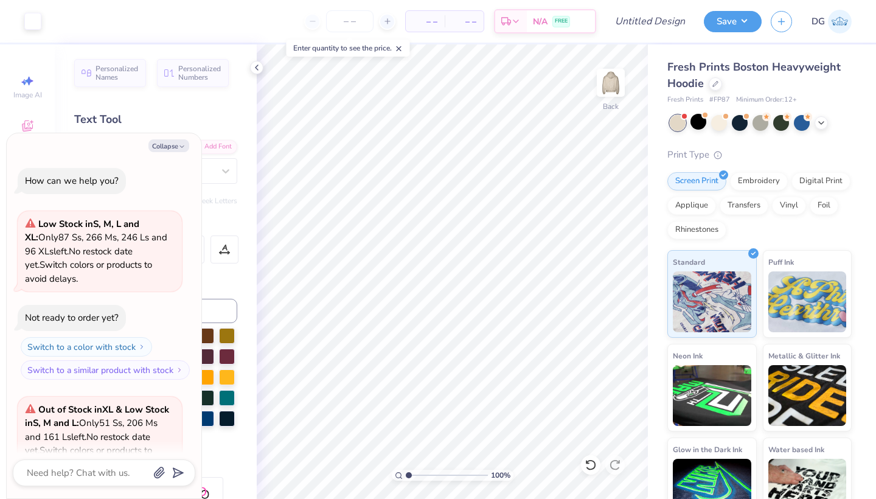
scroll to position [117, 0]
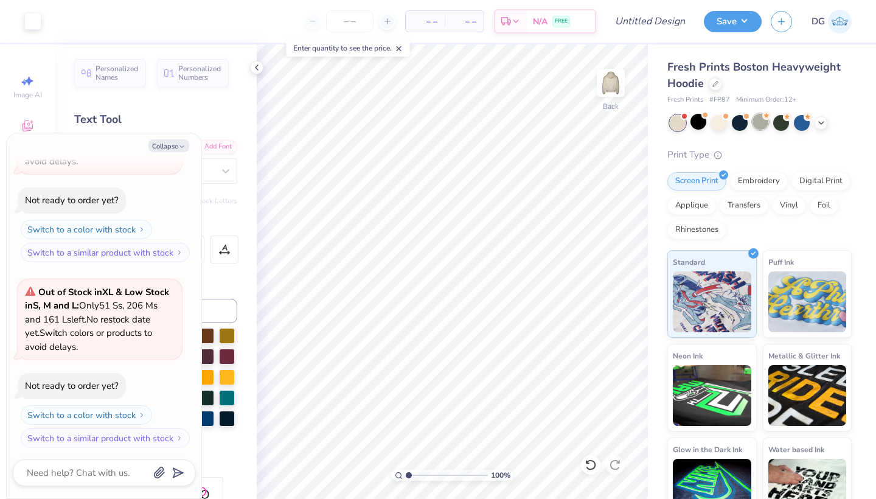
click at [759, 125] on div at bounding box center [760, 122] width 16 height 16
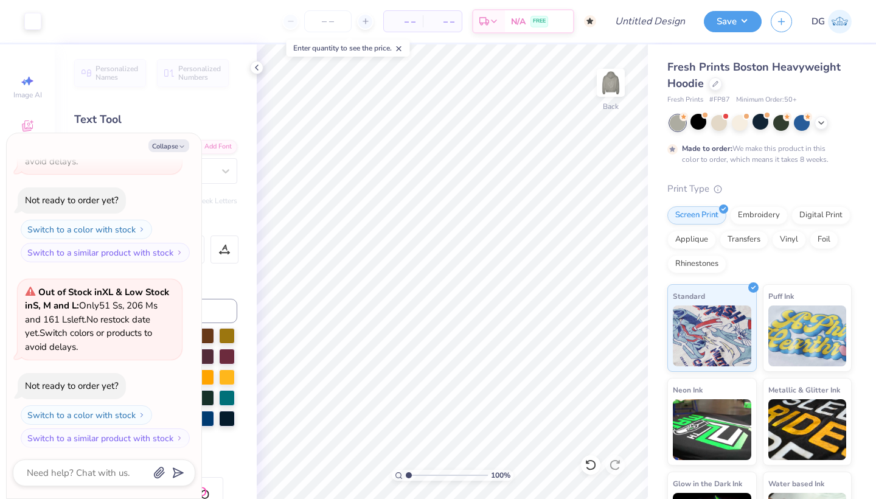
type textarea "x"
type input "50"
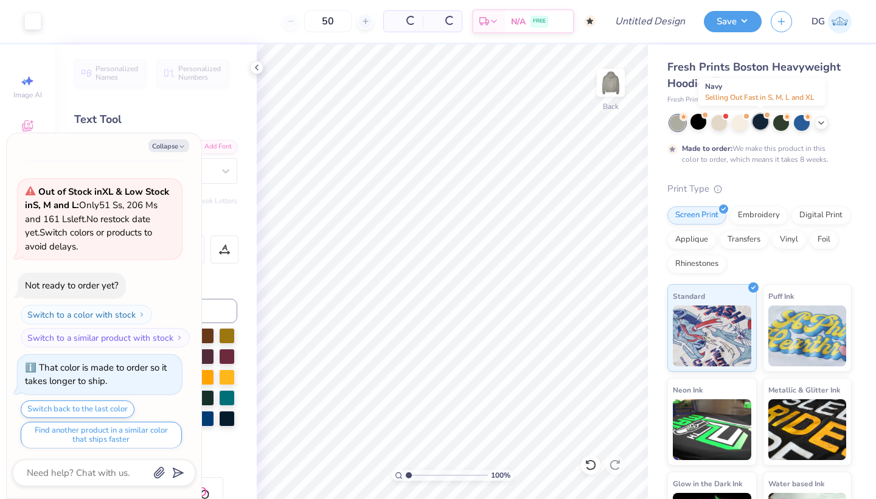
click at [765, 126] on div at bounding box center [760, 122] width 16 height 16
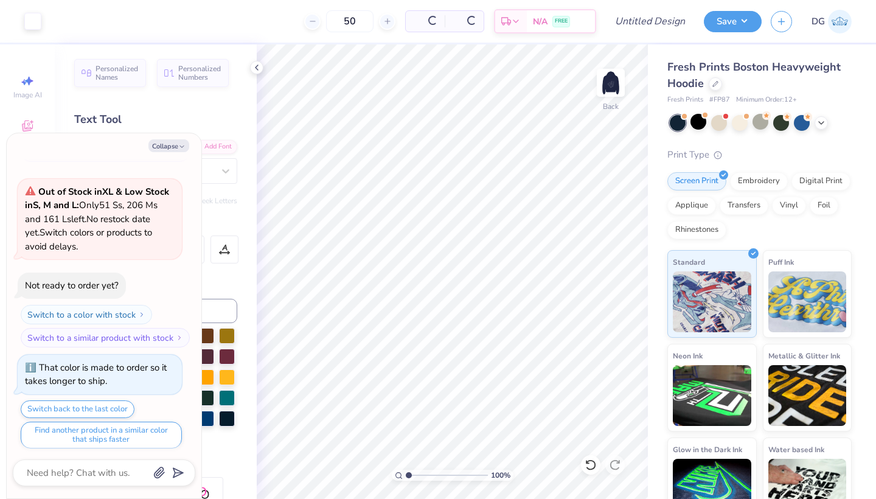
scroll to position [401, 0]
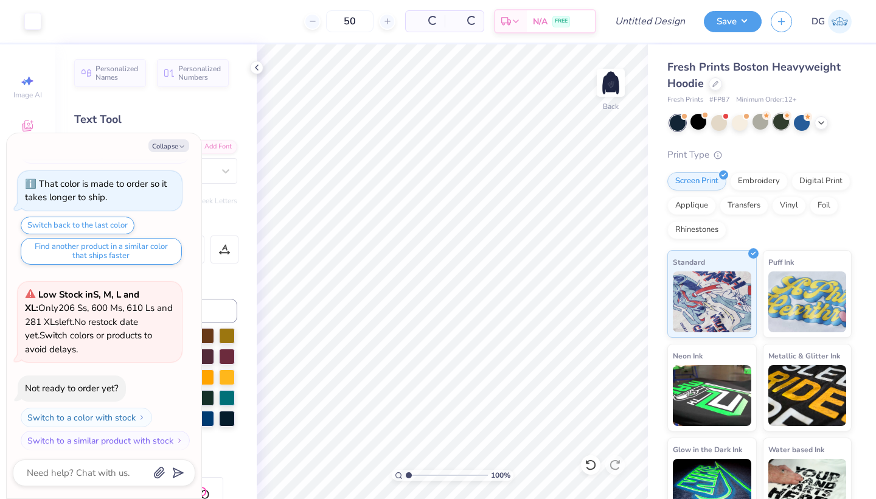
click at [783, 128] on div at bounding box center [781, 122] width 16 height 16
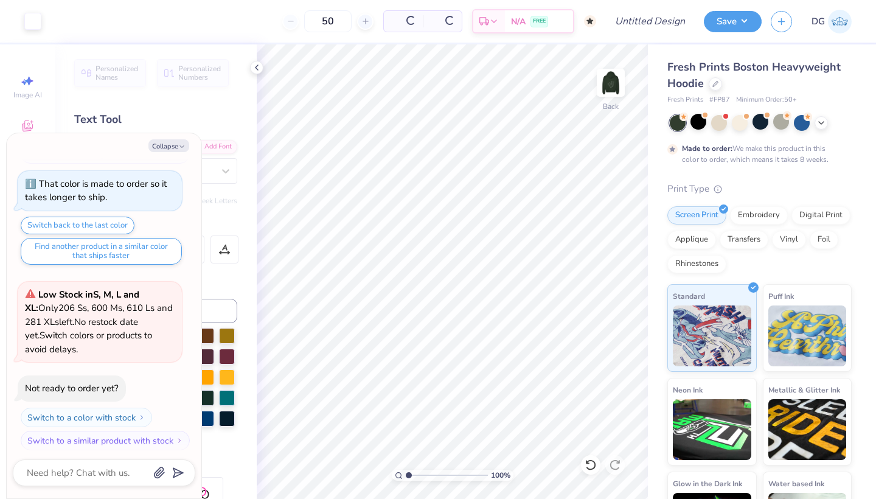
scroll to position [474, 0]
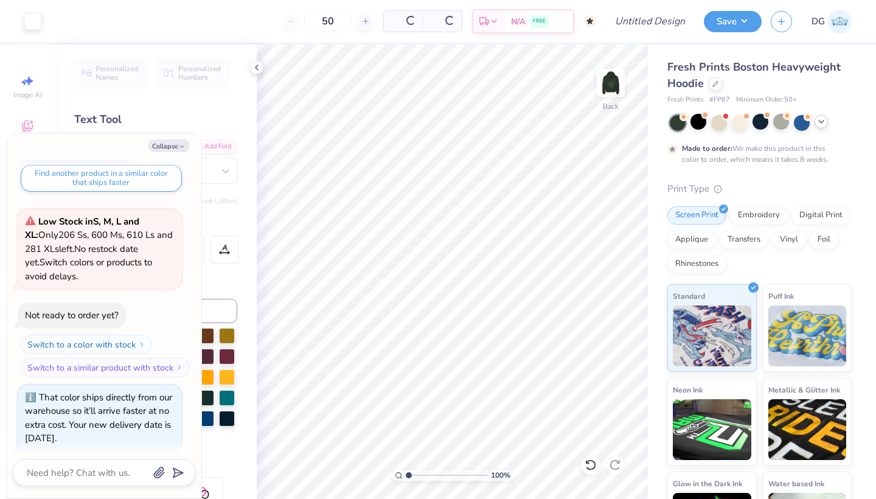
click at [819, 128] on div at bounding box center [760, 123] width 182 height 16
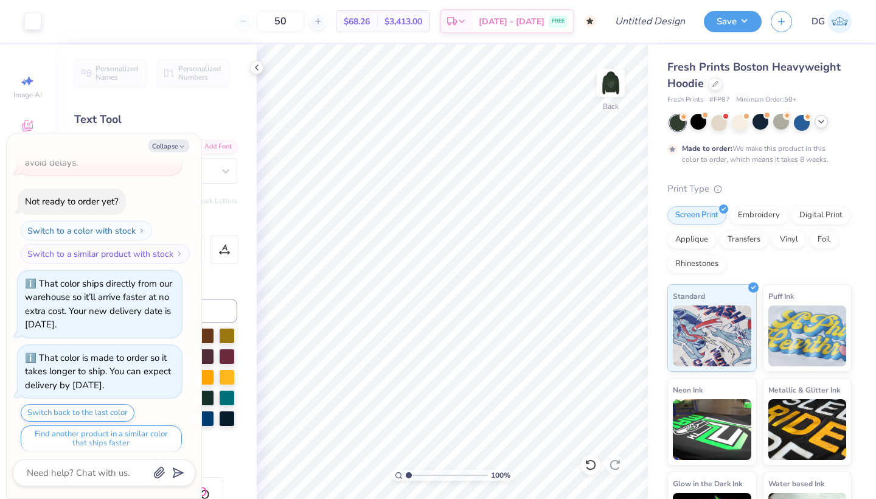
click at [824, 128] on div at bounding box center [820, 121] width 13 height 13
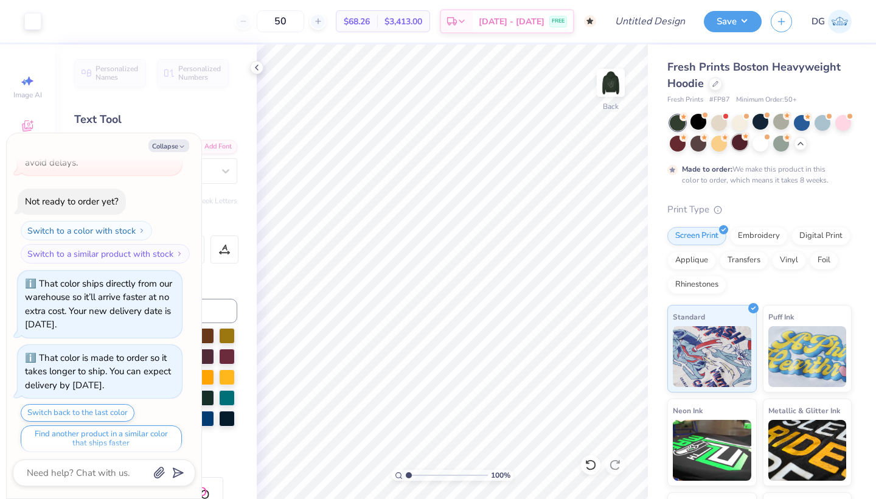
click at [737, 144] on div at bounding box center [739, 142] width 16 height 16
click at [701, 141] on div at bounding box center [698, 142] width 16 height 16
click at [735, 147] on div at bounding box center [739, 142] width 16 height 16
click at [616, 80] on img at bounding box center [610, 82] width 49 height 49
click at [615, 86] on img at bounding box center [610, 82] width 49 height 49
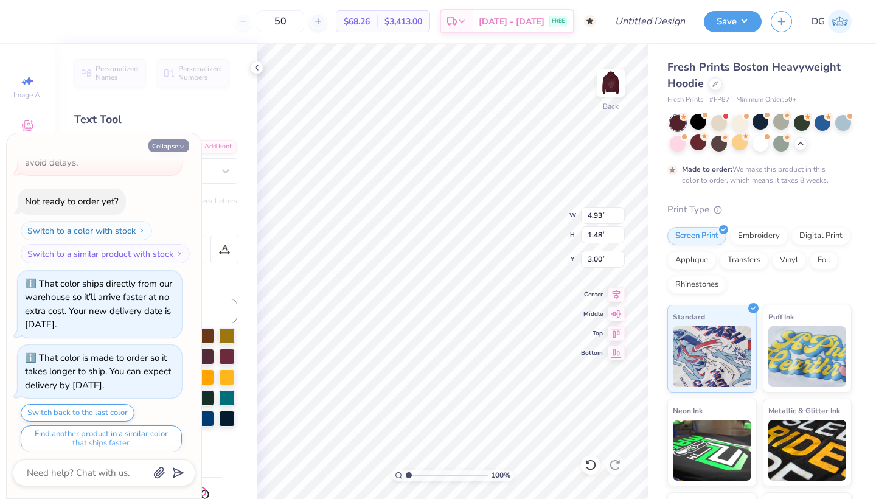
click at [178, 148] on icon "button" at bounding box center [181, 146] width 7 height 7
type textarea "x"
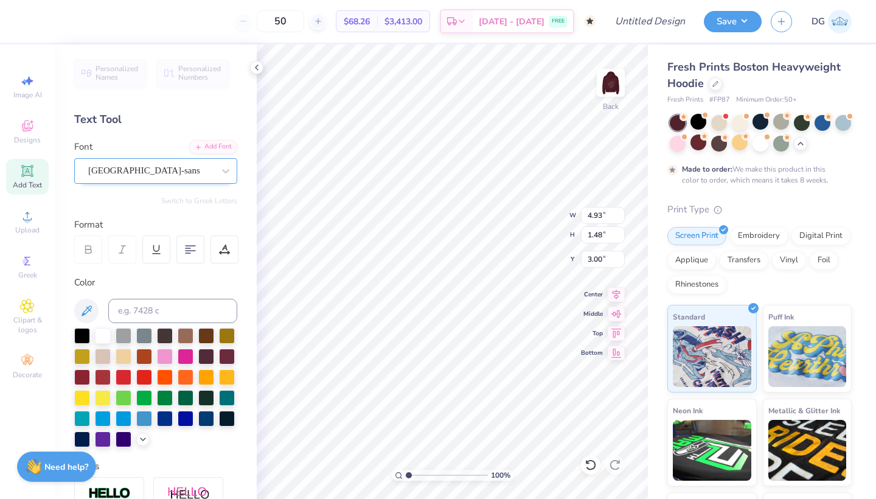
click at [204, 169] on div "cafe de paris-sans" at bounding box center [151, 170] width 128 height 19
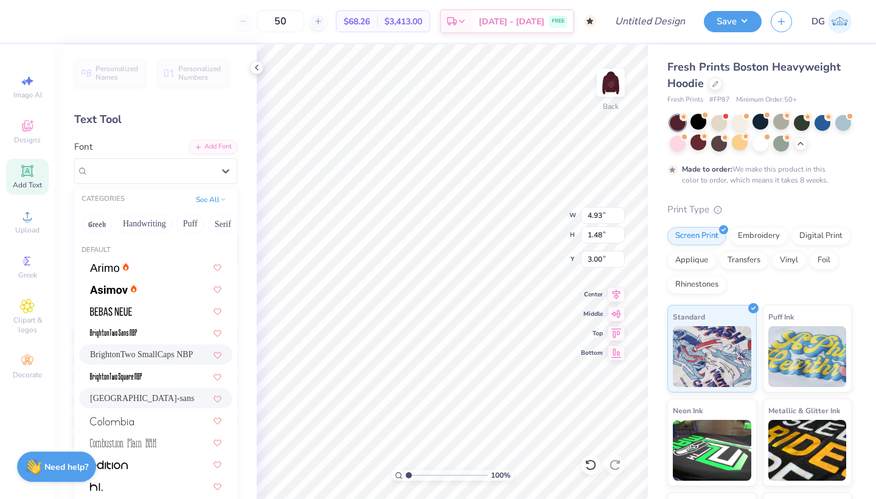
scroll to position [101, 0]
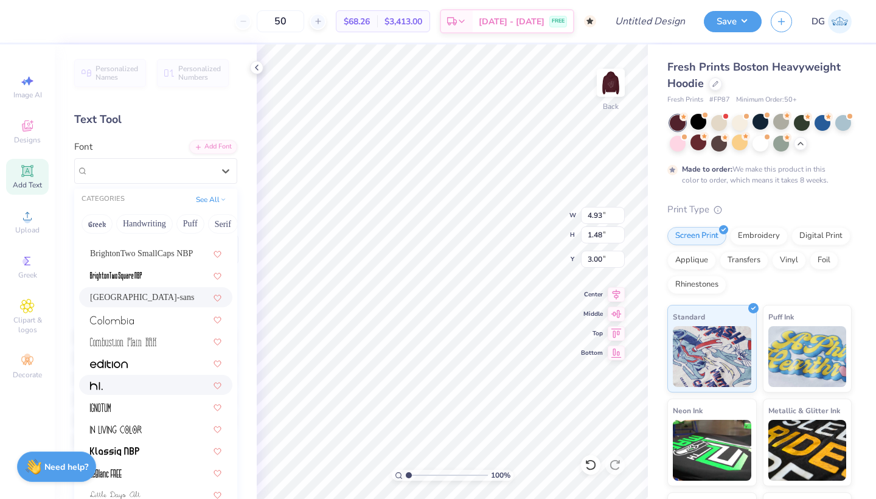
click at [145, 387] on div at bounding box center [155, 384] width 131 height 13
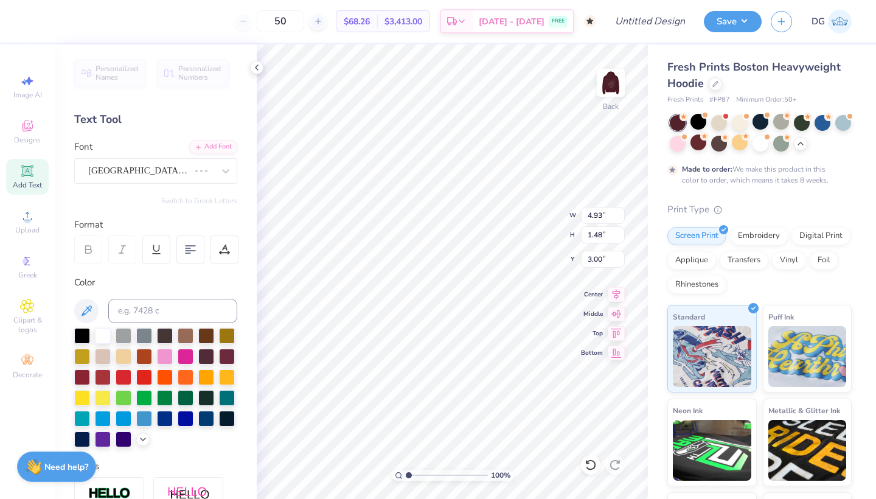
type input "7.90"
type input "1.71"
type input "2.89"
click at [161, 174] on div "Hi." at bounding box center [151, 170] width 128 height 19
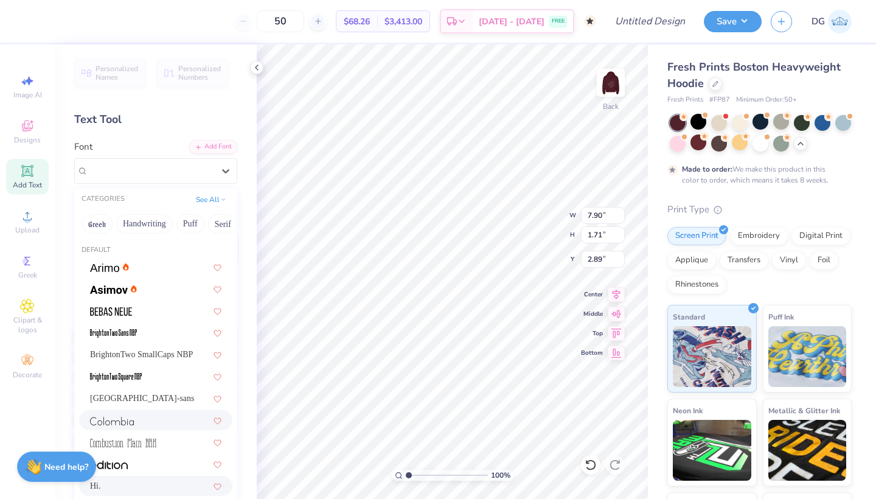
click at [140, 420] on div at bounding box center [155, 419] width 131 height 13
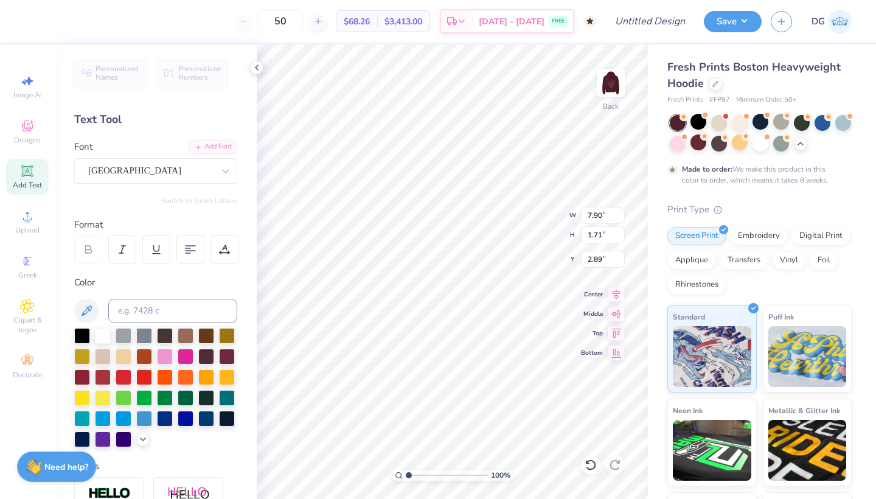
type input "4.23"
type input "1.60"
type input "2.94"
click at [616, 89] on img at bounding box center [610, 82] width 49 height 49
click at [29, 180] on span "Add Text" at bounding box center [27, 185] width 29 height 10
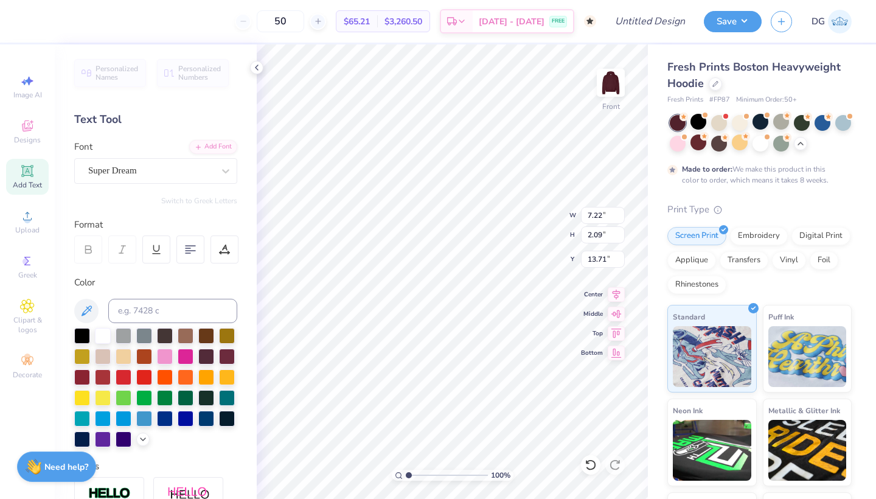
scroll to position [1, 0]
type textarea "M"
type textarea "De ALSA Pal Mundo"
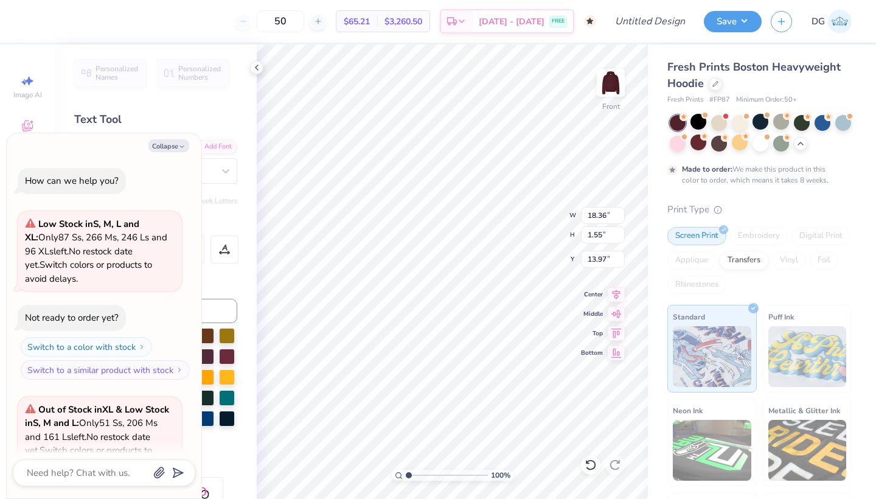
scroll to position [688, 0]
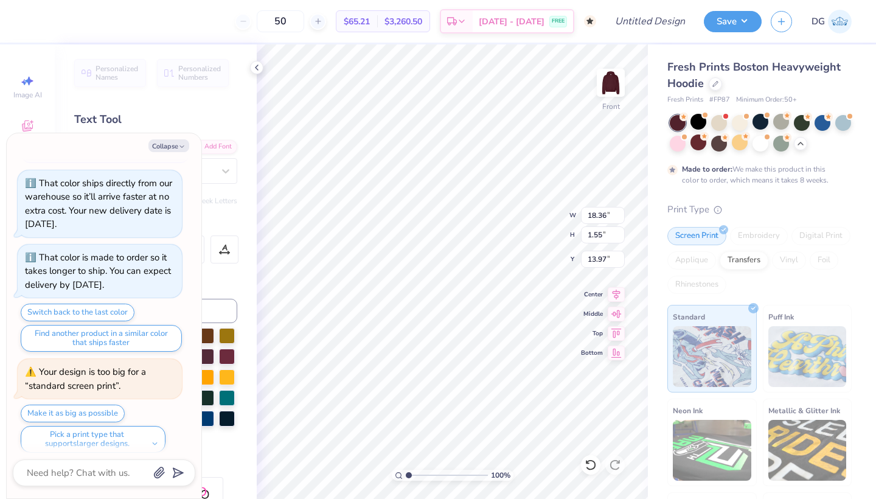
type textarea "x"
type input "6.20"
click at [172, 144] on button "Collapse" at bounding box center [168, 145] width 41 height 13
type textarea "x"
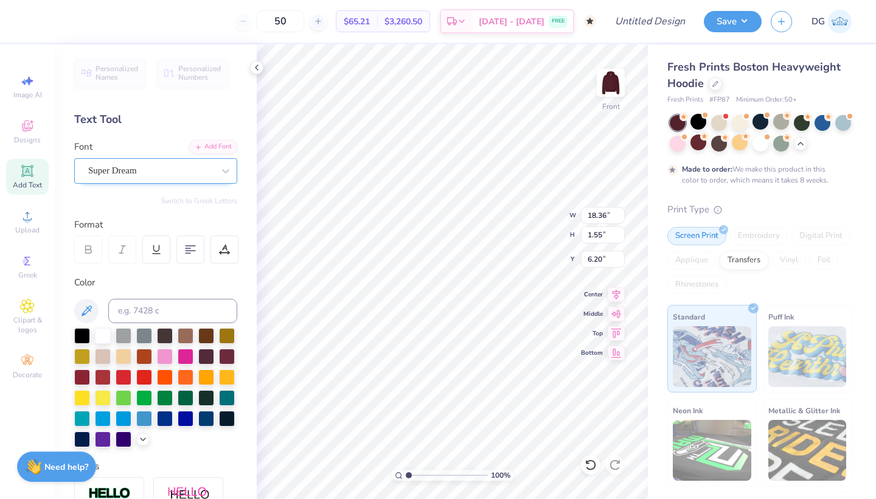
click at [170, 173] on div "Super Dream" at bounding box center [151, 170] width 128 height 19
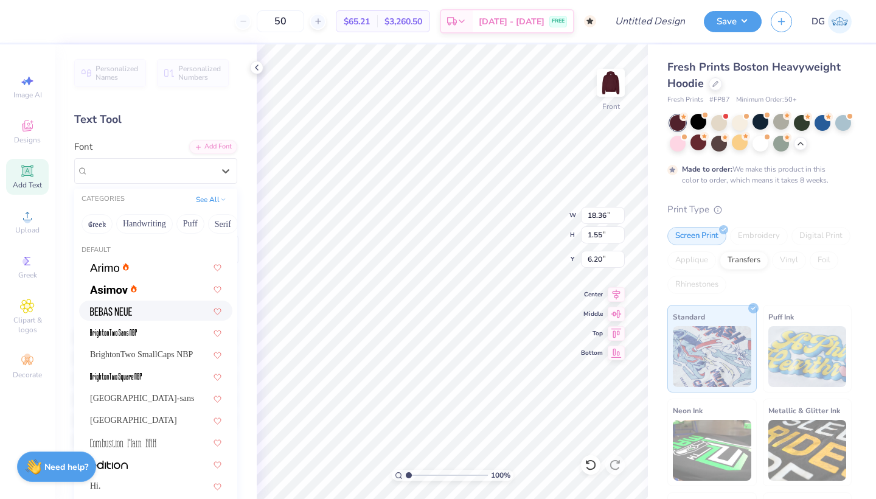
click at [148, 311] on div at bounding box center [155, 310] width 131 height 13
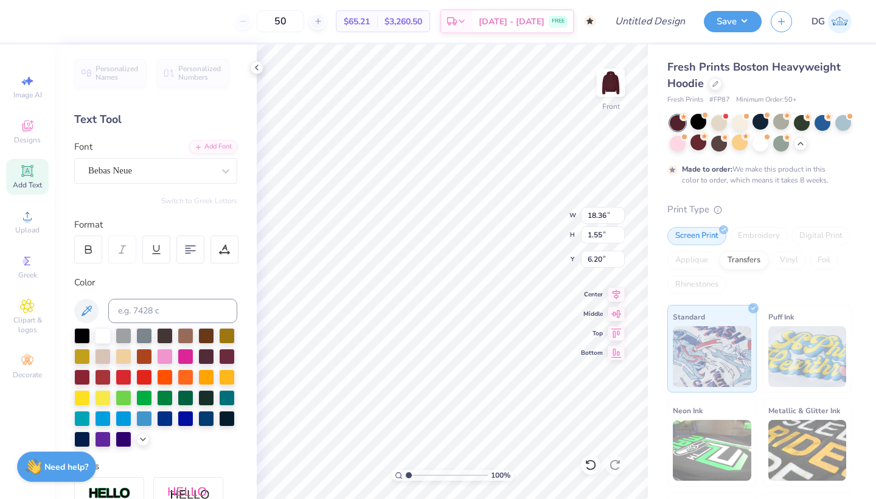
type input "12.64"
type input "1.53"
type input "6.21"
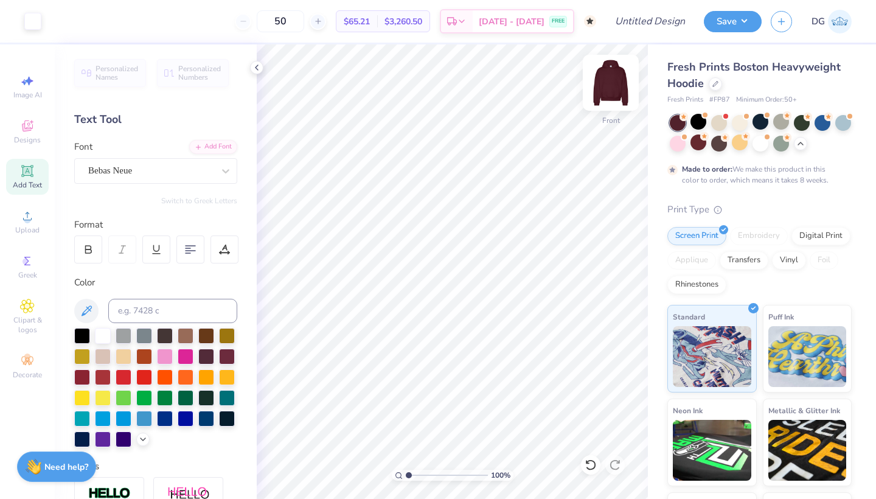
click at [609, 85] on img at bounding box center [610, 82] width 49 height 49
click at [37, 175] on div "Add Text" at bounding box center [27, 177] width 43 height 36
type textarea "a"
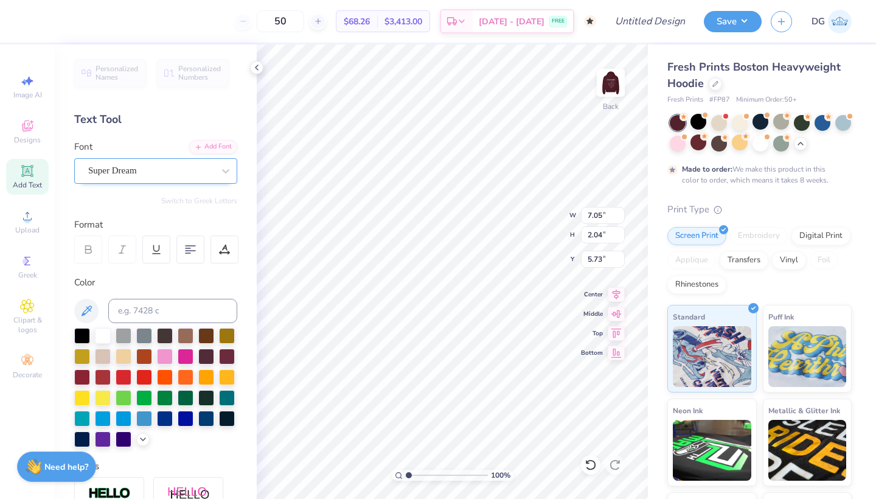
type textarea "ALSA"
click at [210, 181] on div "Super Dream" at bounding box center [155, 171] width 163 height 26
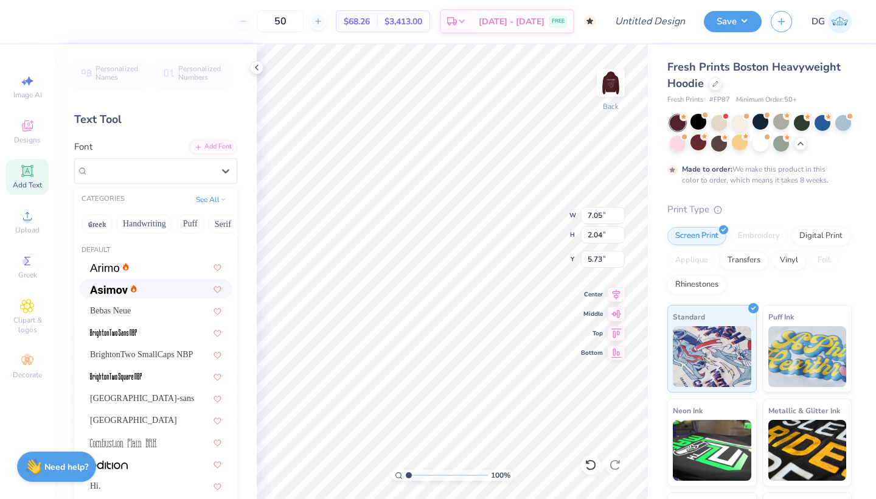
click at [166, 289] on div at bounding box center [155, 288] width 131 height 13
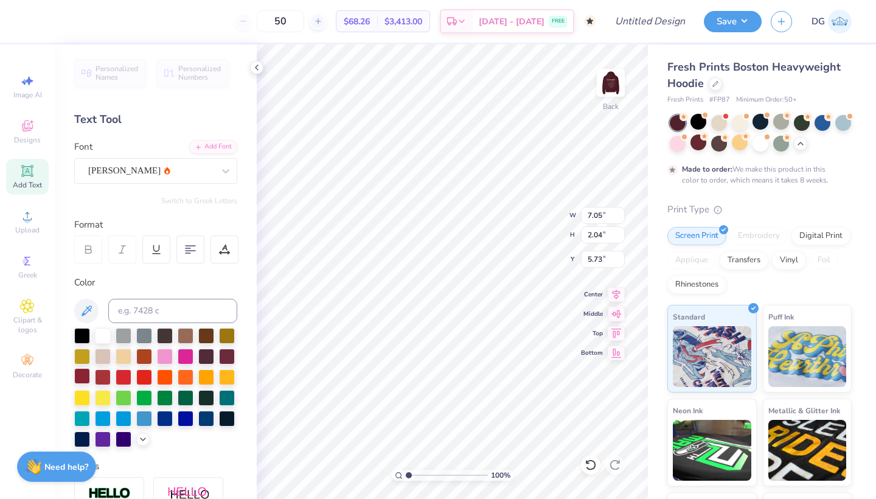
click at [85, 377] on div at bounding box center [82, 376] width 16 height 16
click at [107, 380] on div at bounding box center [103, 376] width 16 height 16
click at [90, 438] on div at bounding box center [82, 438] width 16 height 16
click at [210, 332] on div at bounding box center [206, 335] width 16 height 16
type input "4.20"
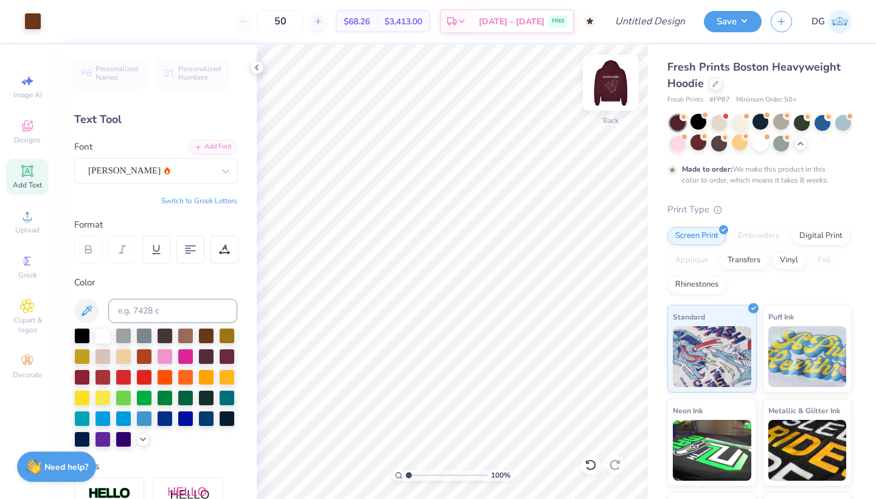
click at [602, 82] on img at bounding box center [610, 82] width 49 height 49
click at [606, 85] on img at bounding box center [610, 82] width 49 height 49
click at [603, 86] on img at bounding box center [610, 82] width 49 height 49
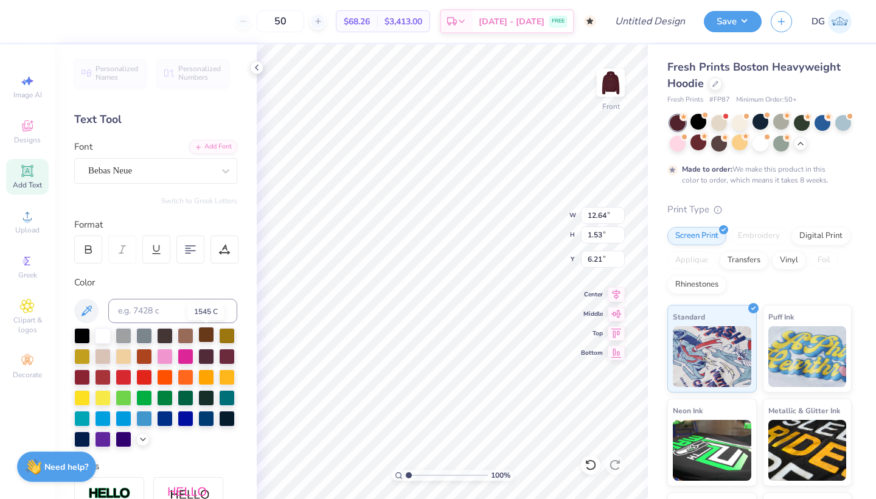
click at [209, 339] on div at bounding box center [206, 335] width 16 height 16
type input "10.14"
type input "10.61"
type input "9.13"
click at [207, 336] on div at bounding box center [206, 335] width 16 height 16
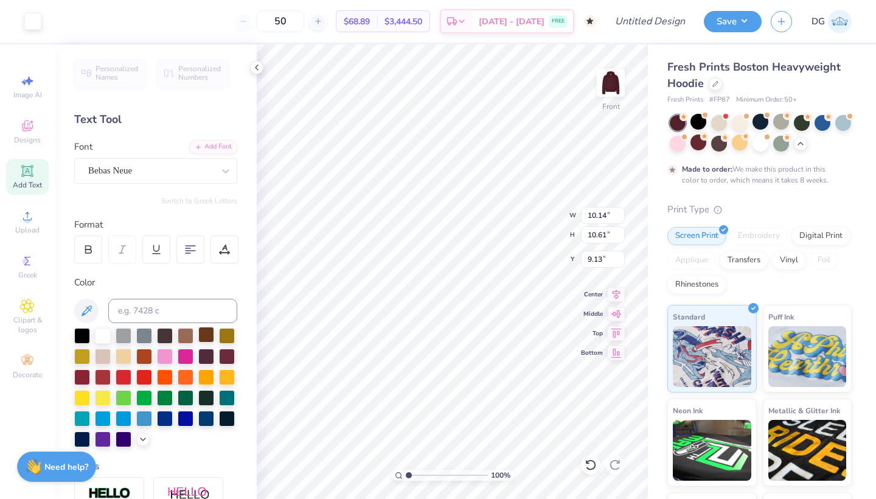
click at [203, 340] on div at bounding box center [206, 335] width 16 height 16
click at [209, 337] on div at bounding box center [206, 335] width 16 height 16
click at [183, 362] on div at bounding box center [186, 355] width 16 height 16
click at [206, 338] on div at bounding box center [206, 335] width 16 height 16
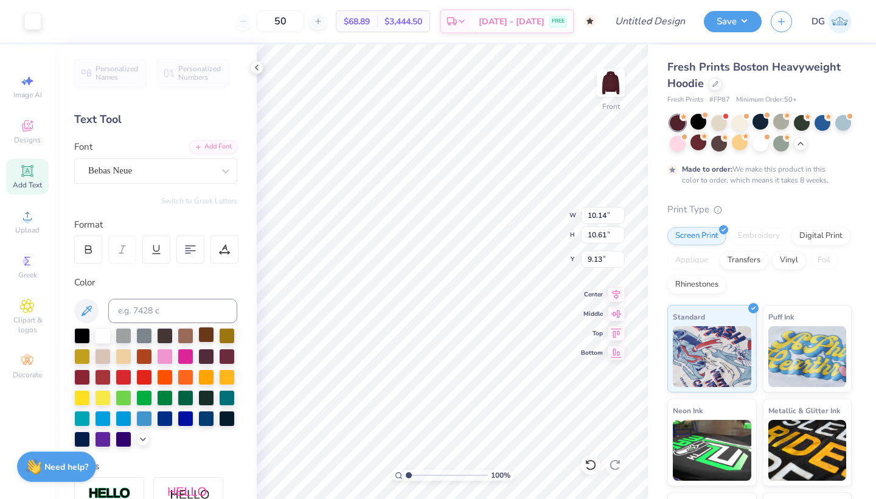
click at [211, 328] on div at bounding box center [206, 335] width 16 height 16
click at [206, 336] on div at bounding box center [206, 335] width 16 height 16
click at [219, 339] on div at bounding box center [227, 335] width 16 height 16
click at [211, 337] on div at bounding box center [206, 335] width 16 height 16
type input "6.53"
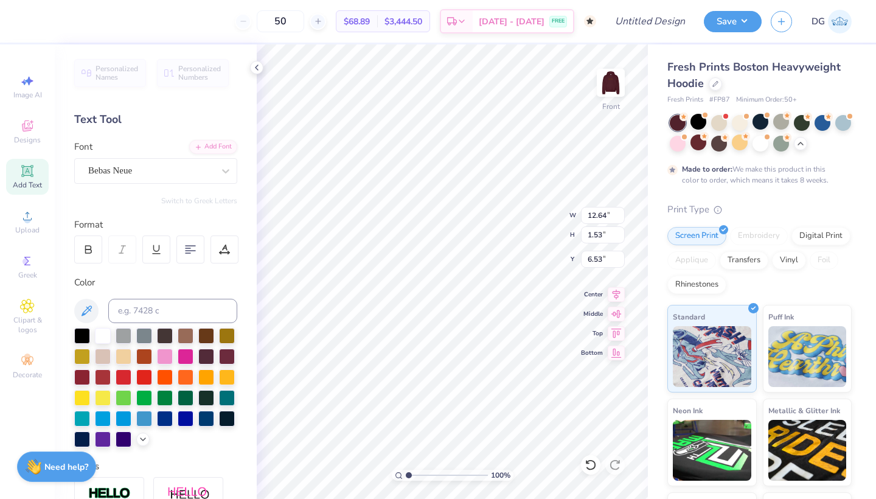
type input "10.14"
type input "10.61"
type input "10.71"
click at [221, 360] on div at bounding box center [227, 355] width 16 height 16
click at [210, 334] on div at bounding box center [206, 335] width 16 height 16
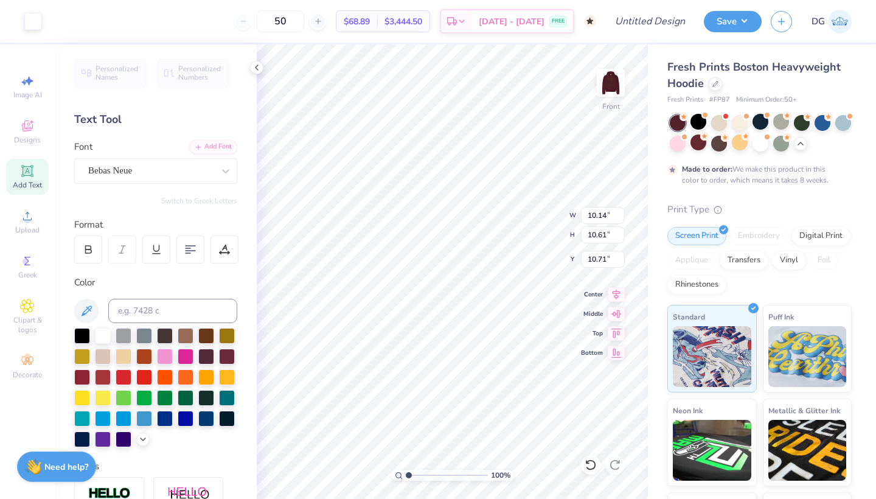
type input "12.64"
type input "1.53"
type input "6.53"
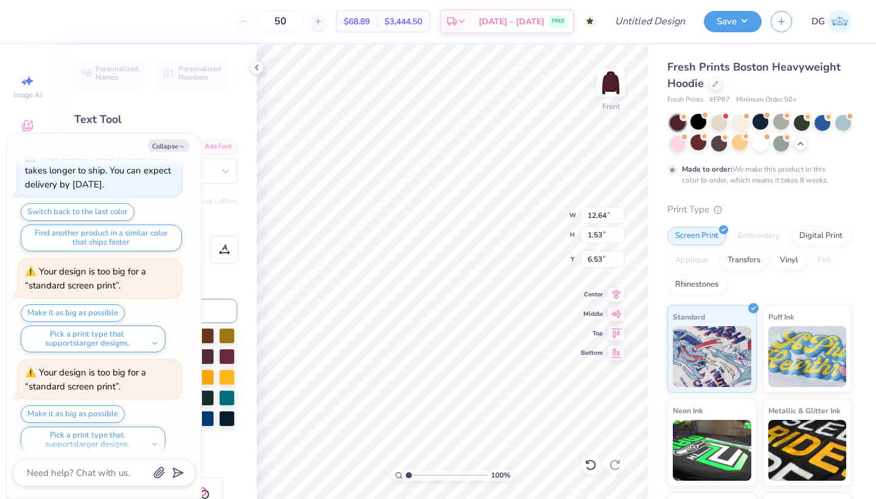
scroll to position [0, 4]
type textarea "x"
type input "14.43"
type input "1.74"
type textarea "x"
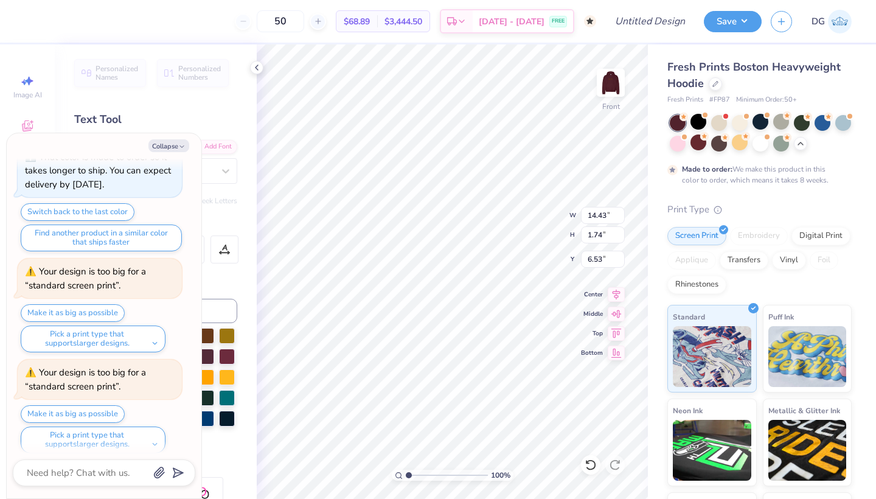
type input "6.84"
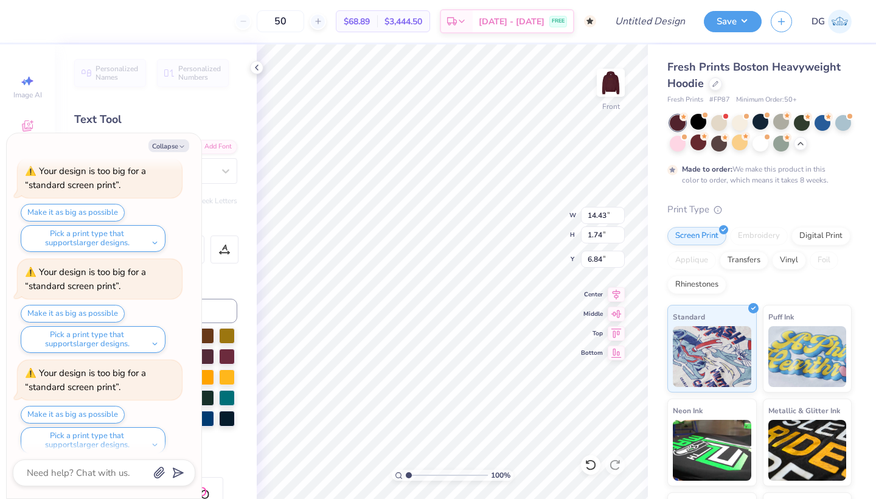
type textarea "x"
type input "6.90"
type textarea "x"
type input "9.76"
click at [611, 85] on img at bounding box center [610, 82] width 49 height 49
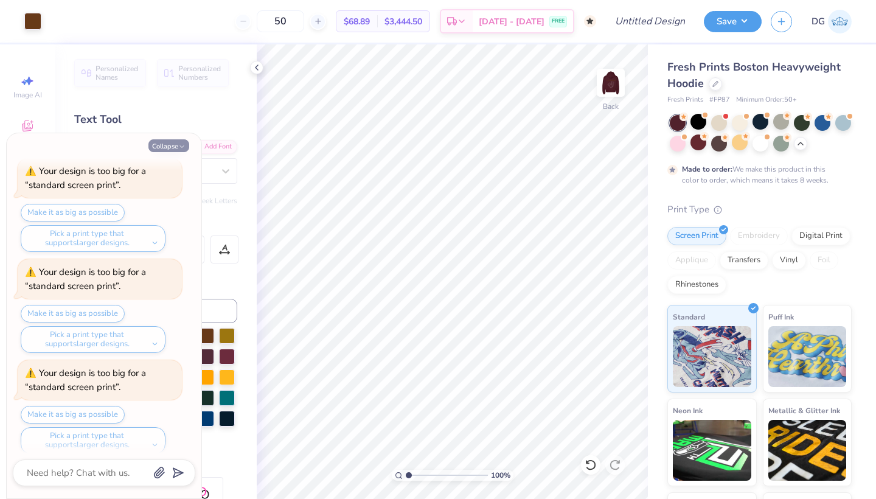
click at [175, 143] on button "Collapse" at bounding box center [168, 145] width 41 height 13
type textarea "x"
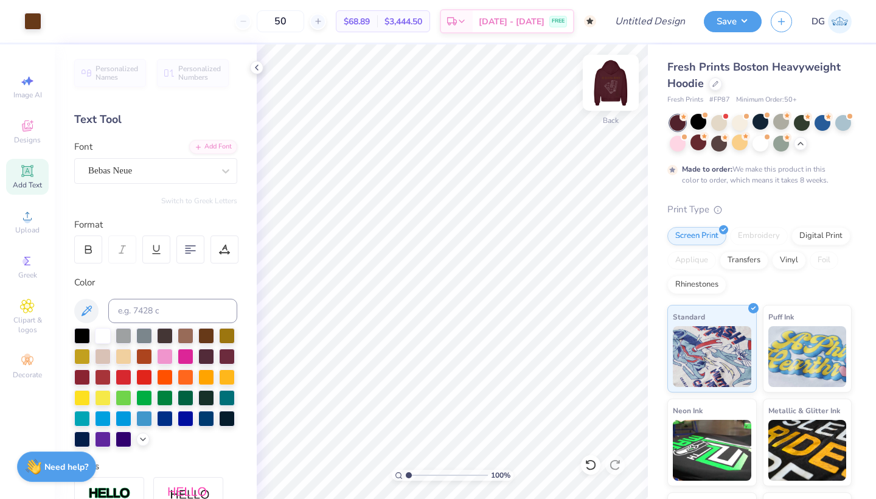
click at [617, 71] on img at bounding box center [610, 82] width 49 height 49
type input "9.45"
type input "9.39"
type input "9.82"
type input "9.84"
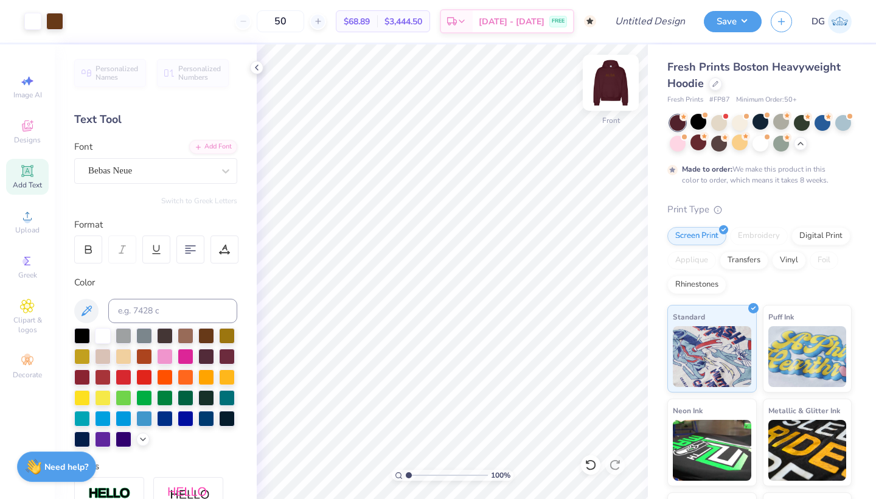
click at [611, 87] on img at bounding box center [610, 82] width 49 height 49
click at [258, 67] on icon at bounding box center [257, 68] width 10 height 10
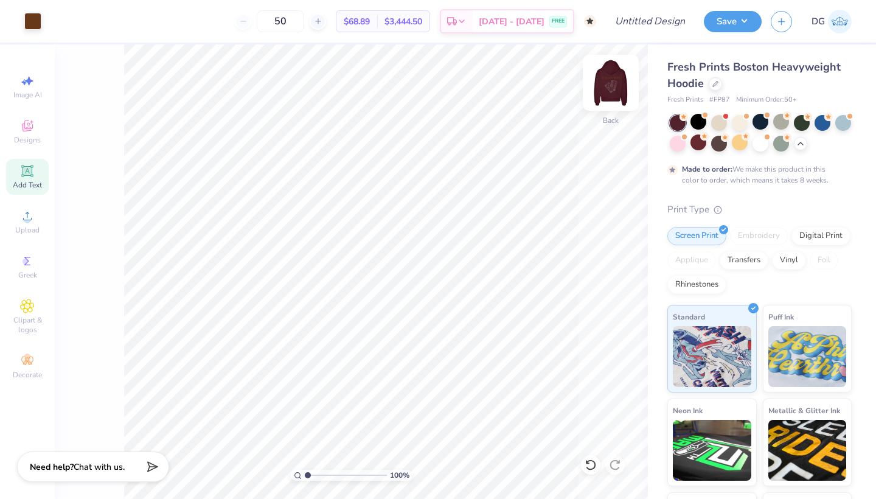
click at [612, 76] on img at bounding box center [610, 82] width 49 height 49
click at [37, 24] on div at bounding box center [32, 20] width 17 height 17
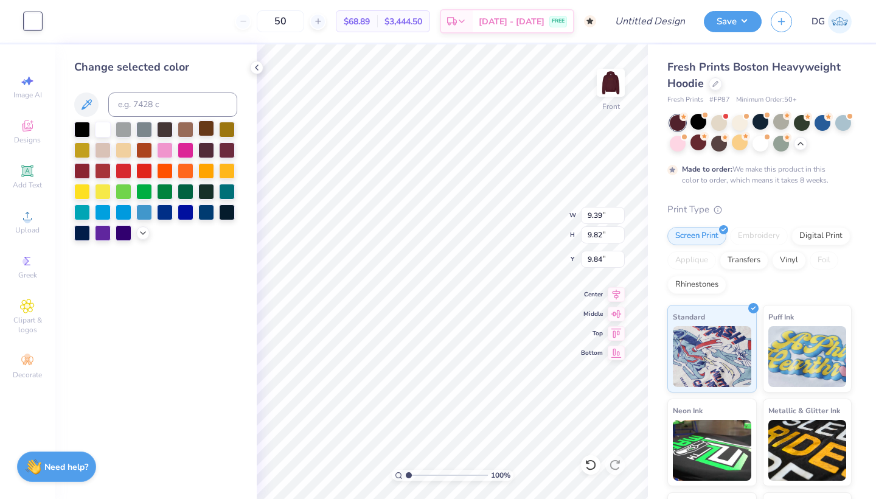
click at [209, 131] on div at bounding box center [206, 128] width 16 height 16
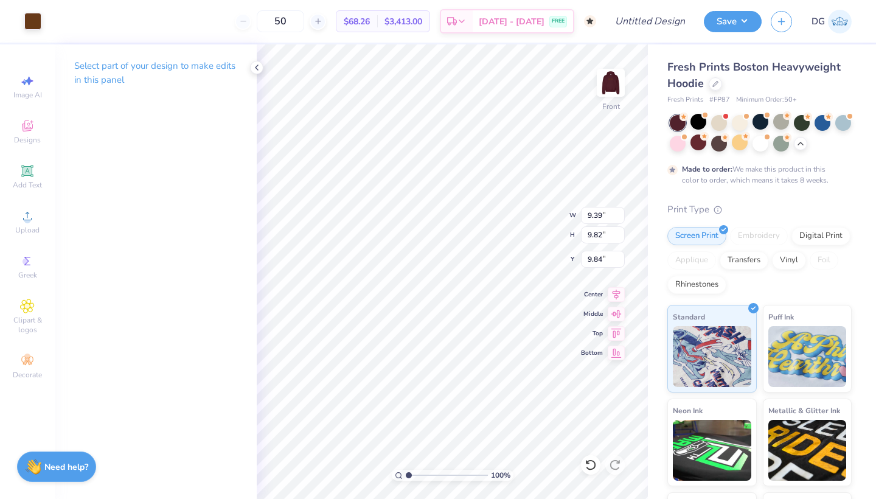
click at [21, 21] on div "Art colors" at bounding box center [20, 21] width 41 height 43
click at [32, 22] on div at bounding box center [32, 20] width 17 height 17
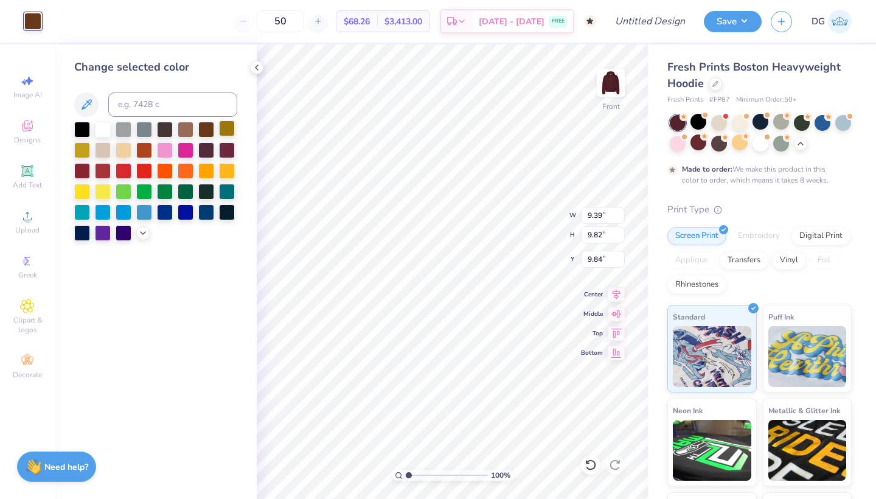
click at [223, 131] on div at bounding box center [227, 128] width 16 height 16
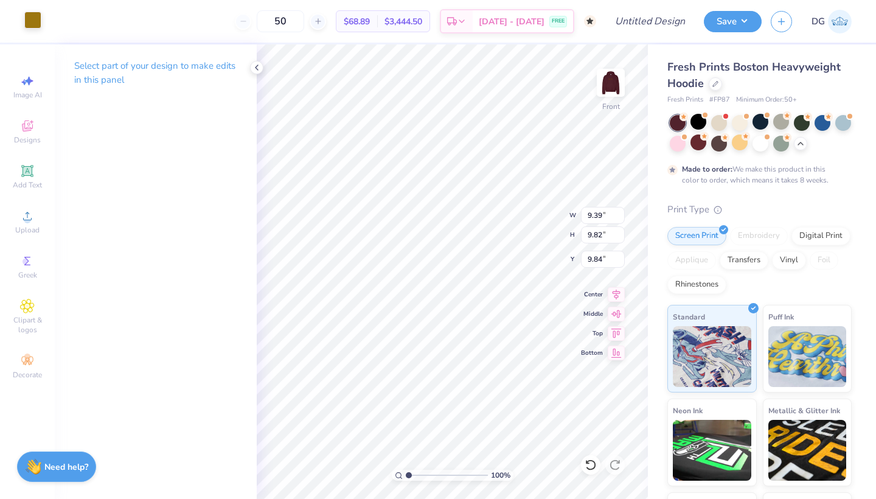
click at [31, 25] on div at bounding box center [32, 20] width 17 height 17
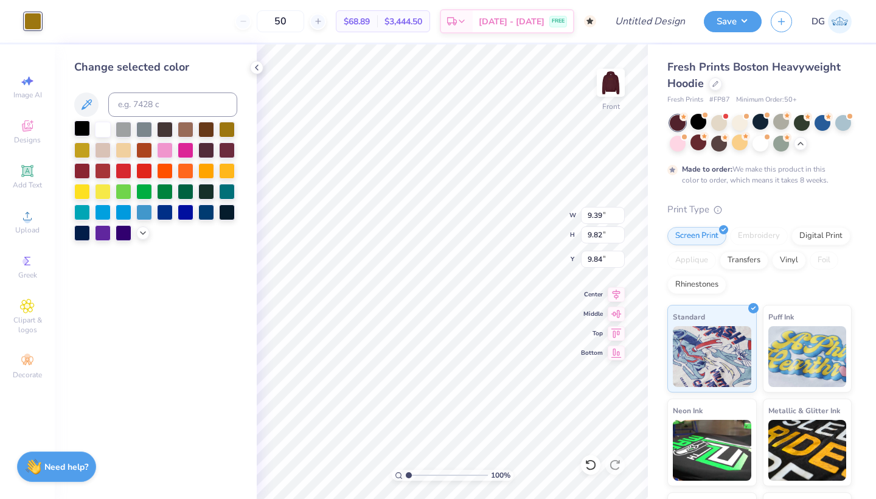
click at [83, 131] on div at bounding box center [82, 128] width 16 height 16
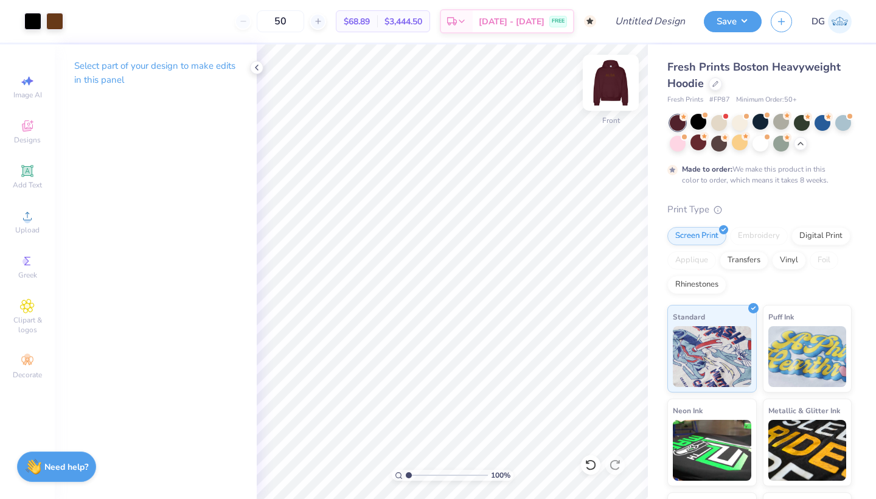
click at [604, 82] on img at bounding box center [610, 82] width 49 height 49
click at [604, 82] on img at bounding box center [610, 83] width 24 height 24
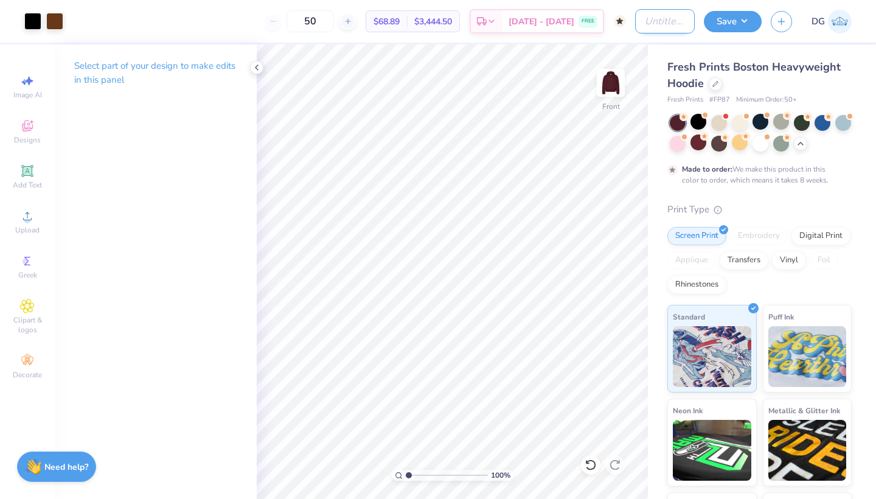
click at [649, 23] on input "Design Title" at bounding box center [665, 21] width 60 height 24
type input "ALSA FALL MEN"
click at [732, 21] on button "Save" at bounding box center [732, 19] width 58 height 21
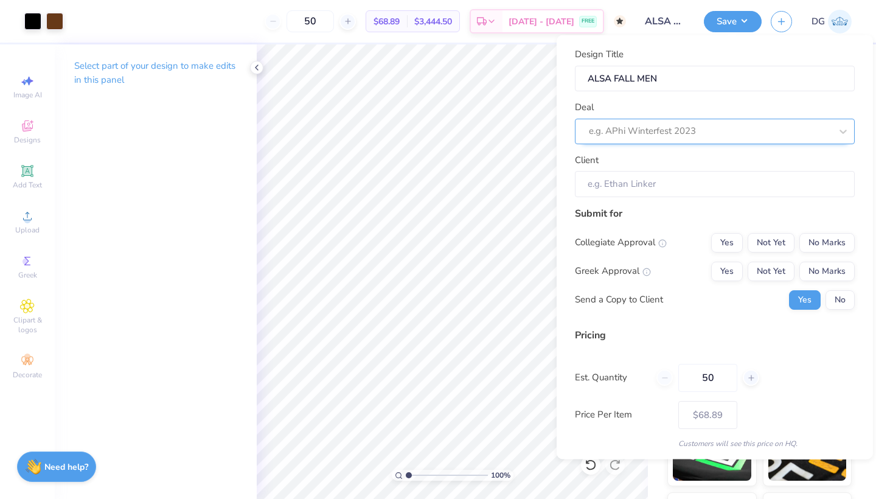
click at [670, 119] on div "e.g. APhi Winterfest 2023" at bounding box center [715, 131] width 280 height 26
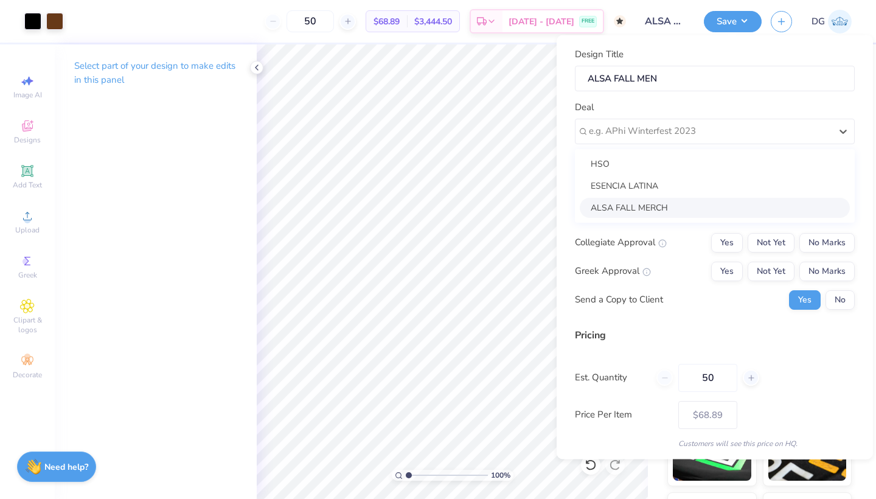
click at [642, 200] on div "ALSA FALL MERCH" at bounding box center [714, 207] width 270 height 20
type input "Heydy Martinez"
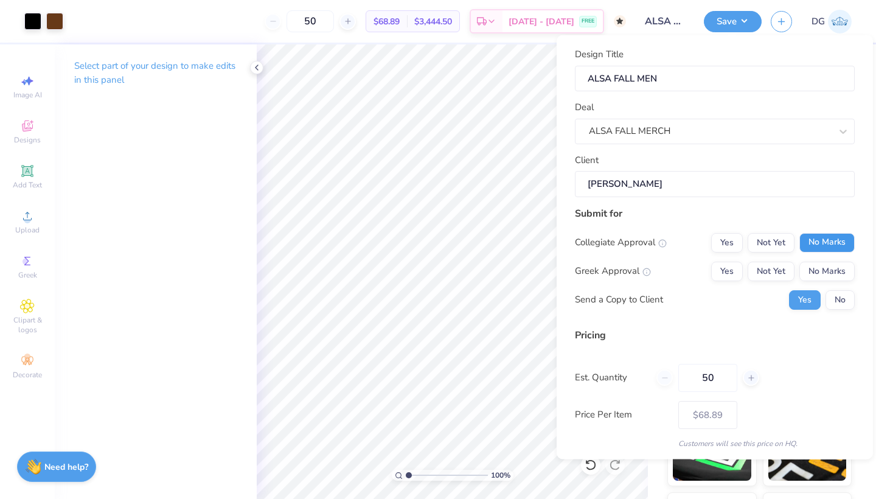
click at [824, 245] on button "No Marks" at bounding box center [826, 241] width 55 height 19
click at [824, 271] on button "No Marks" at bounding box center [826, 270] width 55 height 19
click at [840, 292] on button "No" at bounding box center [839, 298] width 29 height 19
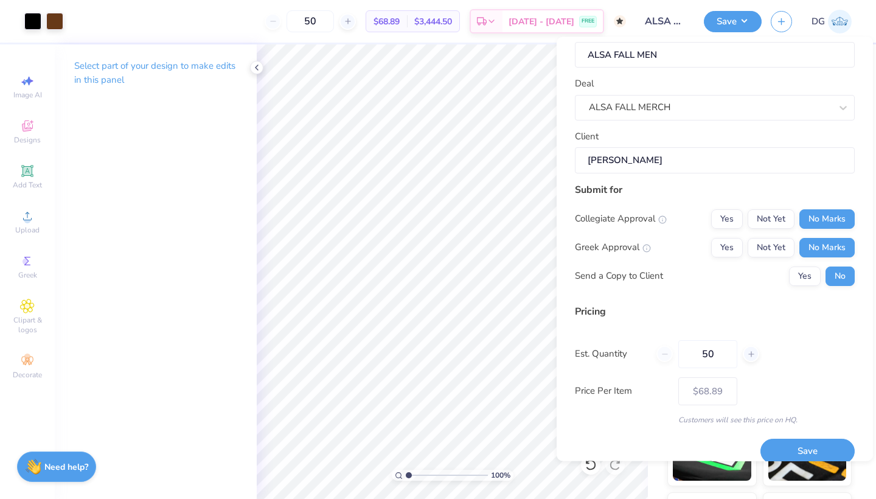
scroll to position [32, 0]
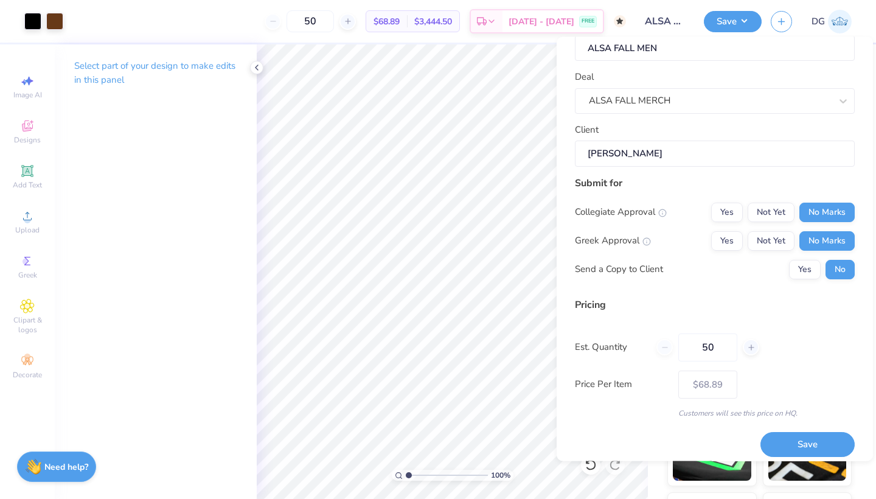
click at [665, 345] on div "50" at bounding box center [707, 347] width 103 height 28
click at [783, 435] on button "Save" at bounding box center [807, 444] width 94 height 25
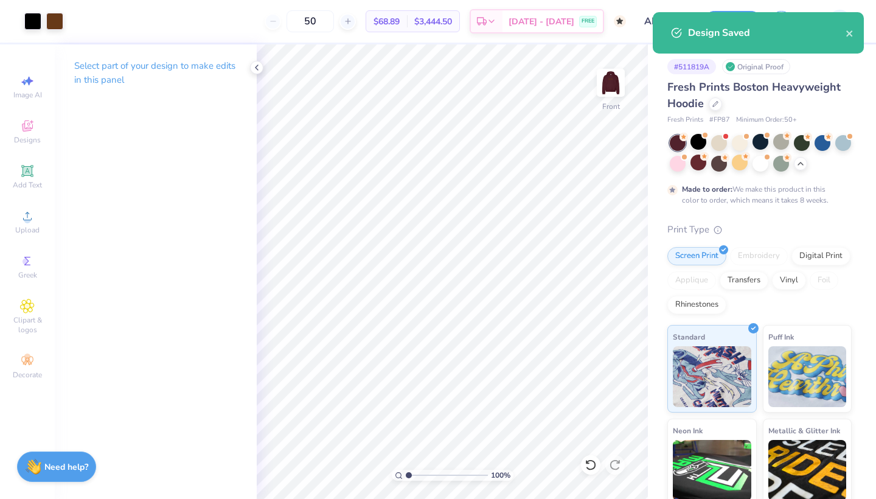
type input "– –"
click at [850, 33] on icon "close" at bounding box center [849, 33] width 6 height 6
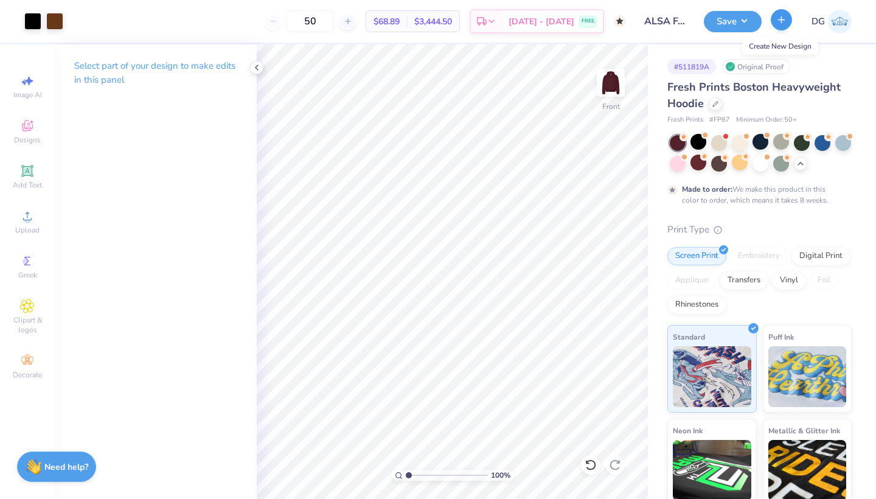
click at [779, 22] on icon "button" at bounding box center [781, 20] width 10 height 10
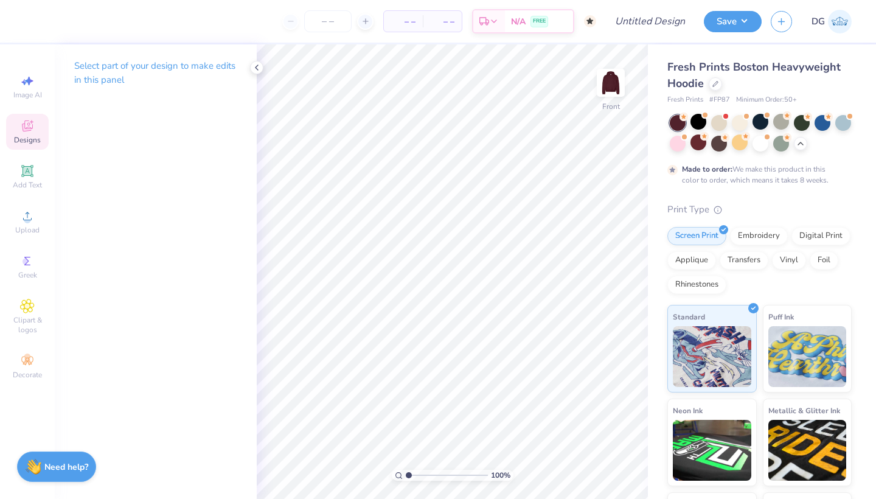
click at [33, 130] on icon at bounding box center [27, 126] width 15 height 15
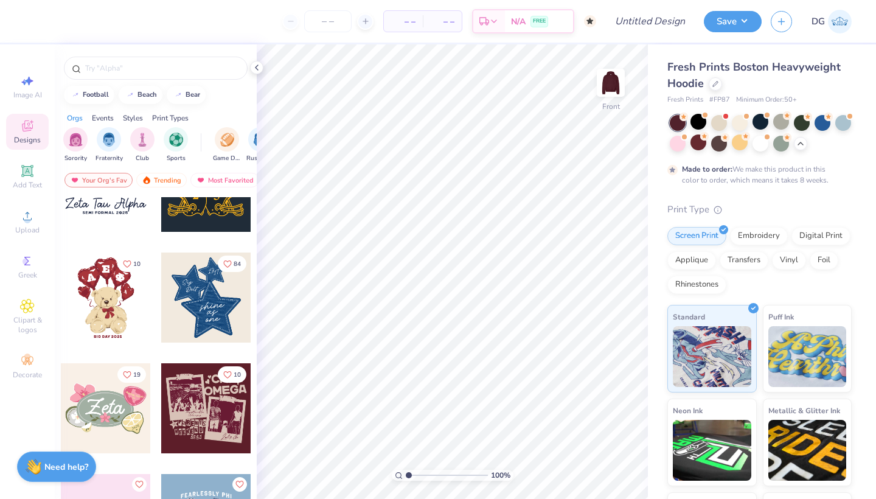
scroll to position [168, 0]
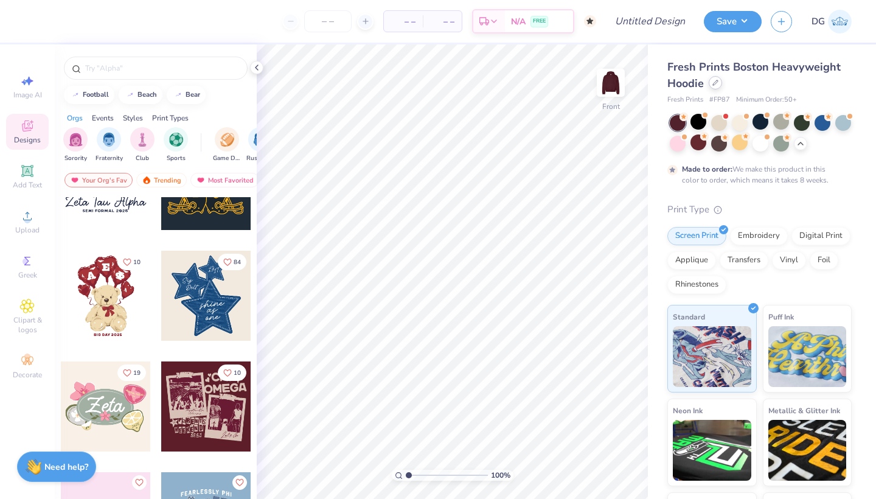
click at [717, 82] on icon at bounding box center [715, 83] width 6 height 6
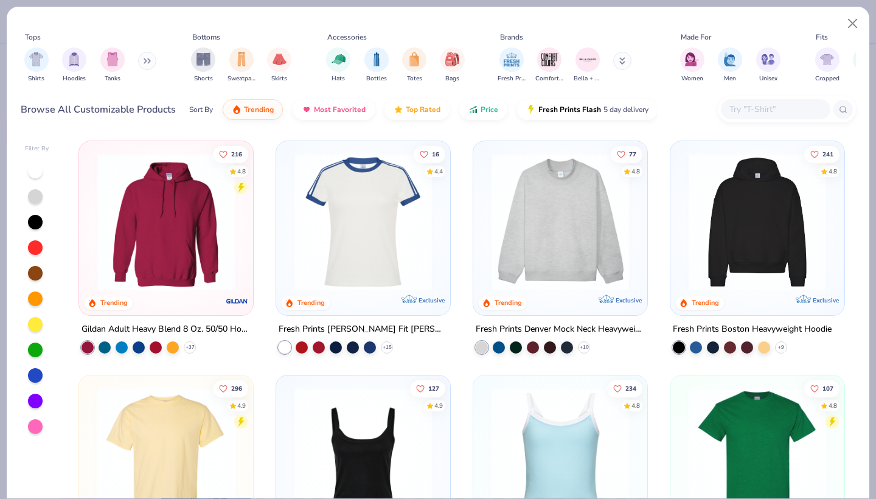
scroll to position [24, 0]
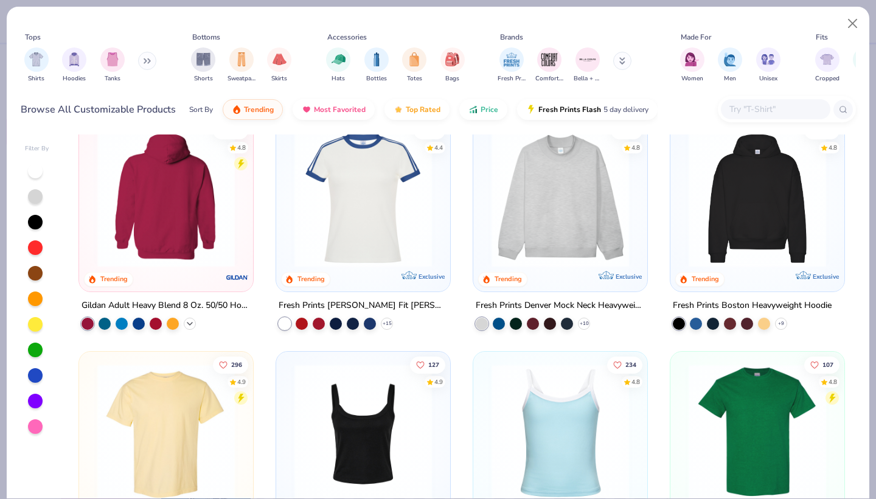
click at [196, 322] on div "+ 37" at bounding box center [190, 323] width 12 height 12
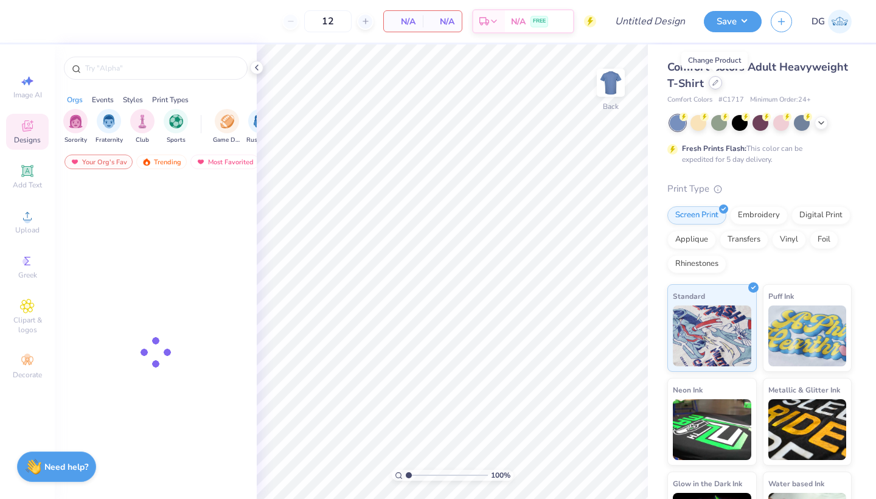
click at [714, 81] on icon at bounding box center [715, 83] width 6 height 6
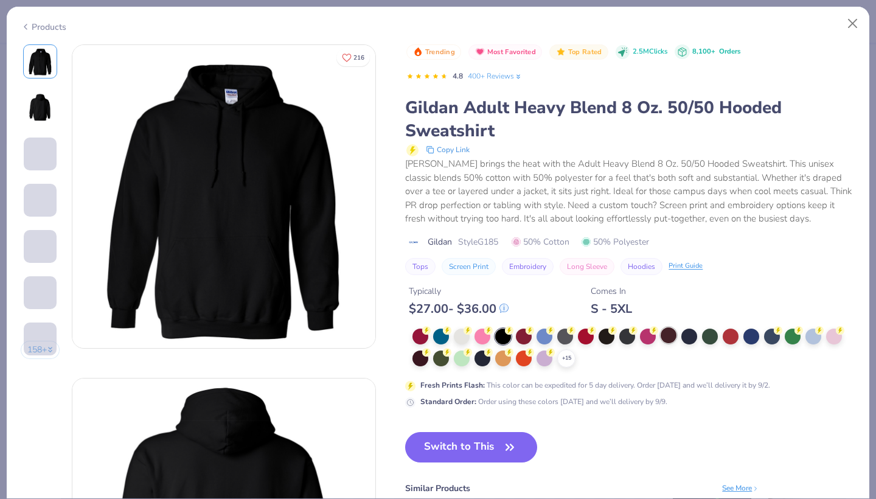
click at [672, 331] on div at bounding box center [668, 335] width 16 height 16
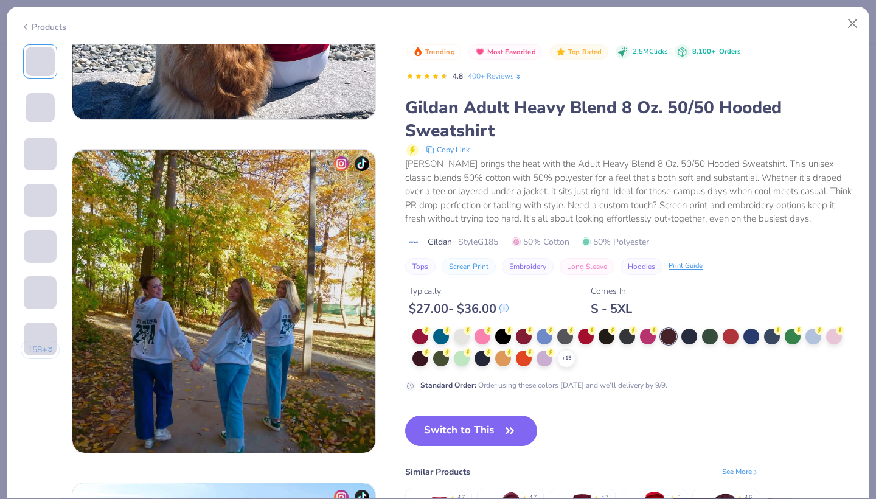
scroll to position [646, 0]
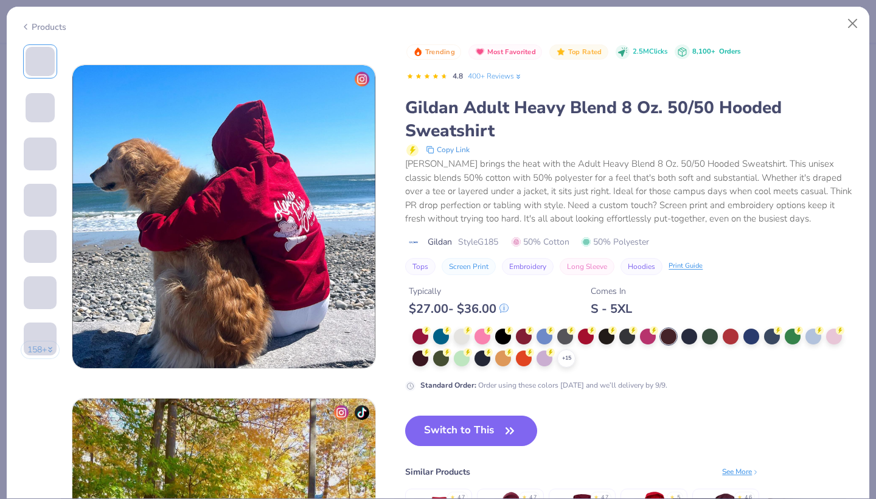
click at [44, 155] on span at bounding box center [40, 153] width 33 height 33
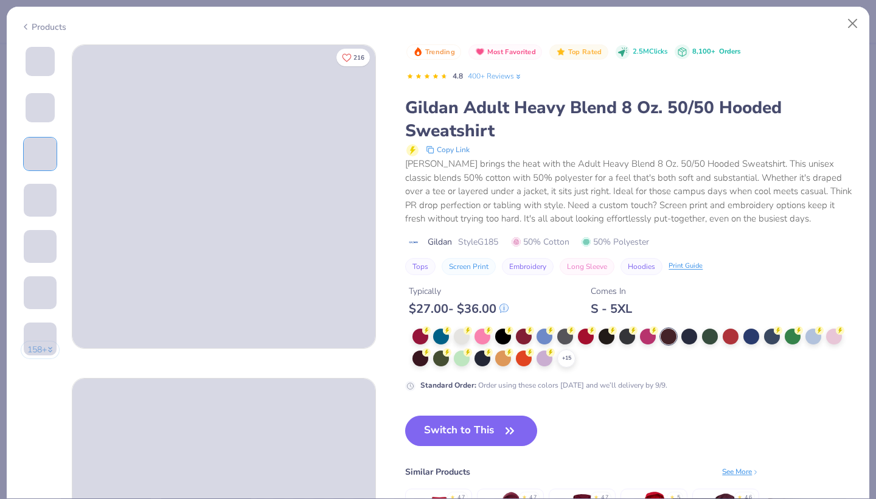
scroll to position [0, 0]
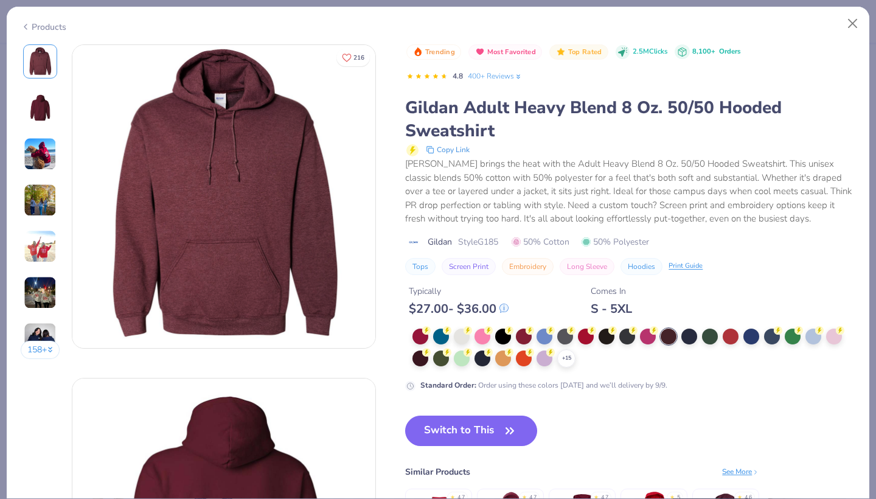
click at [38, 105] on img at bounding box center [40, 107] width 29 height 29
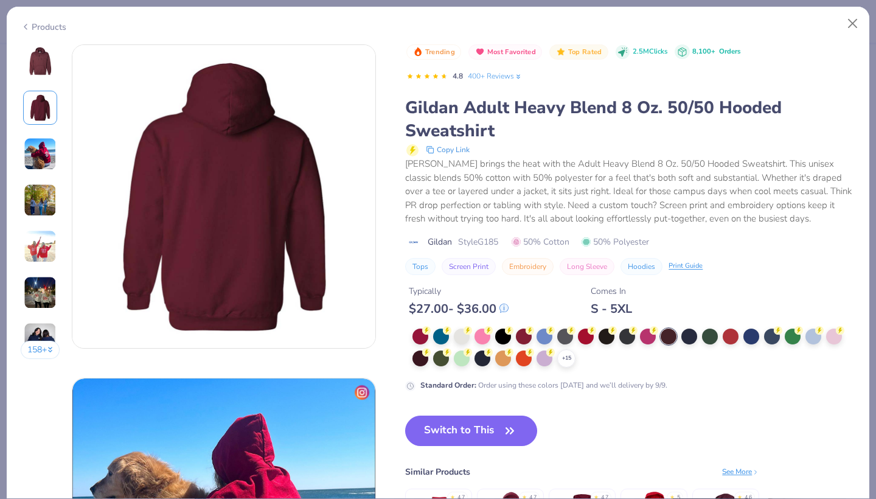
click at [43, 154] on img at bounding box center [40, 153] width 33 height 33
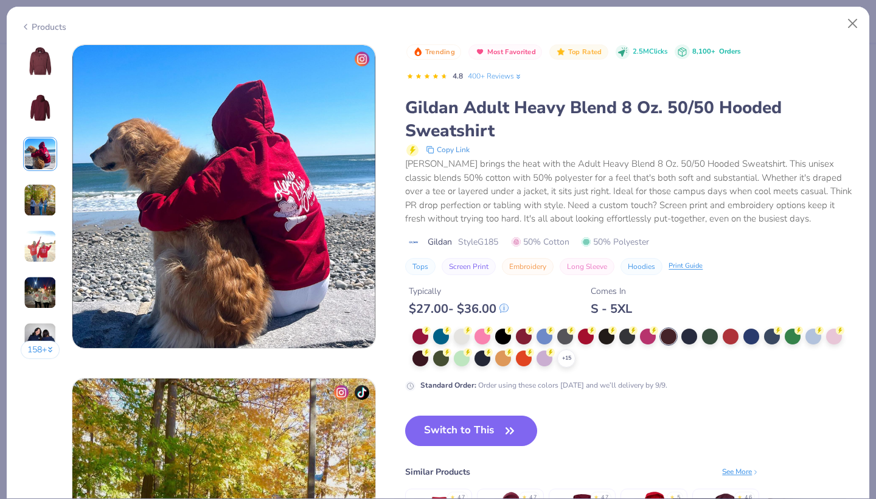
click at [43, 198] on img at bounding box center [40, 200] width 33 height 33
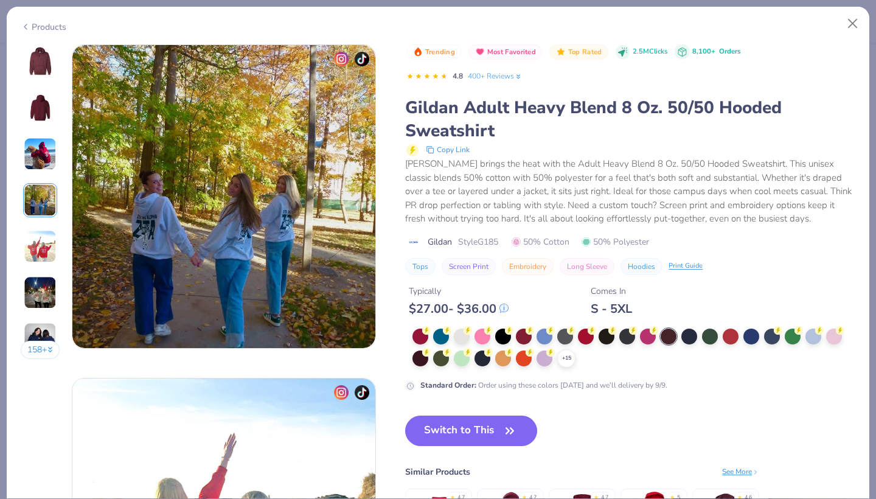
click at [53, 260] on img at bounding box center [40, 246] width 33 height 33
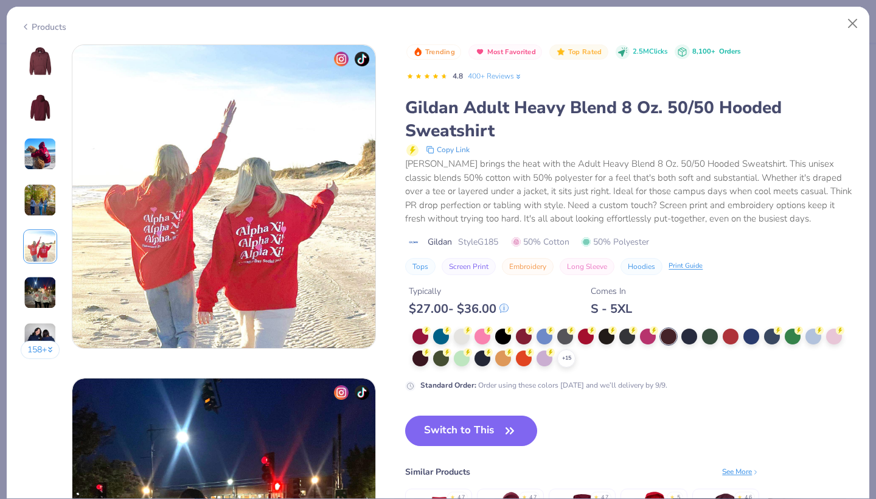
click at [47, 297] on img at bounding box center [40, 292] width 33 height 33
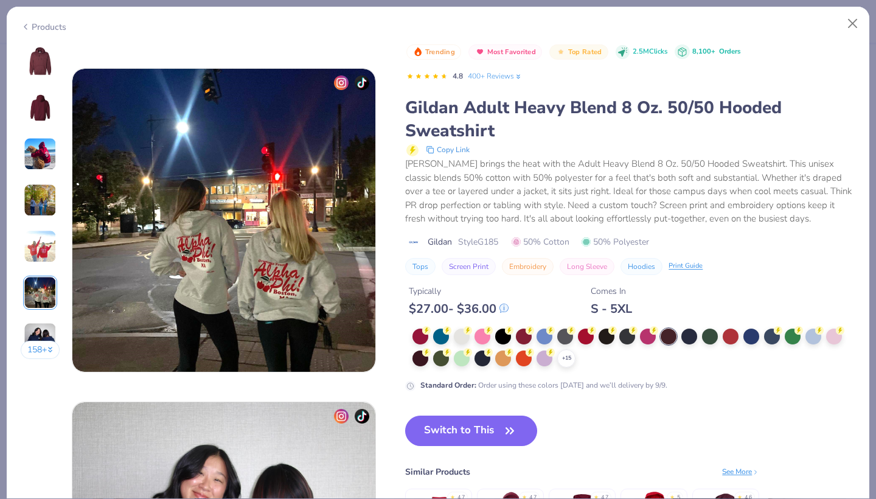
scroll to position [1625, 0]
